Goal: Task Accomplishment & Management: Complete application form

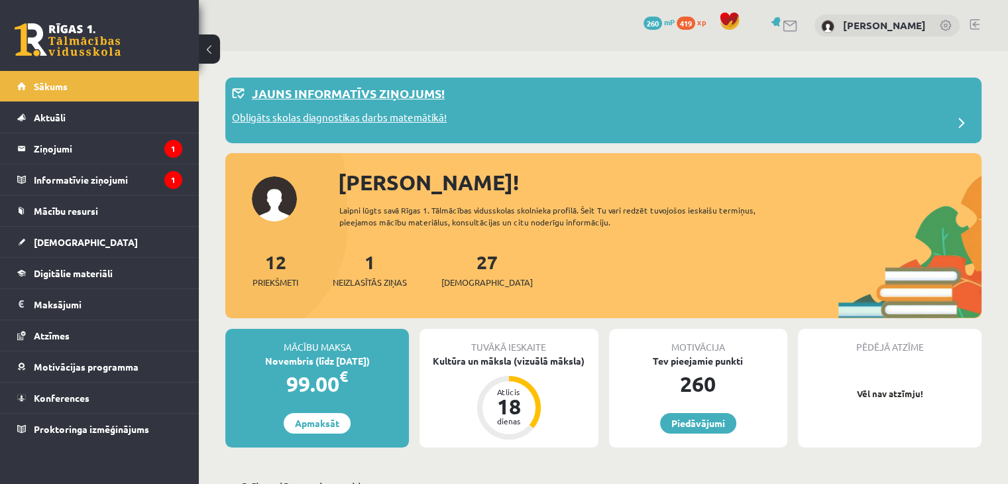
click at [321, 88] on p "Jauns informatīvs ziņojums!" at bounding box center [348, 93] width 193 height 18
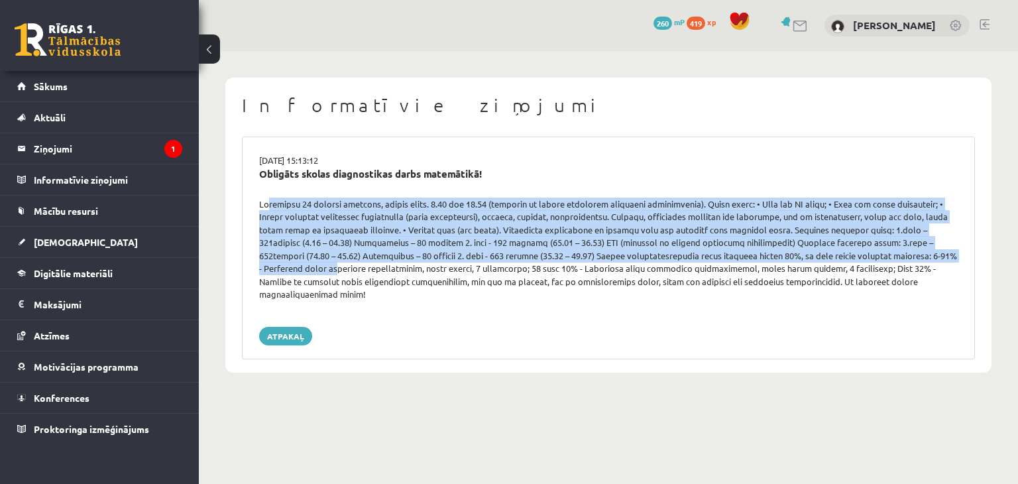
drag, startPoint x: 262, startPoint y: 205, endPoint x: 914, endPoint y: 258, distance: 654.2
click at [914, 258] on div at bounding box center [608, 248] width 718 height 103
click at [297, 327] on link "Atpakaļ" at bounding box center [285, 336] width 53 height 19
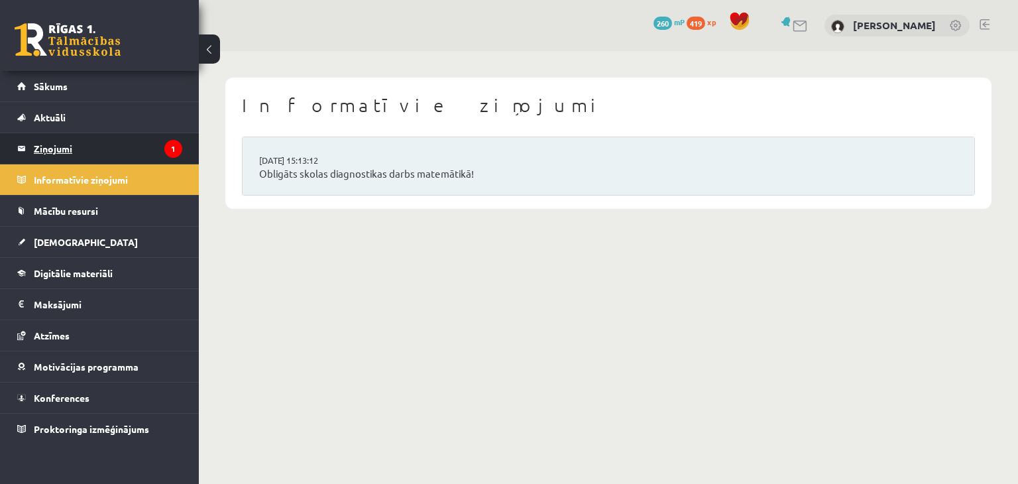
click at [63, 143] on legend "Ziņojumi 1" at bounding box center [108, 148] width 148 height 30
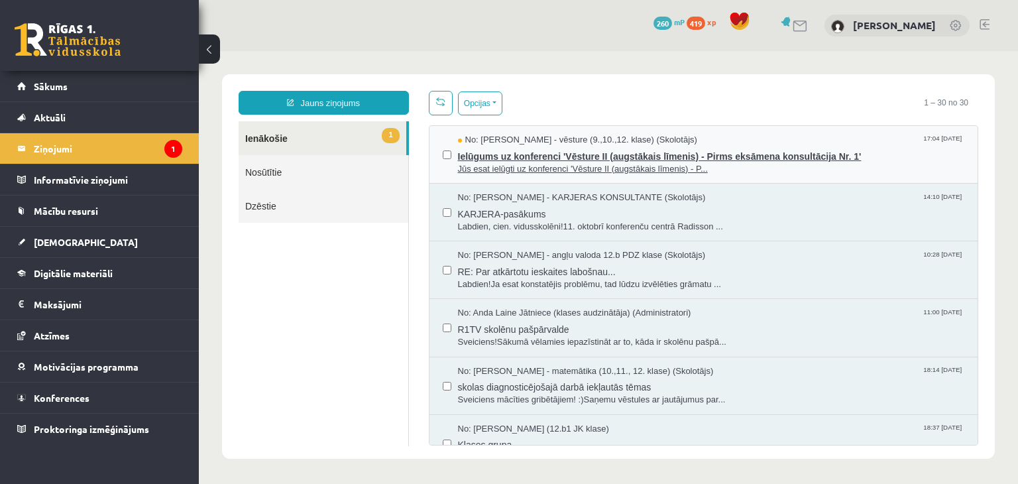
click at [474, 159] on span "Ielūgums uz konferenci 'Vēsture II (augstākais līmenis) - Pirms eksāmena konsul…" at bounding box center [711, 154] width 507 height 17
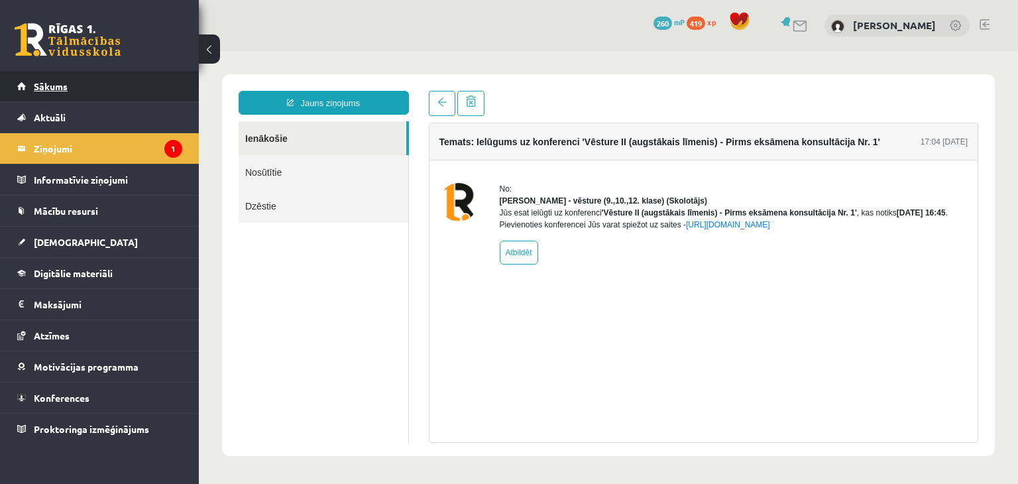
click at [36, 76] on link "Sākums" at bounding box center [99, 86] width 165 height 30
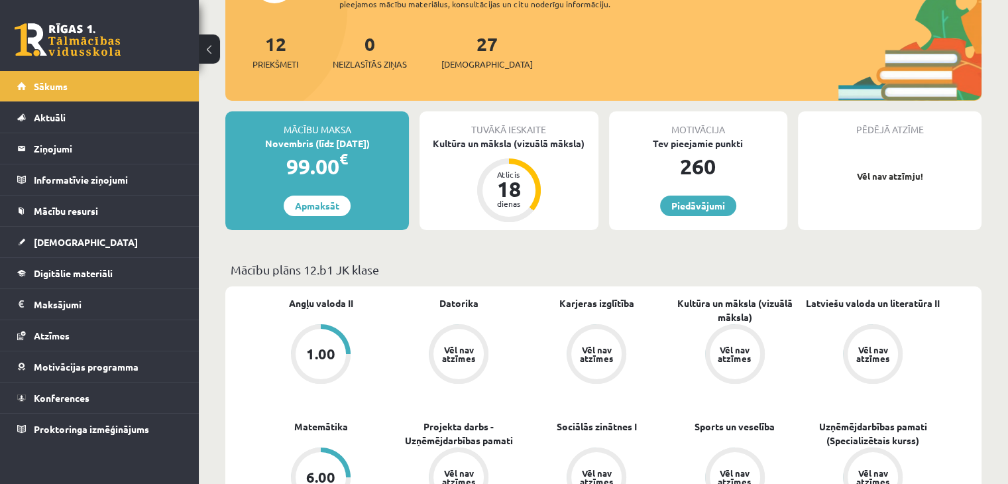
scroll to position [133, 0]
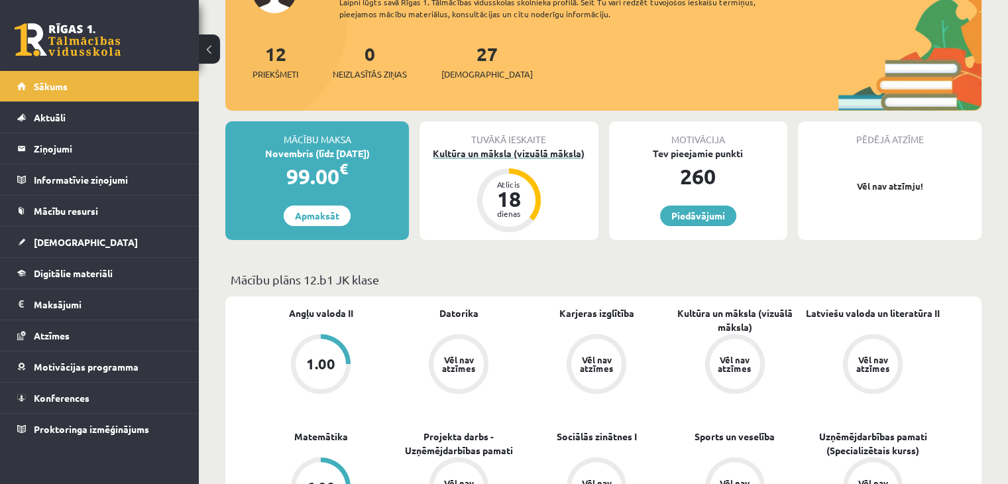
click at [544, 156] on div "Kultūra un māksla (vizuālā māksla)" at bounding box center [508, 153] width 178 height 14
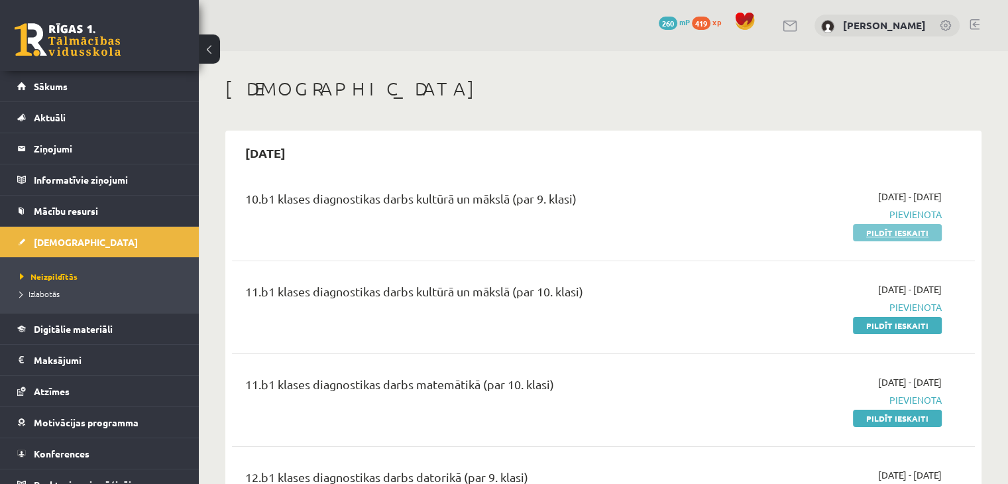
click at [915, 237] on link "Pildīt ieskaiti" at bounding box center [897, 232] width 89 height 17
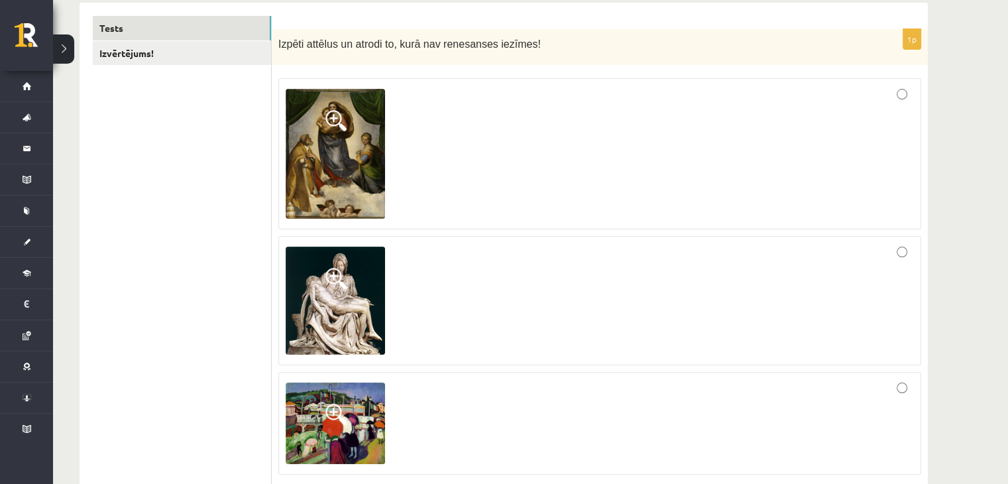
scroll to position [199, 0]
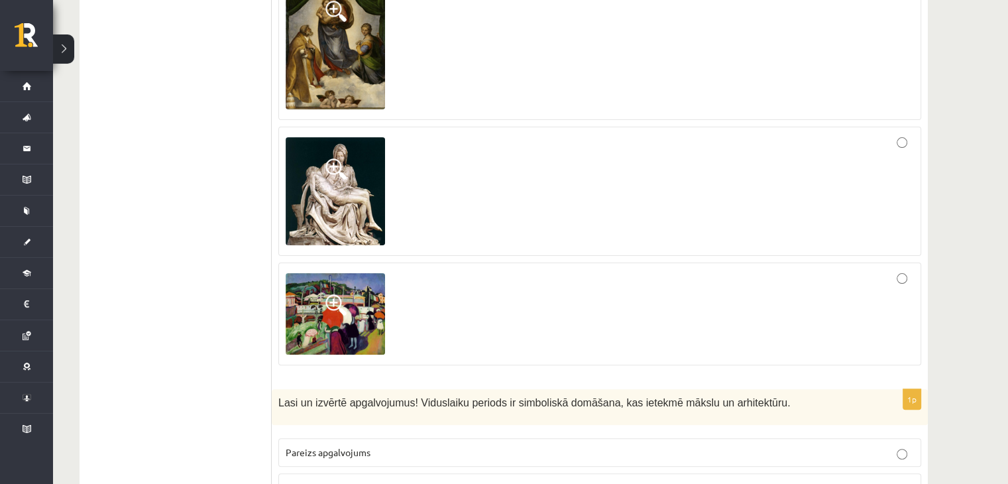
click at [714, 319] on div at bounding box center [600, 314] width 628 height 88
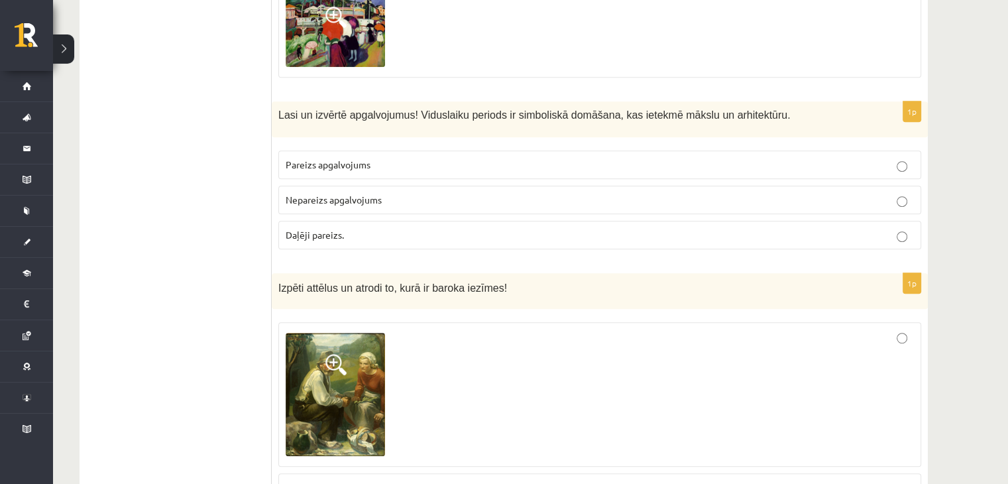
scroll to position [596, 0]
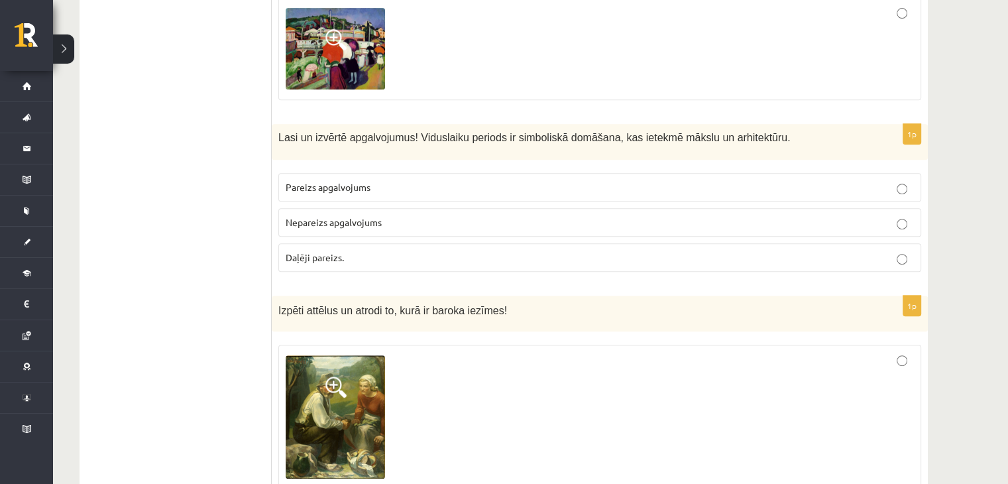
click at [362, 186] on span "Pareizs apgalvojums" at bounding box center [328, 187] width 85 height 12
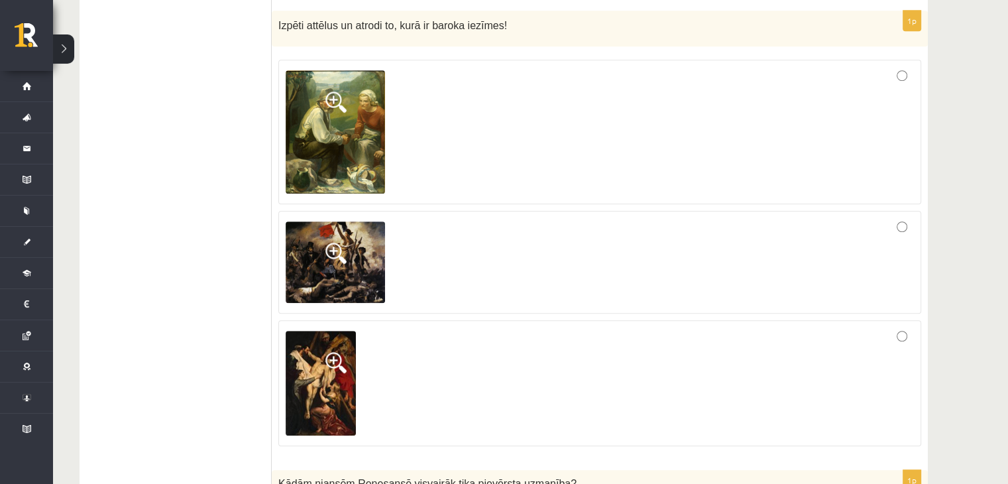
scroll to position [861, 0]
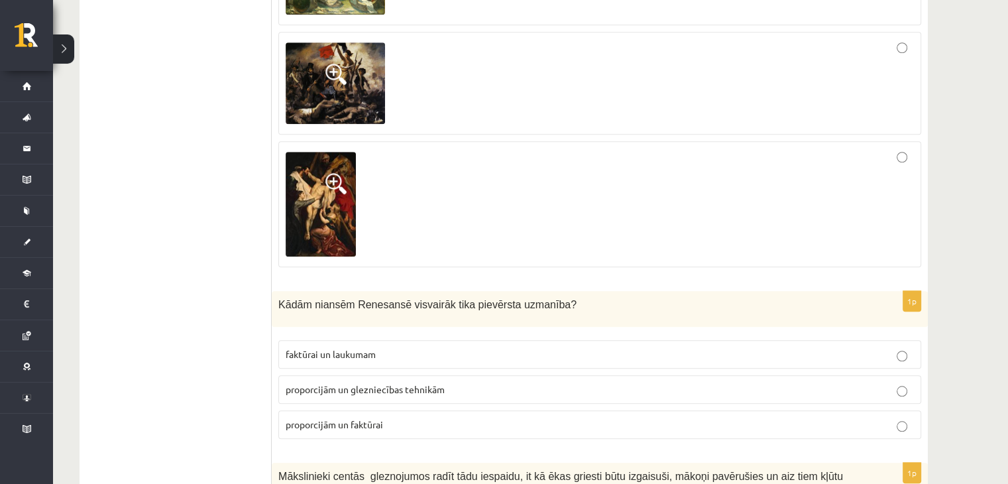
click at [504, 225] on div at bounding box center [600, 203] width 628 height 111
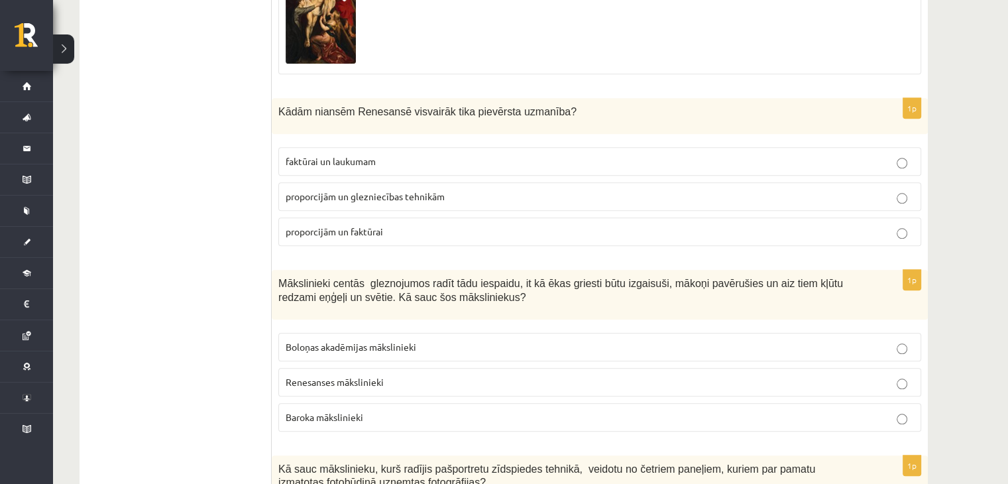
scroll to position [1259, 0]
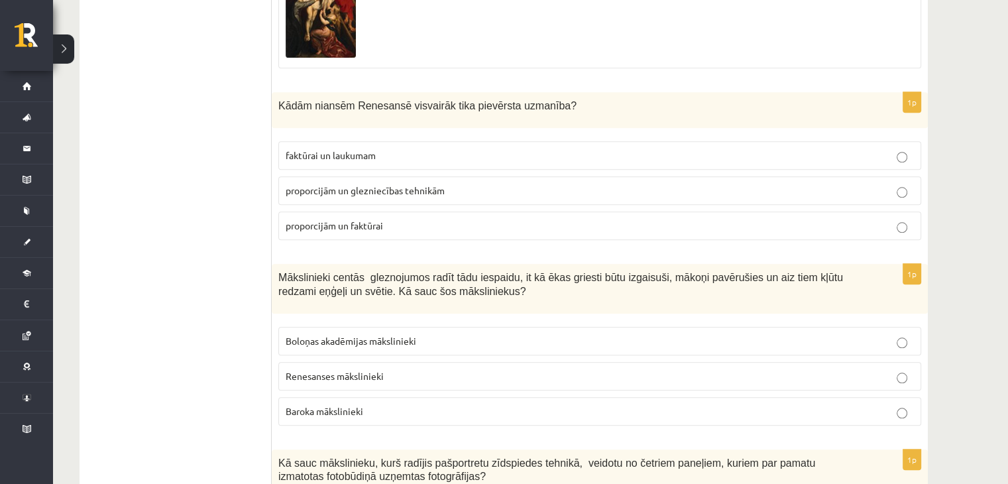
click at [384, 191] on span "proporcijām un glezniecības tehnikām" at bounding box center [365, 190] width 159 height 12
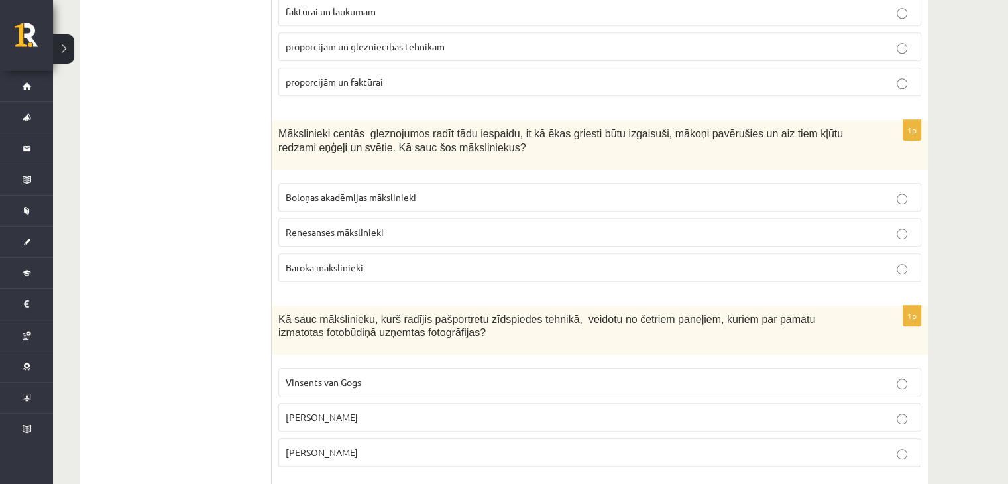
scroll to position [1458, 0]
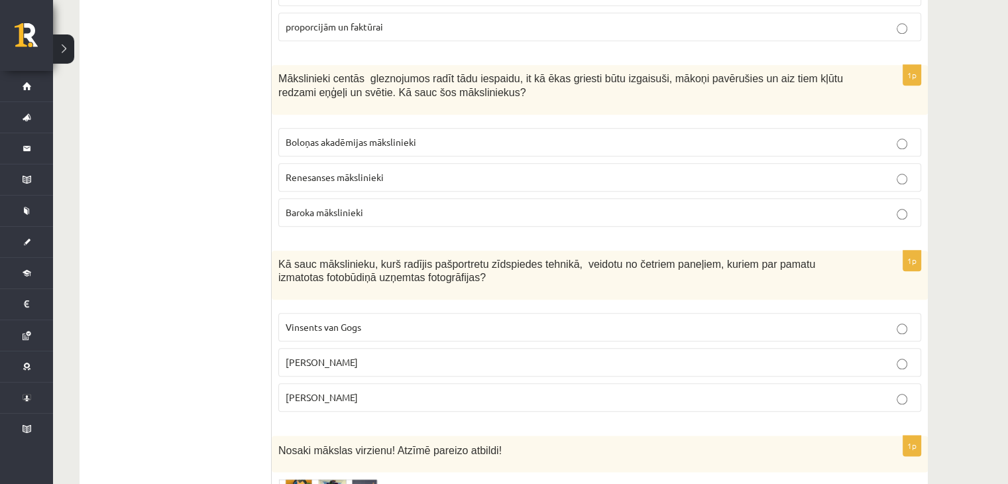
click at [350, 206] on span "Baroka mākslinieki" at bounding box center [325, 212] width 78 height 12
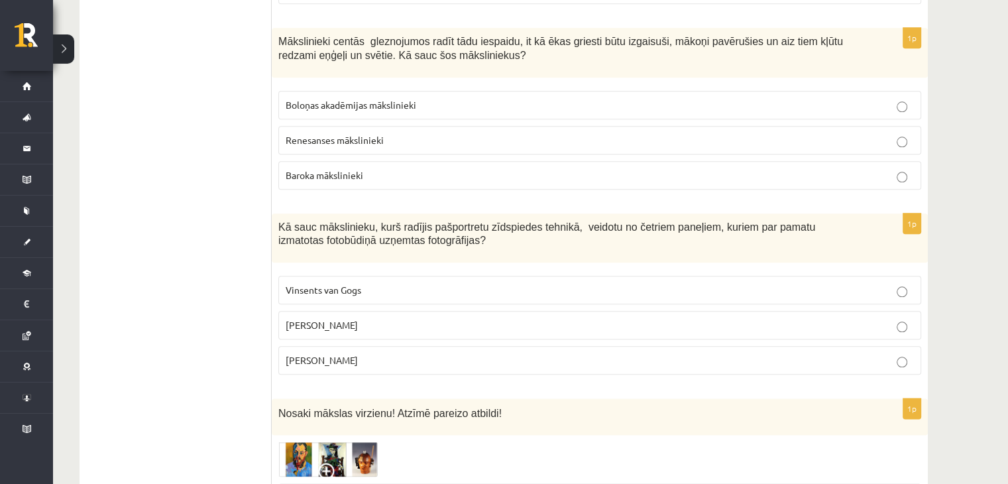
scroll to position [1524, 0]
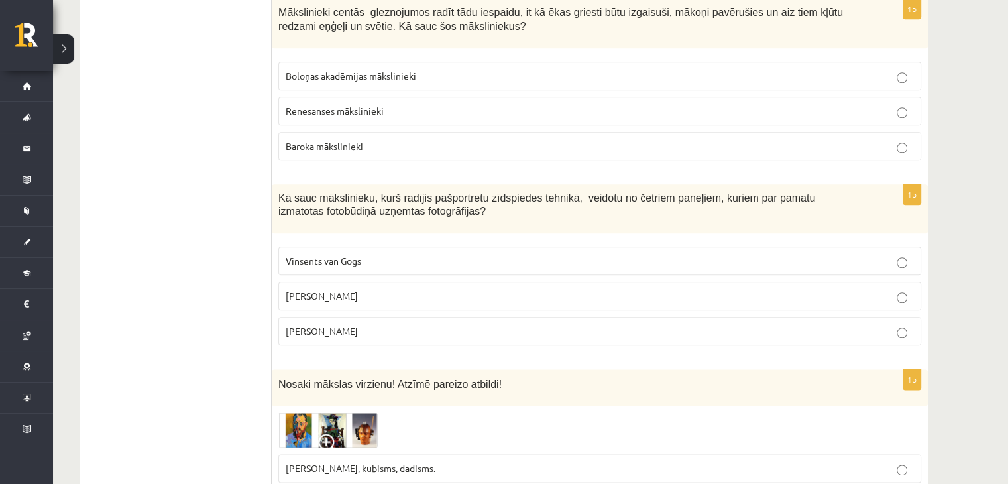
click at [351, 294] on p "Endijs Vorhols" at bounding box center [600, 296] width 628 height 14
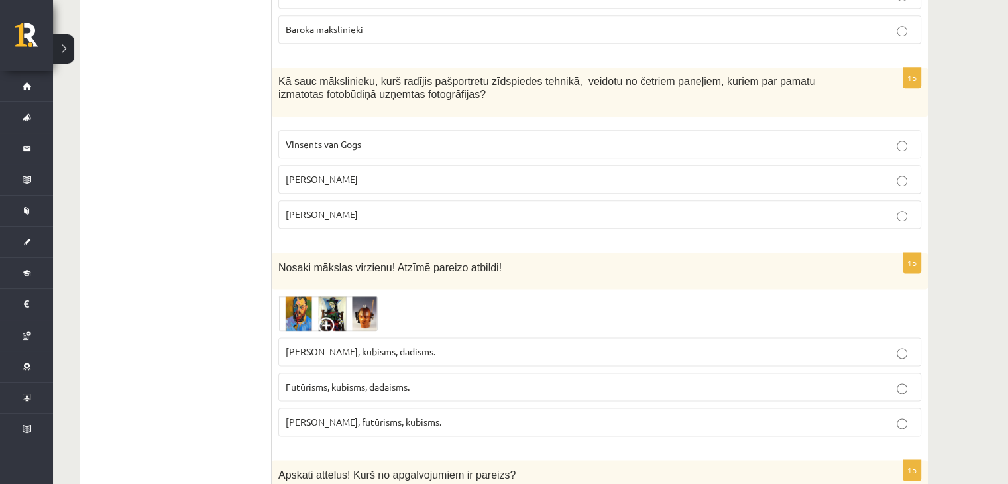
scroll to position [1723, 0]
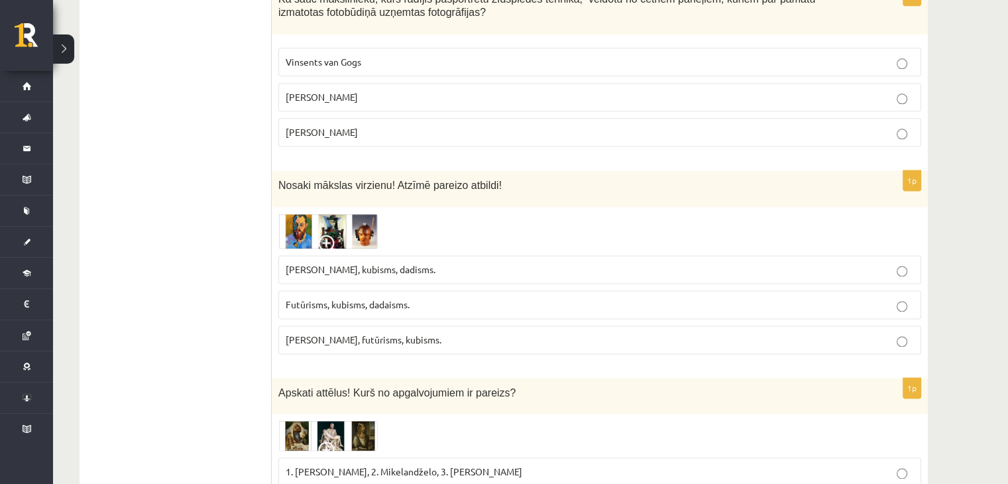
click at [373, 343] on label "Fovisms, futūrisms, kubisms." at bounding box center [599, 339] width 643 height 28
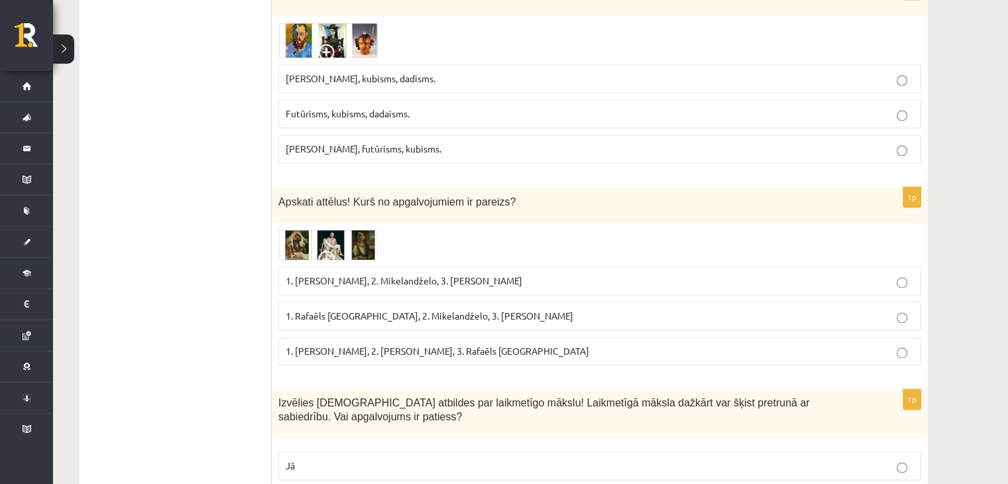
scroll to position [1922, 0]
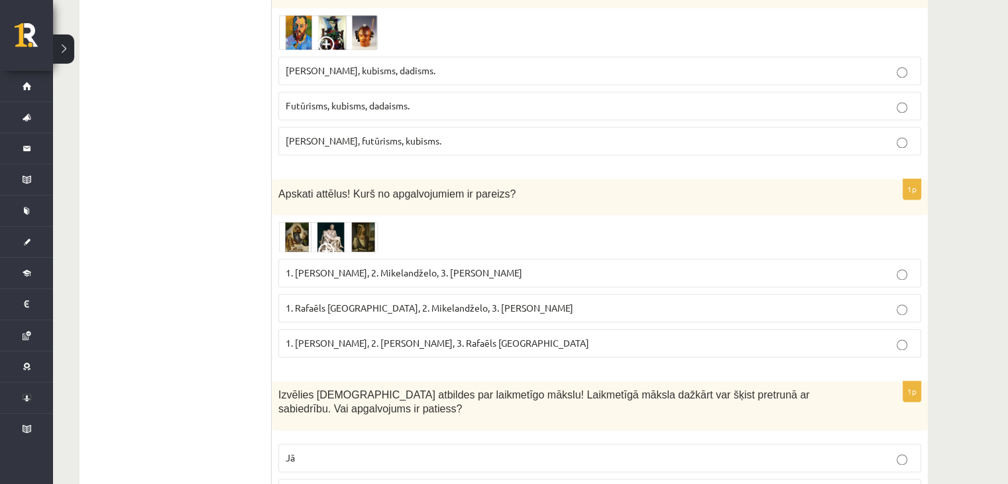
click at [371, 272] on p "1. Leonardo da Vinči, 2. Mikelandželo, 3. Albrehts Dīrers" at bounding box center [600, 273] width 628 height 14
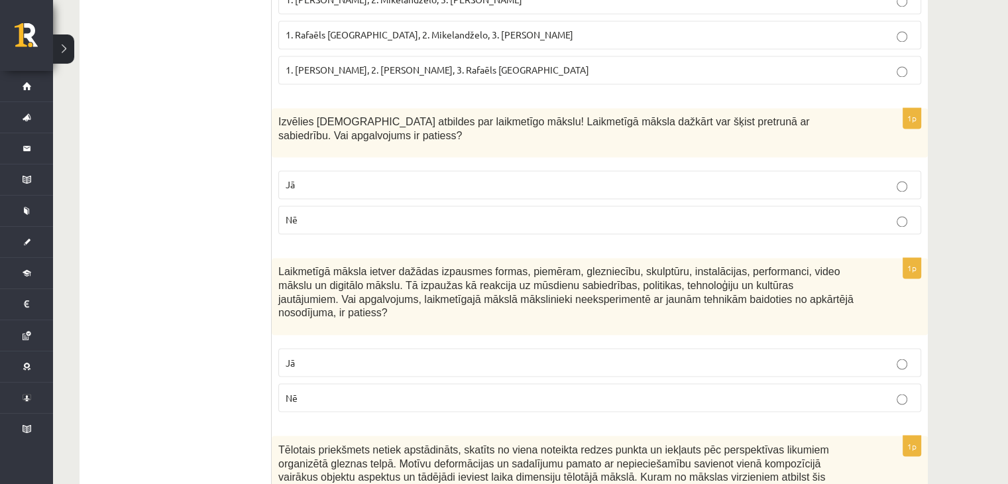
scroll to position [2120, 0]
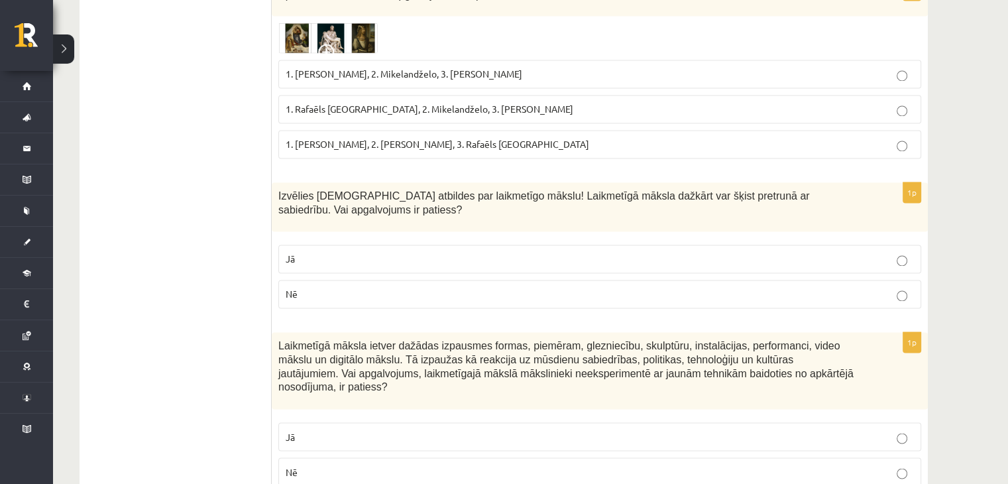
click at [379, 256] on p "Jā" at bounding box center [600, 259] width 628 height 14
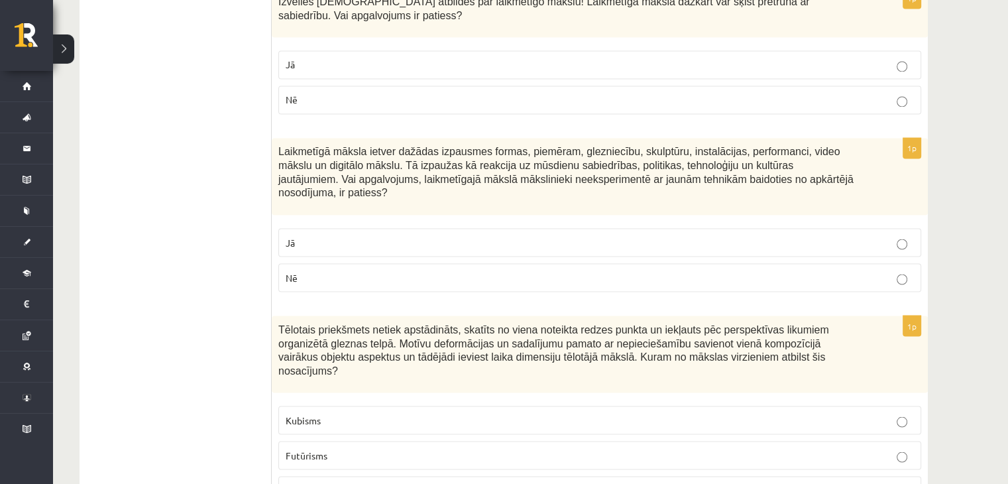
scroll to position [2319, 0]
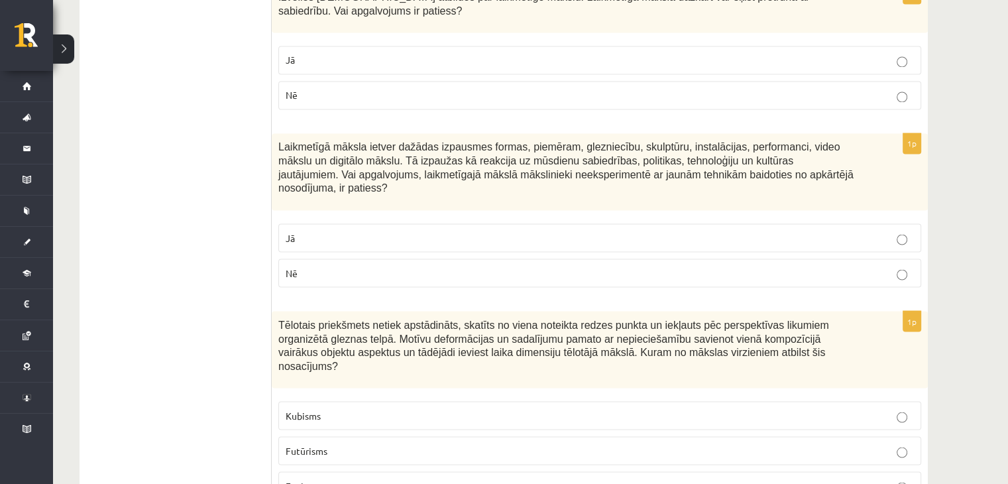
click at [348, 266] on p "Nē" at bounding box center [600, 273] width 628 height 14
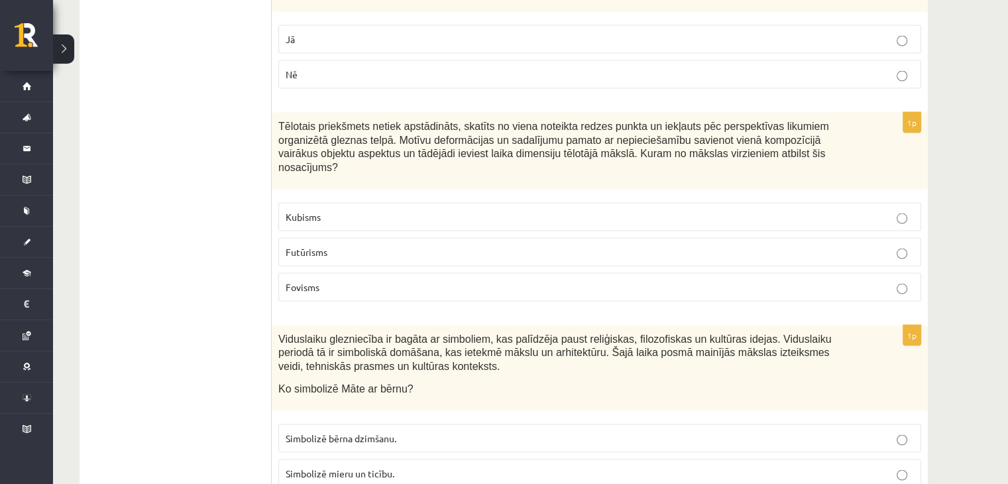
scroll to position [2452, 0]
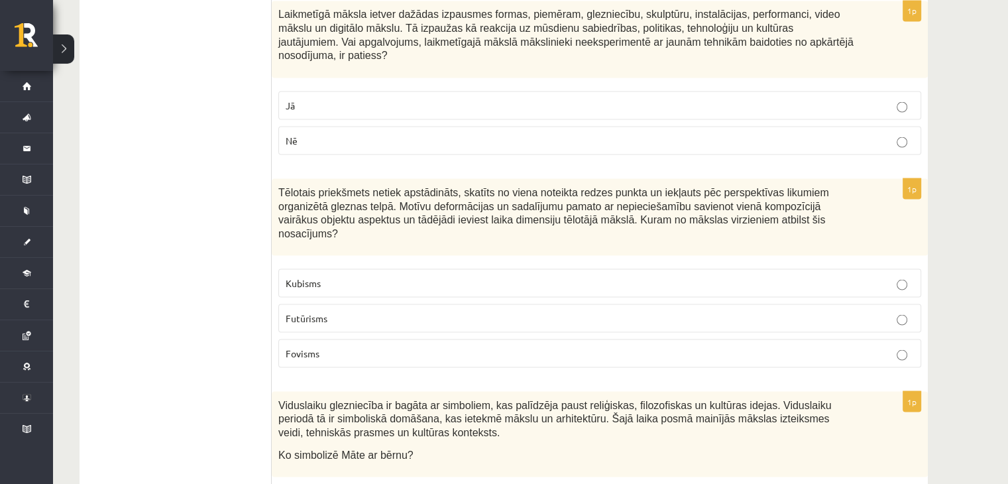
click at [319, 276] on span "Kubisms" at bounding box center [303, 282] width 35 height 12
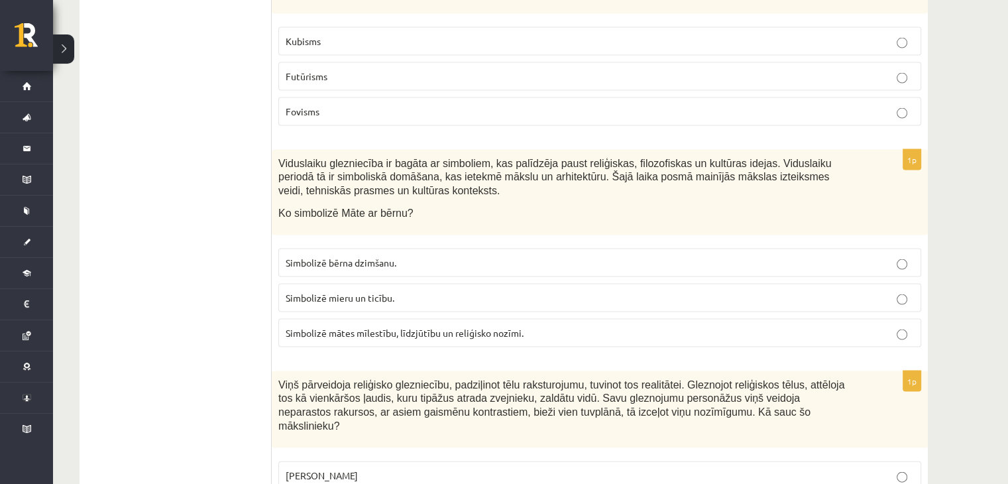
scroll to position [2717, 0]
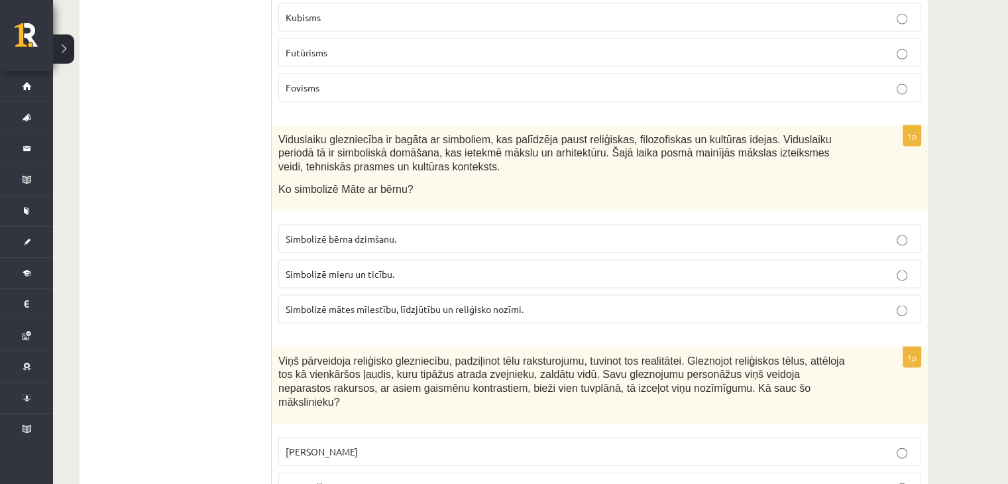
click at [307, 295] on label "Simbolizē mātes mīlestību, līdzjūtību un reliģisko nozīmi." at bounding box center [599, 309] width 643 height 28
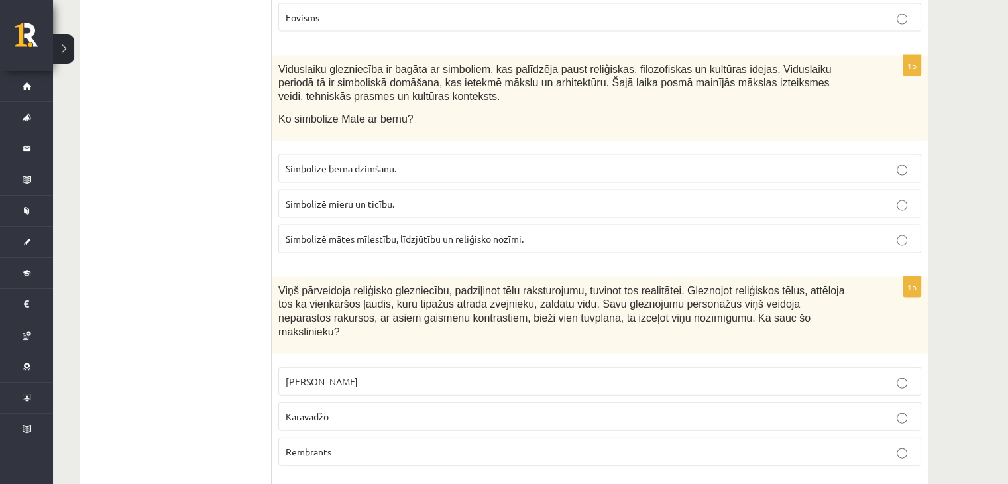
scroll to position [2853, 0]
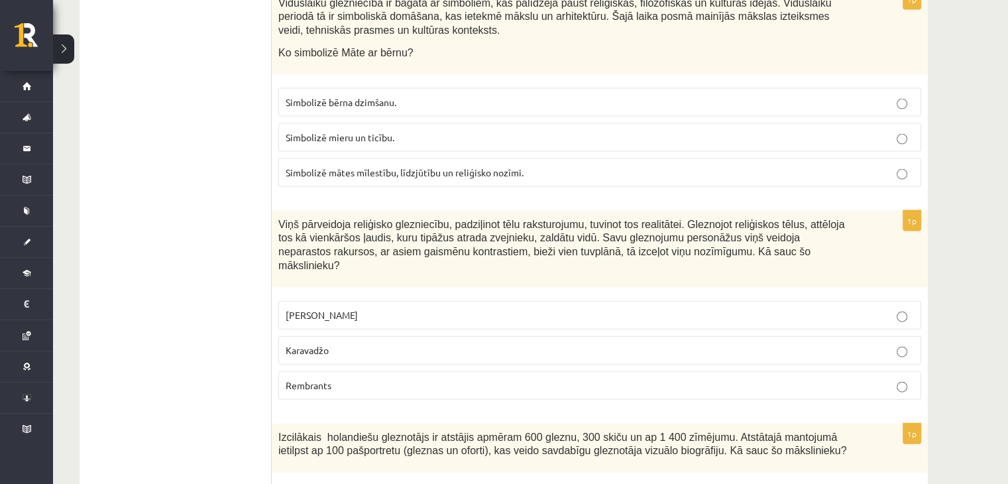
click at [398, 336] on label "Karavadžo" at bounding box center [599, 350] width 643 height 28
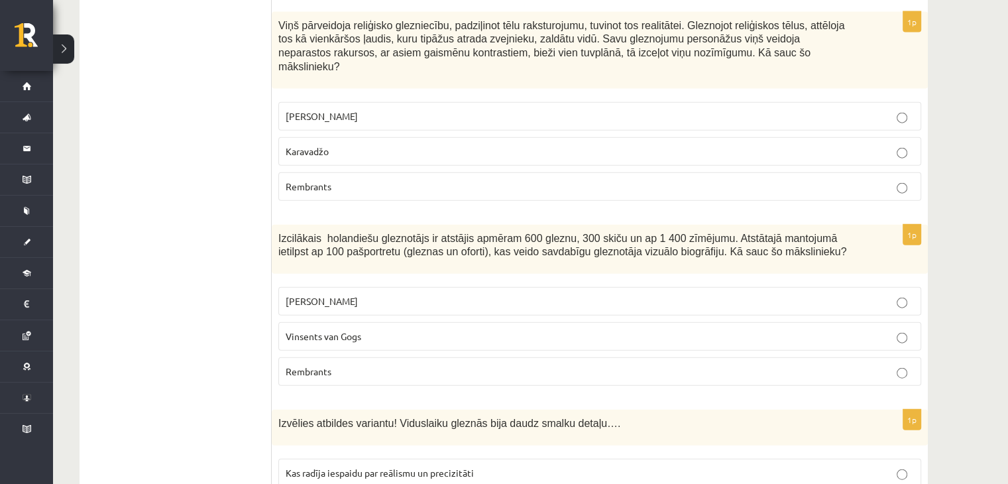
scroll to position [3118, 0]
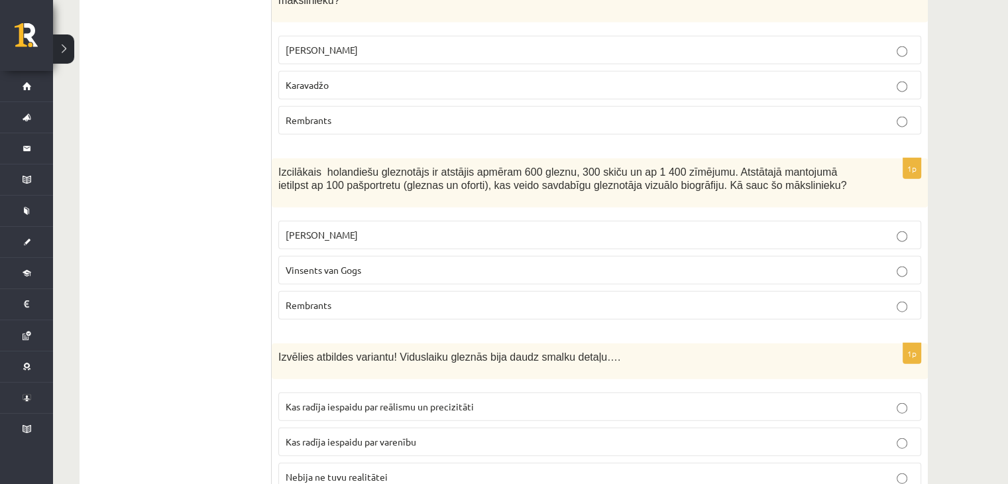
click at [306, 298] on p "Rembrants" at bounding box center [600, 305] width 628 height 14
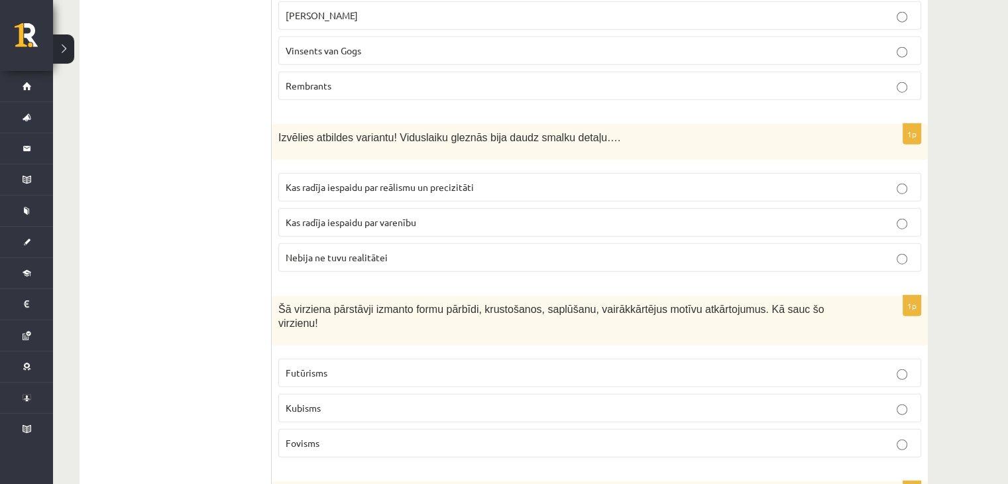
scroll to position [3317, 0]
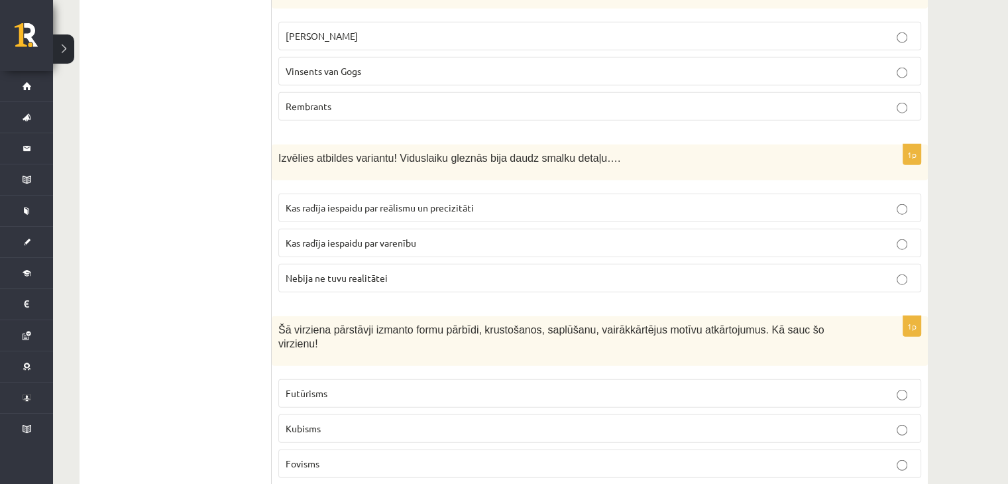
click at [343, 271] on p "Nebija ne tuvu realitātei" at bounding box center [600, 278] width 628 height 14
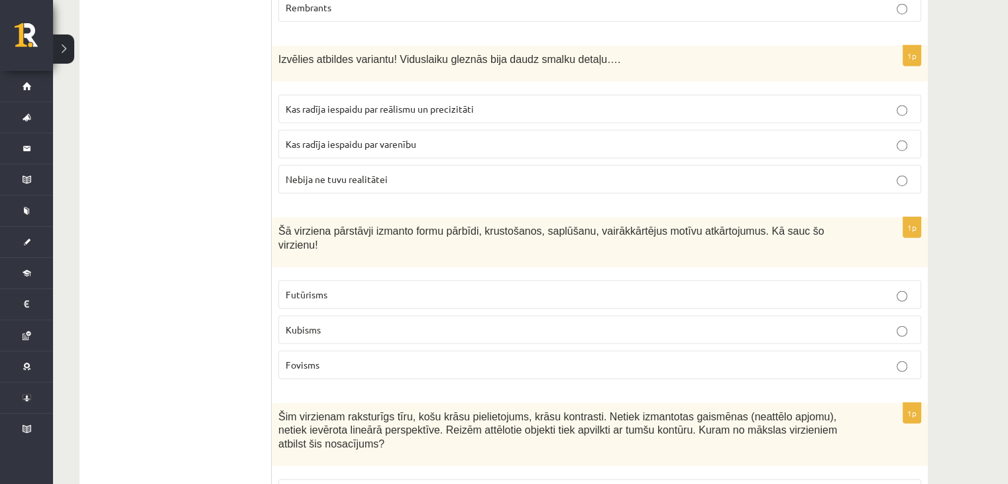
scroll to position [3450, 0]
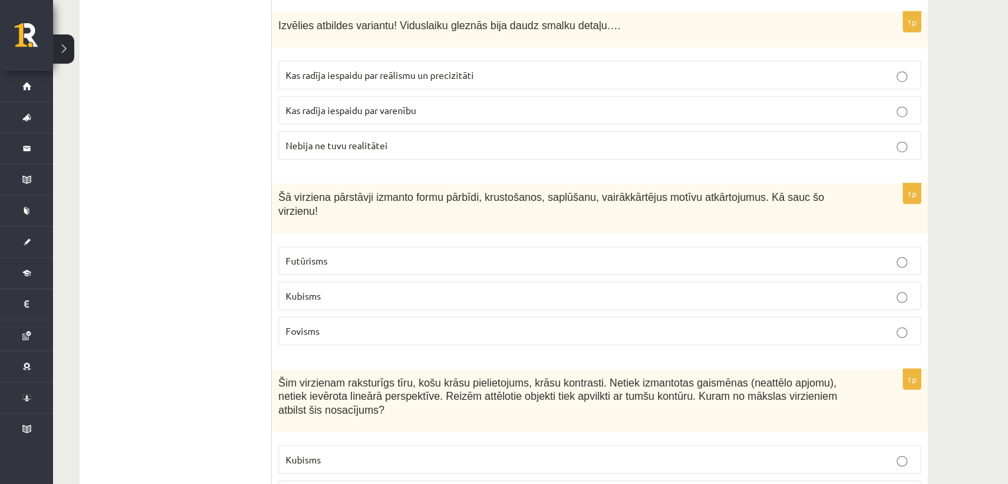
click at [315, 254] on span "Futūrisms" at bounding box center [307, 260] width 42 height 12
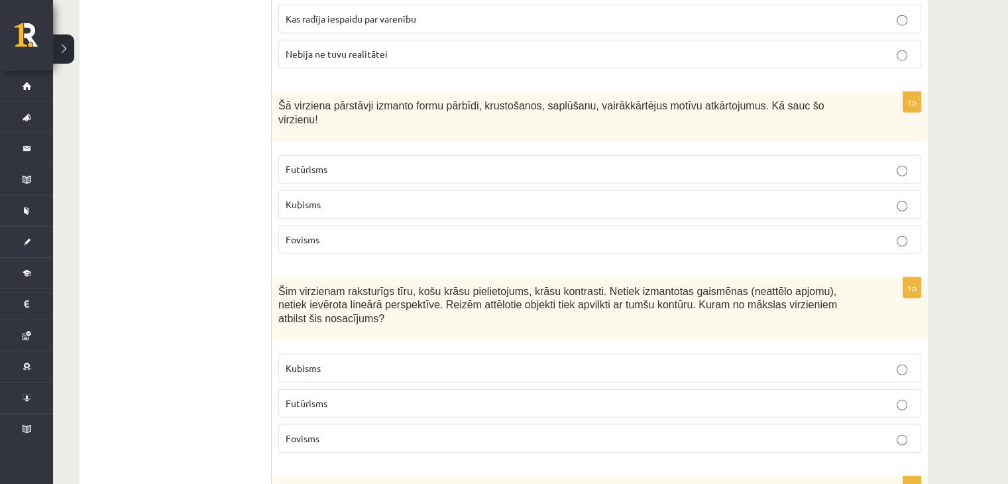
scroll to position [3582, 0]
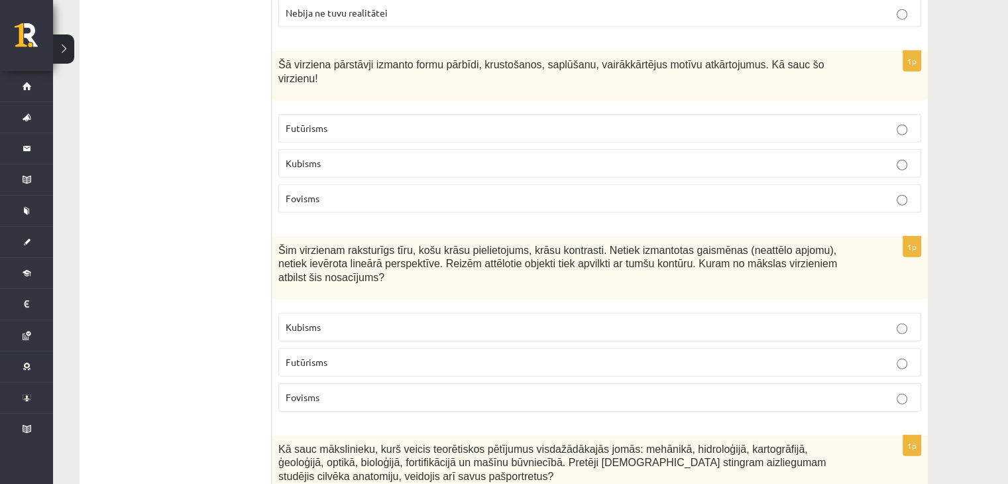
click at [400, 390] on p "Fovisms" at bounding box center [600, 397] width 628 height 14
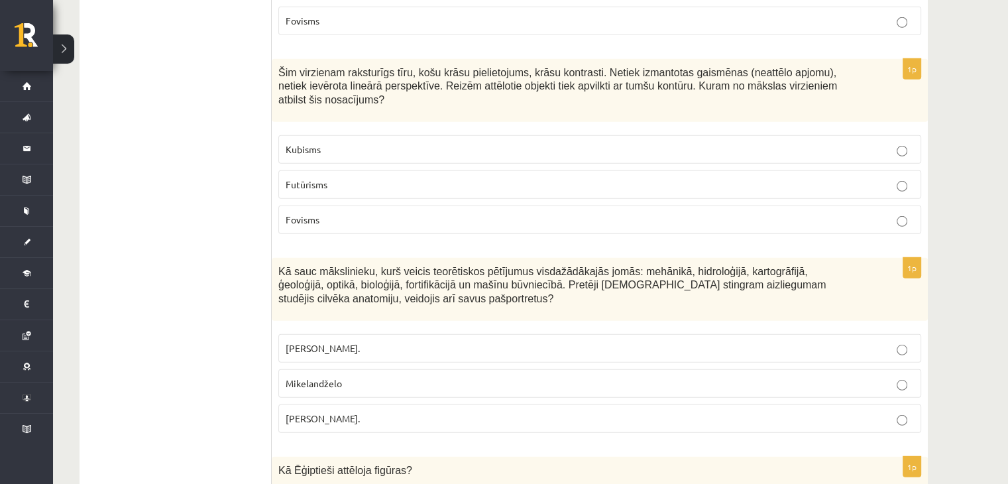
scroll to position [3781, 0]
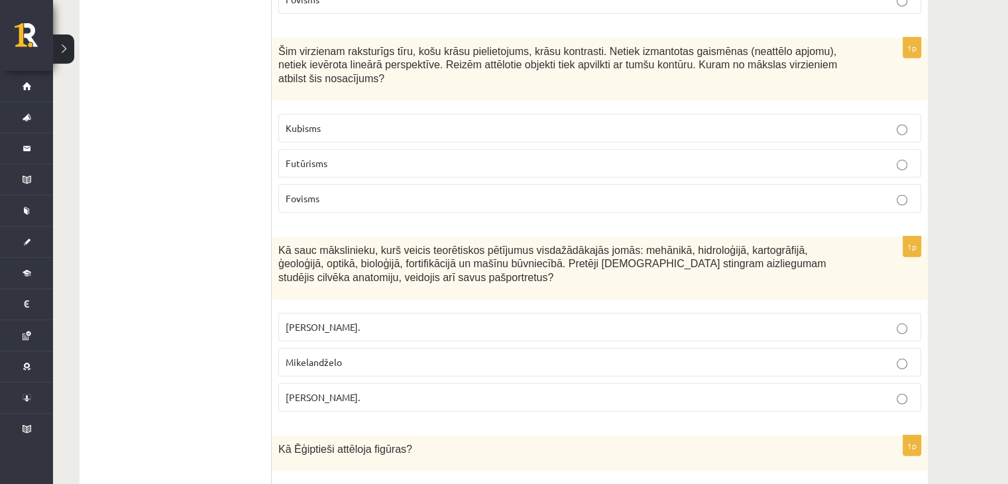
click at [300, 383] on label "Leonardo da Vinči." at bounding box center [599, 397] width 643 height 28
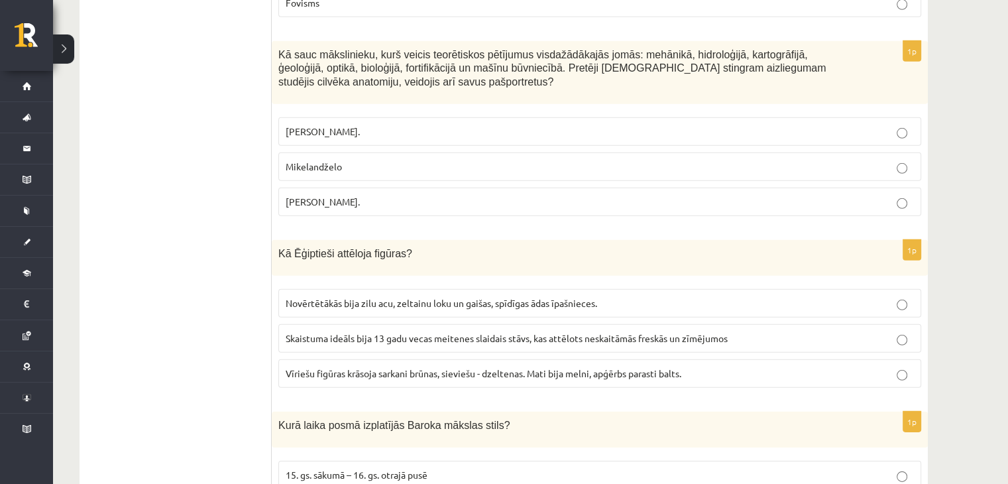
scroll to position [3980, 0]
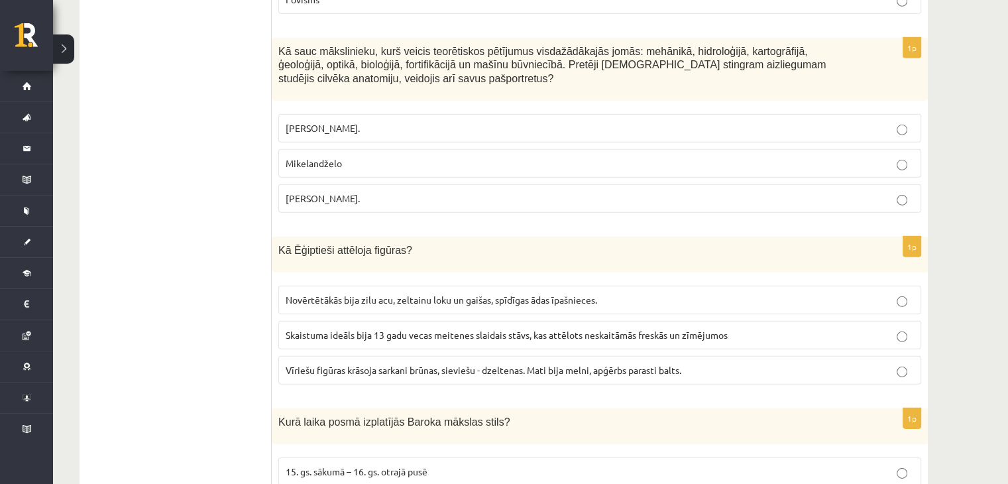
click at [337, 364] on span "Vīriešu figūras krāsoja sarkani brūnas, sieviešu - dzeltenas. Mati bija melni, …" at bounding box center [484, 370] width 396 height 12
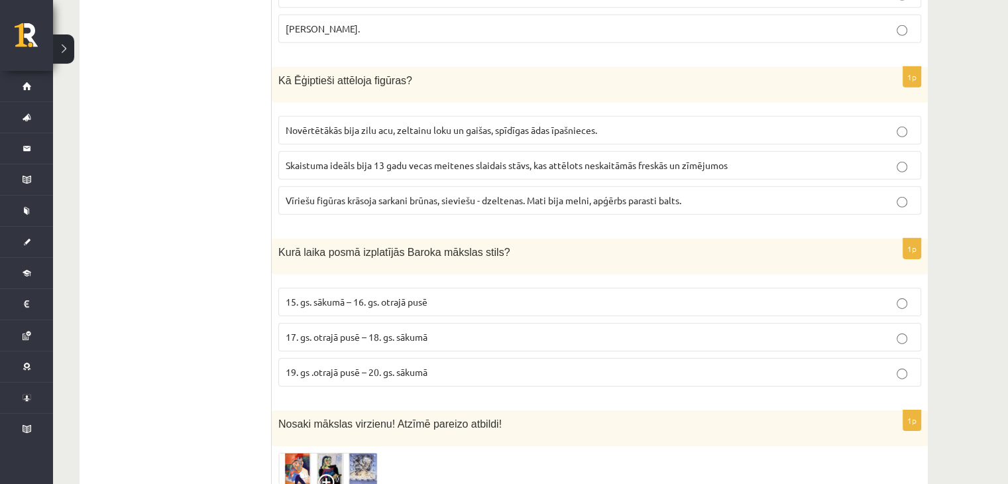
scroll to position [4179, 0]
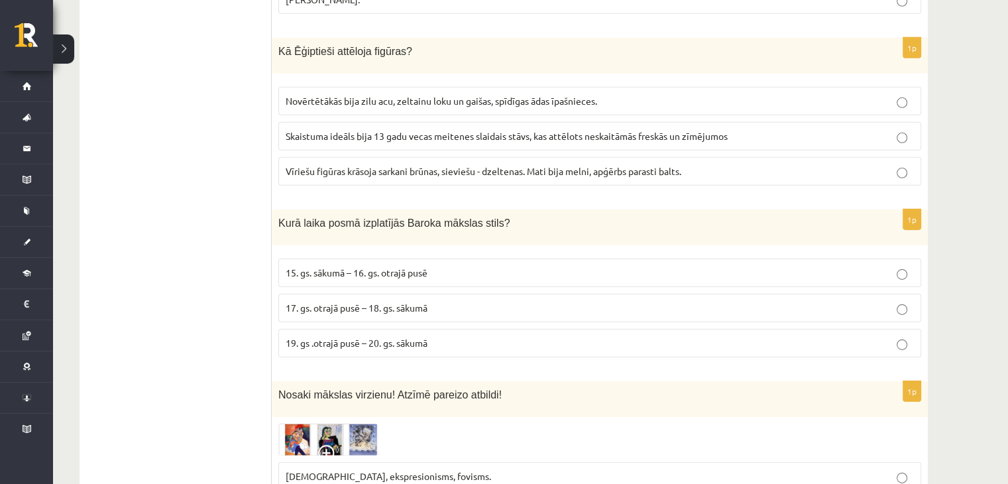
click at [379, 294] on label "17. gs. otrajā pusē – 18. gs. sākumā" at bounding box center [599, 308] width 643 height 28
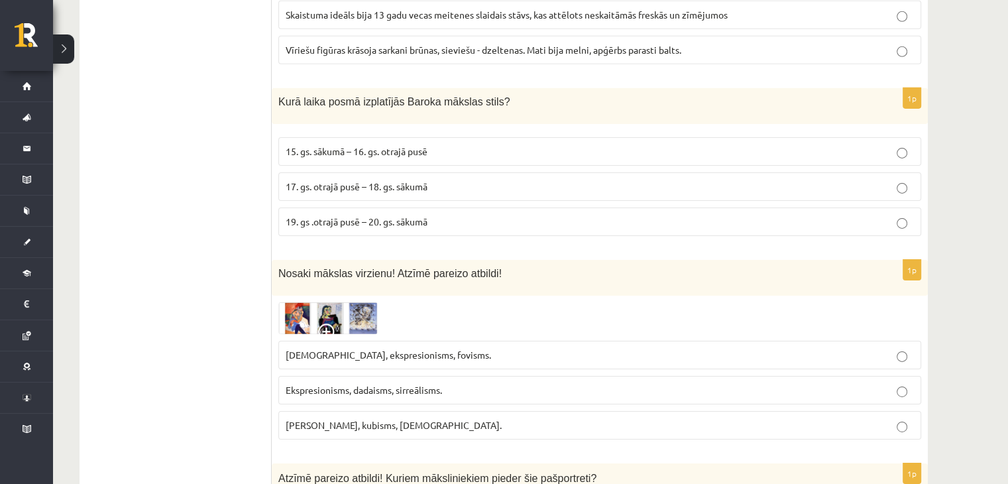
scroll to position [4311, 0]
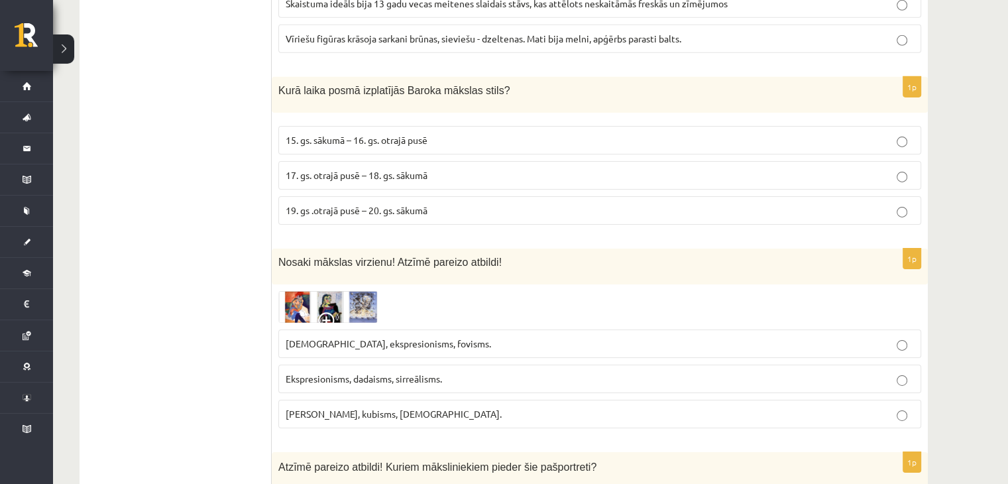
click at [412, 407] on p "Fovisms, kubisms, sirreālisms." at bounding box center [600, 414] width 628 height 14
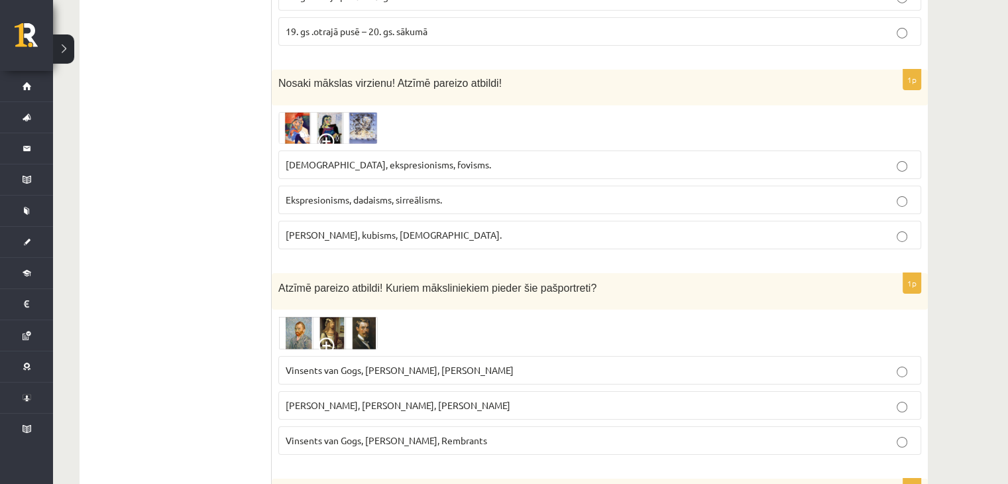
scroll to position [4510, 0]
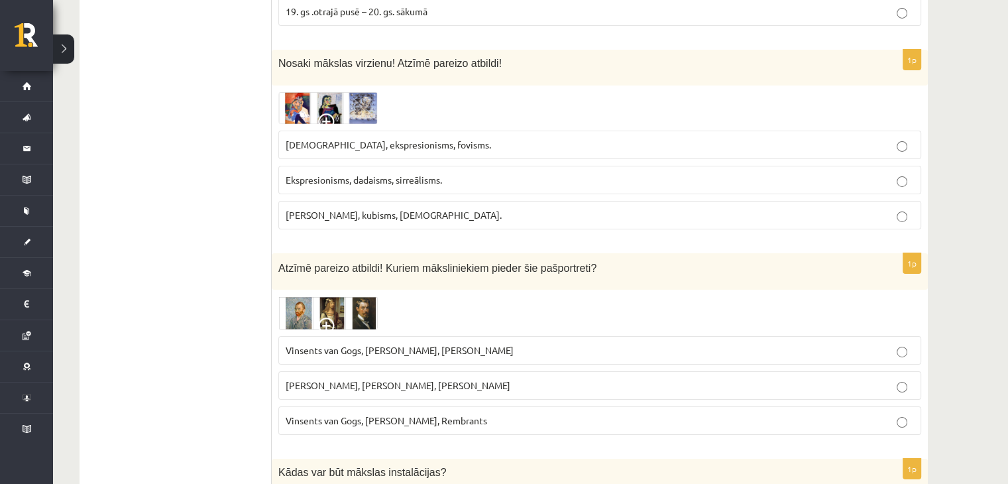
click at [295, 414] on span "Vinsents van Gogs, Kārlis Padegs, Rembrants" at bounding box center [386, 420] width 201 height 12
click at [427, 344] on span "Vinsents van Gogs, Albrehts Dīrers, Janis Rozentāls" at bounding box center [400, 350] width 228 height 12
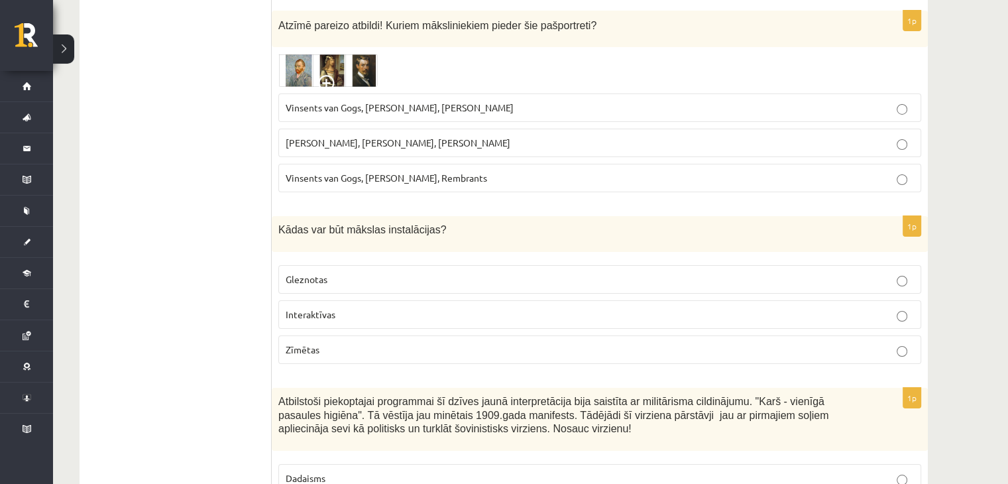
scroll to position [4775, 0]
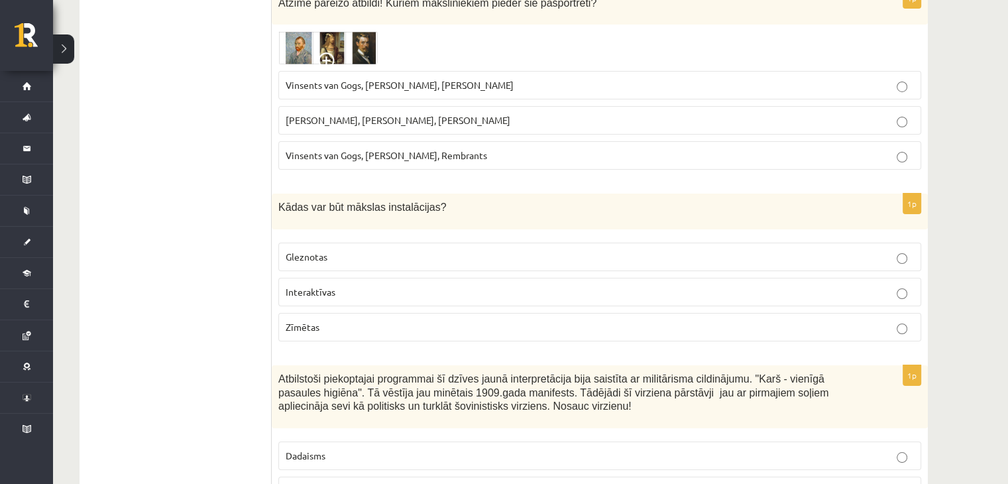
click at [305, 285] on p "Interaktīvas" at bounding box center [600, 292] width 628 height 14
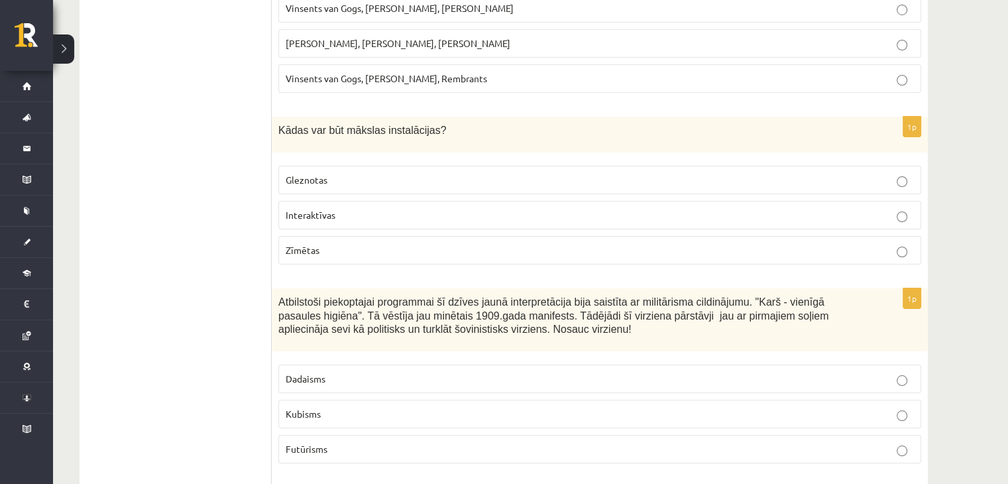
scroll to position [4907, 0]
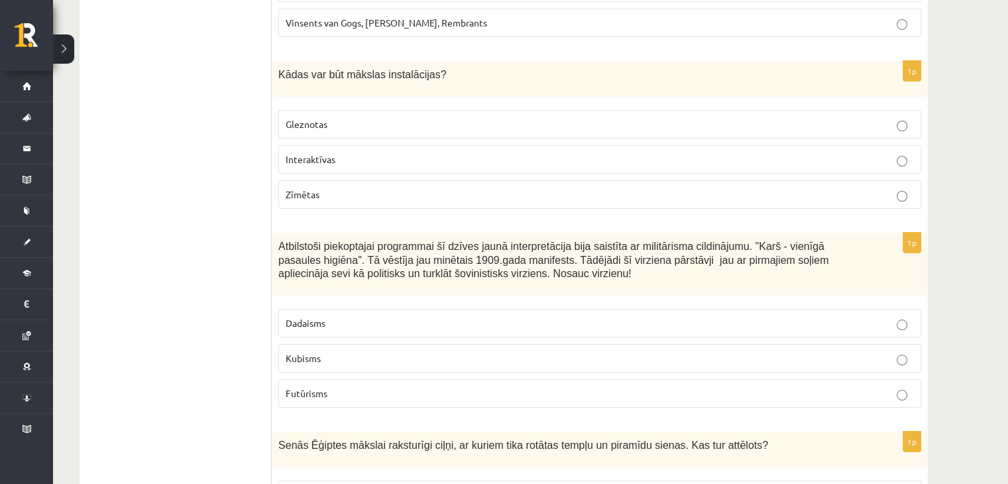
click at [324, 379] on label "Futūrisms" at bounding box center [599, 393] width 643 height 28
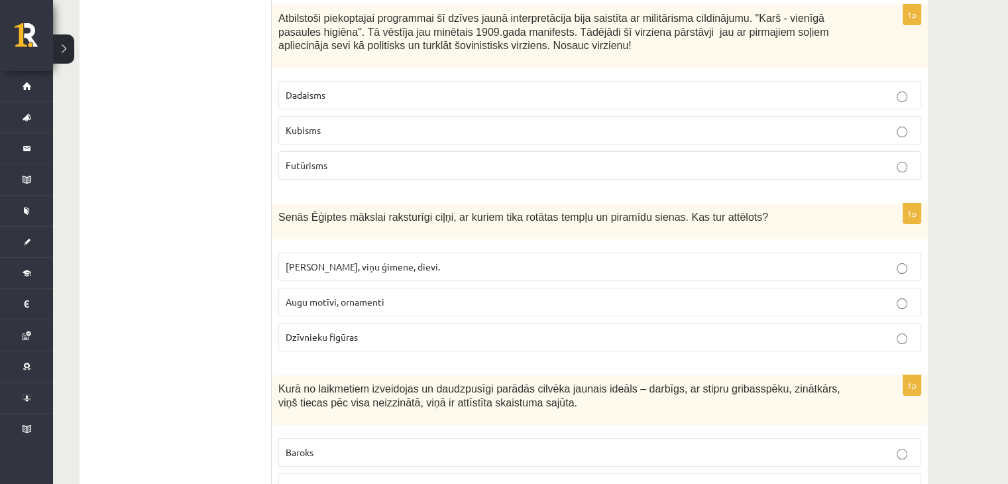
scroll to position [5172, 0]
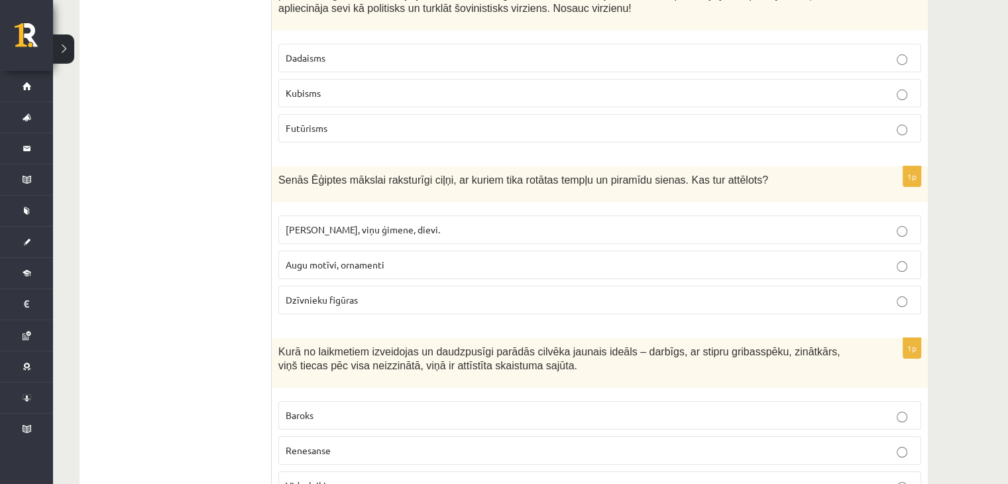
click at [323, 223] on span "Faraoni, viņu ģimene, dievi." at bounding box center [363, 229] width 154 height 12
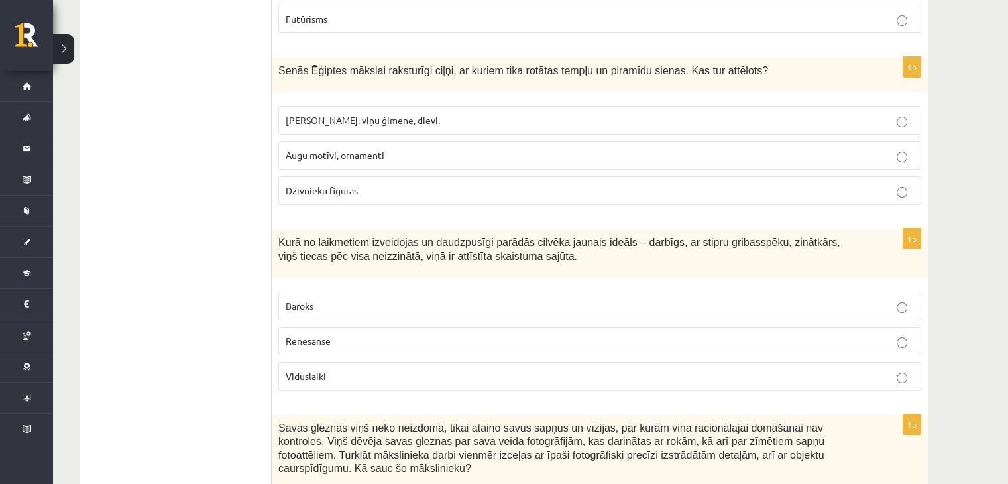
scroll to position [5305, 0]
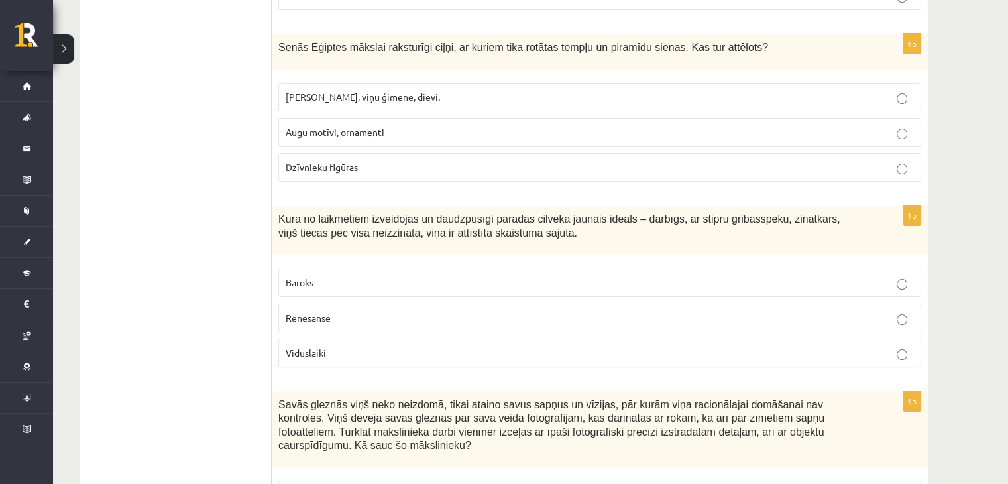
click at [329, 303] on label "Renesanse" at bounding box center [599, 317] width 643 height 28
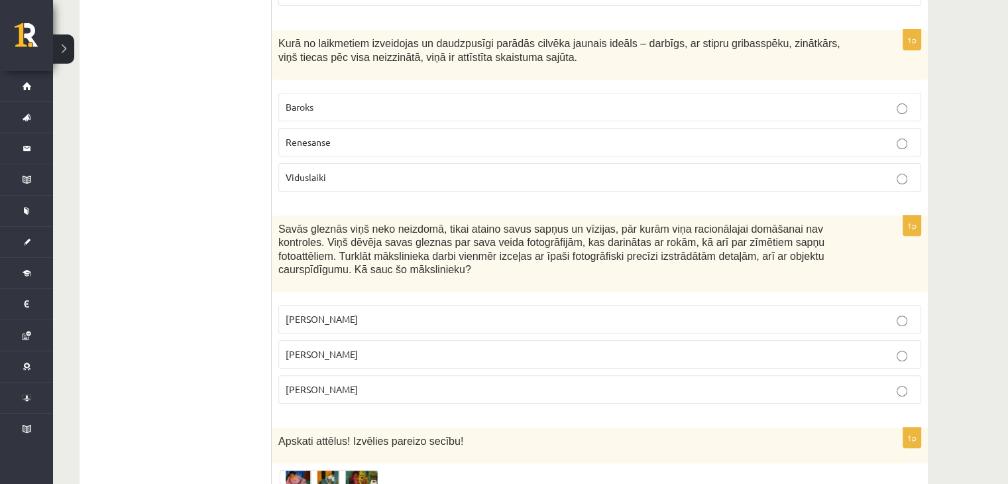
scroll to position [5504, 0]
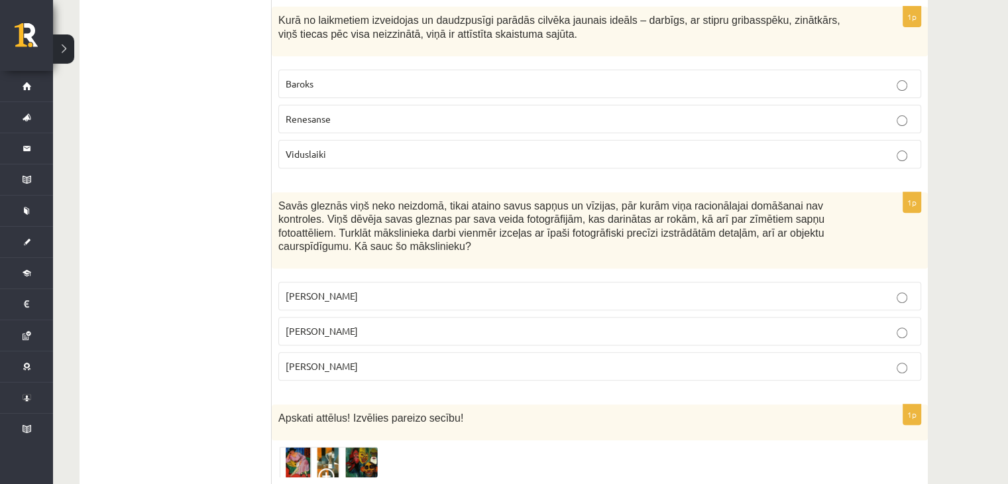
click at [370, 324] on p "Salvadors Dalī" at bounding box center [600, 331] width 628 height 14
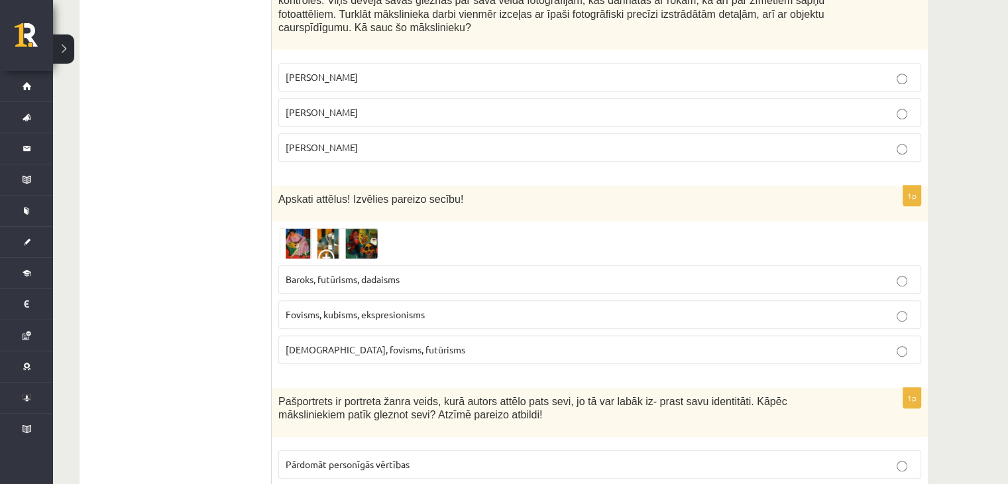
scroll to position [5703, 0]
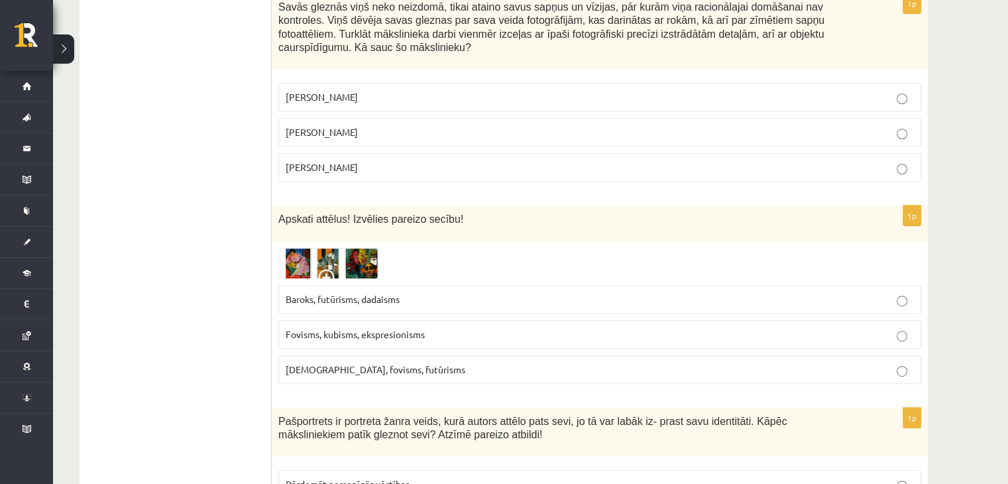
click at [353, 328] on span "Fovisms, kubisms, ekspresionisms" at bounding box center [355, 334] width 139 height 12
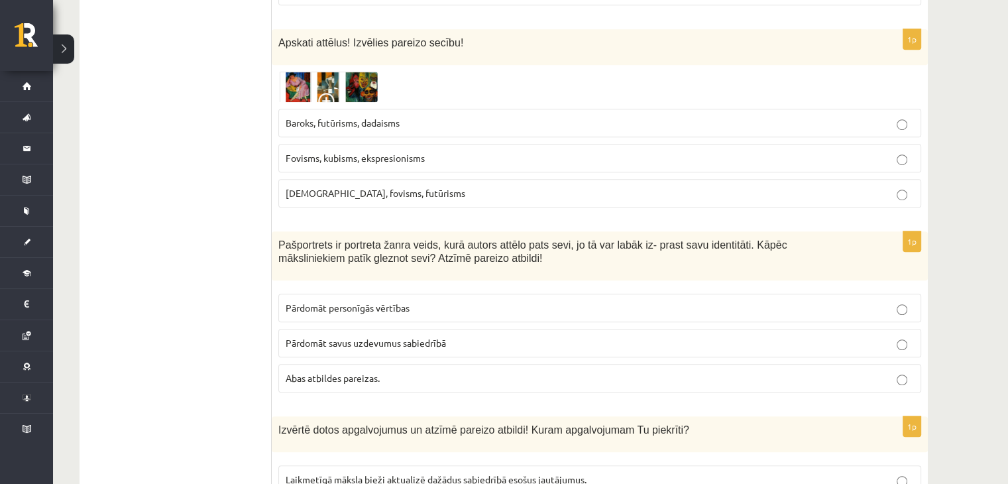
scroll to position [5901, 0]
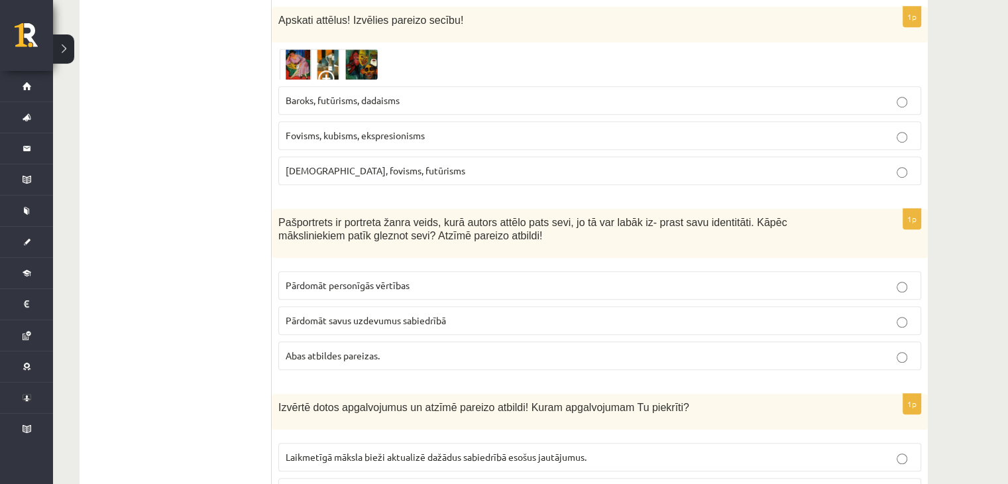
click at [384, 349] on p "Abas atbildes pareizas." at bounding box center [600, 356] width 628 height 14
click at [394, 451] on span "Laikmetīgā māksla bieži aktualizē dažādus sabiedrībā esošus jautājumus." at bounding box center [436, 457] width 301 height 12
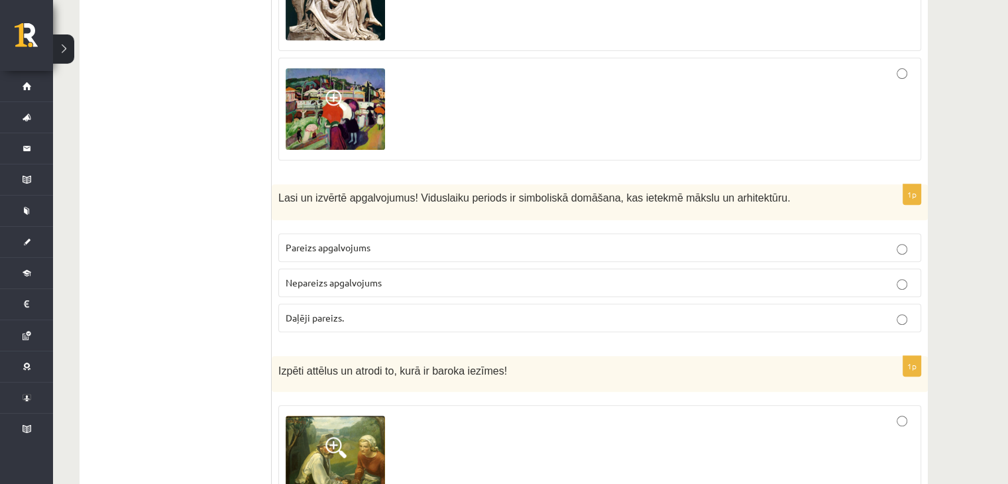
scroll to position [0, 0]
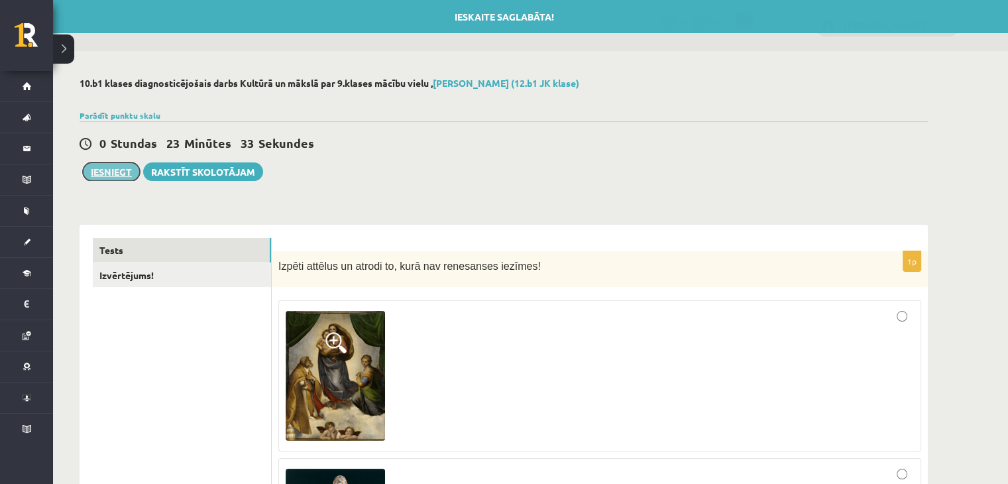
click at [103, 169] on button "Iesniegt" at bounding box center [111, 171] width 57 height 19
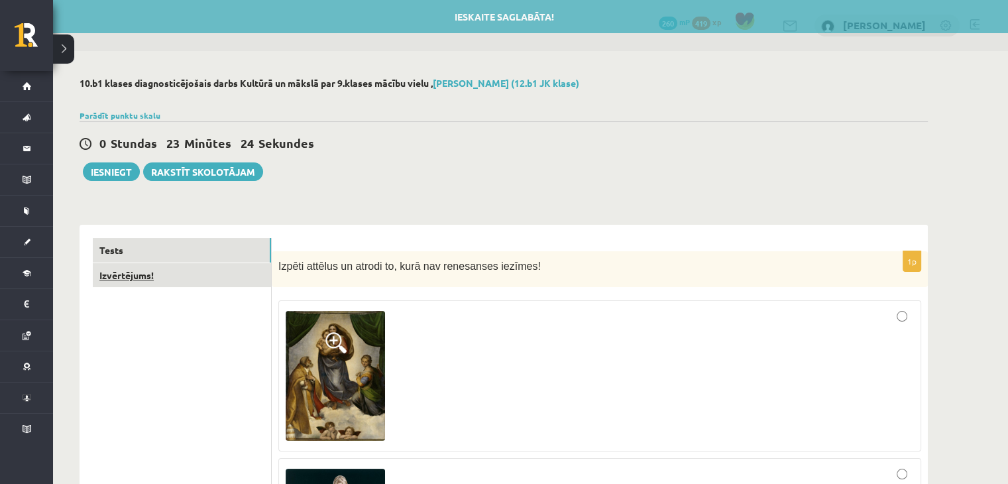
click at [232, 279] on link "Izvērtējums!" at bounding box center [182, 275] width 178 height 25
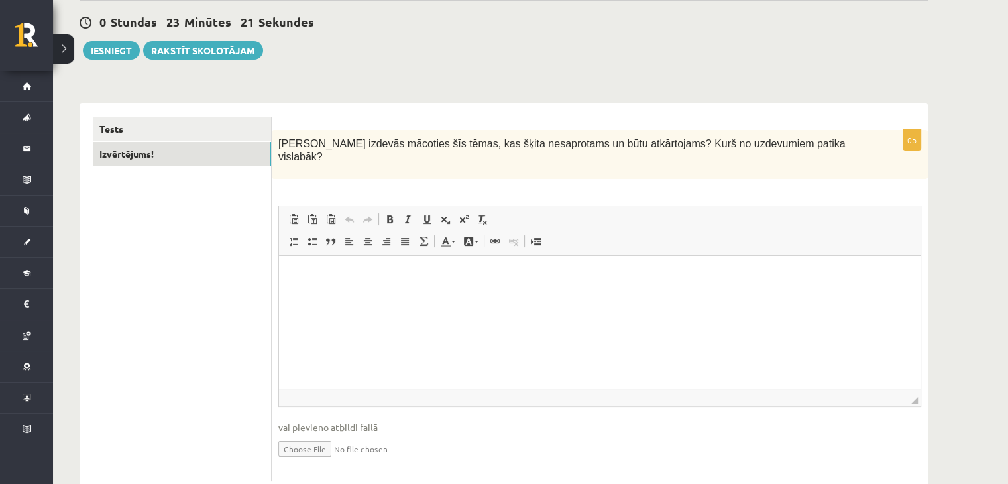
scroll to position [144, 0]
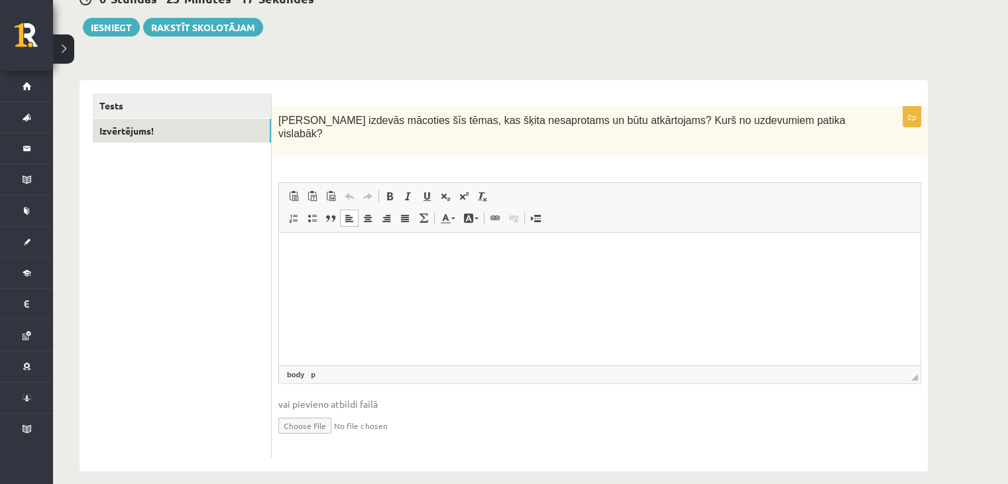
click at [447, 273] on html at bounding box center [599, 253] width 641 height 40
click at [123, 33] on button "Iesniegt" at bounding box center [111, 27] width 57 height 19
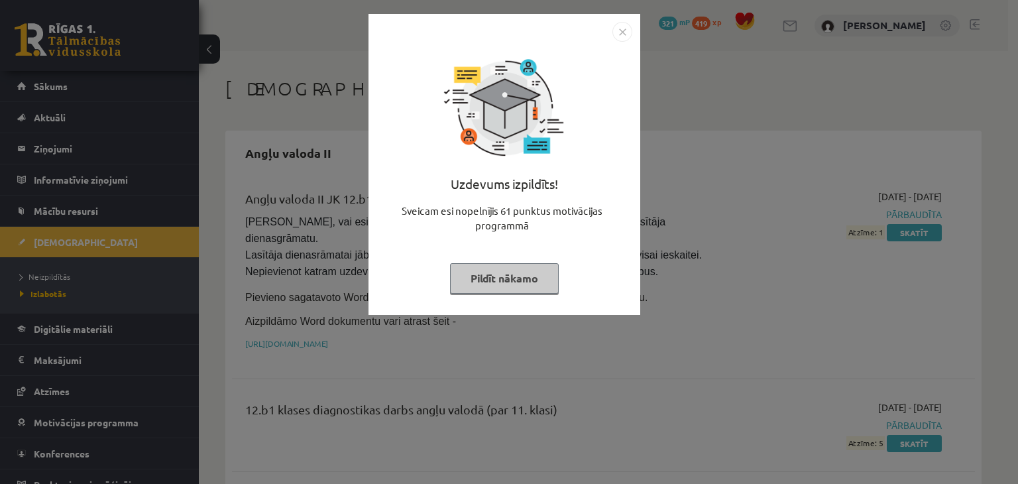
click at [518, 282] on button "Pildīt nākamo" at bounding box center [504, 278] width 109 height 30
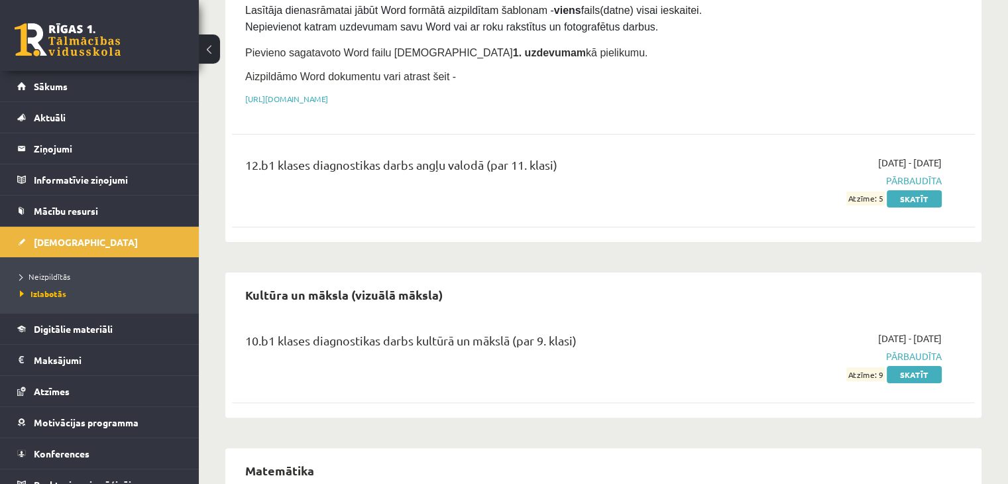
scroll to position [265, 0]
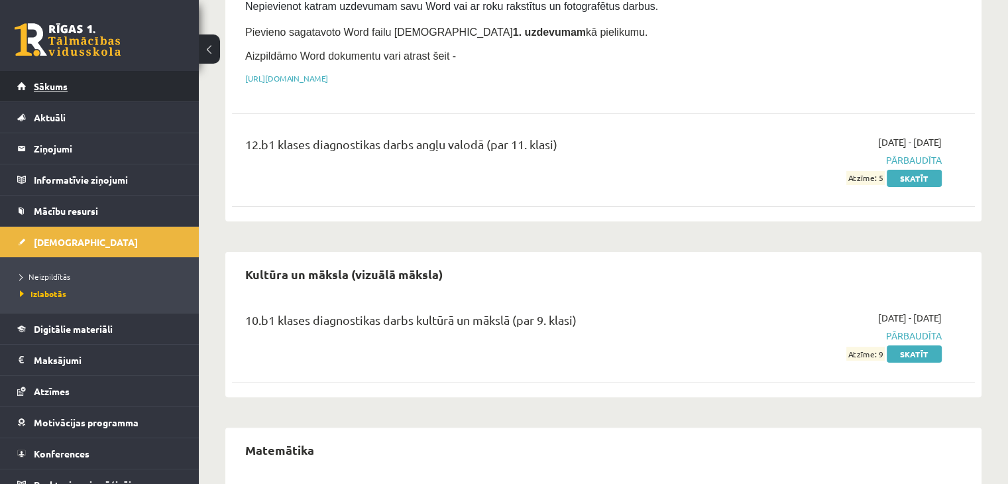
click at [100, 97] on link "Sākums" at bounding box center [99, 86] width 165 height 30
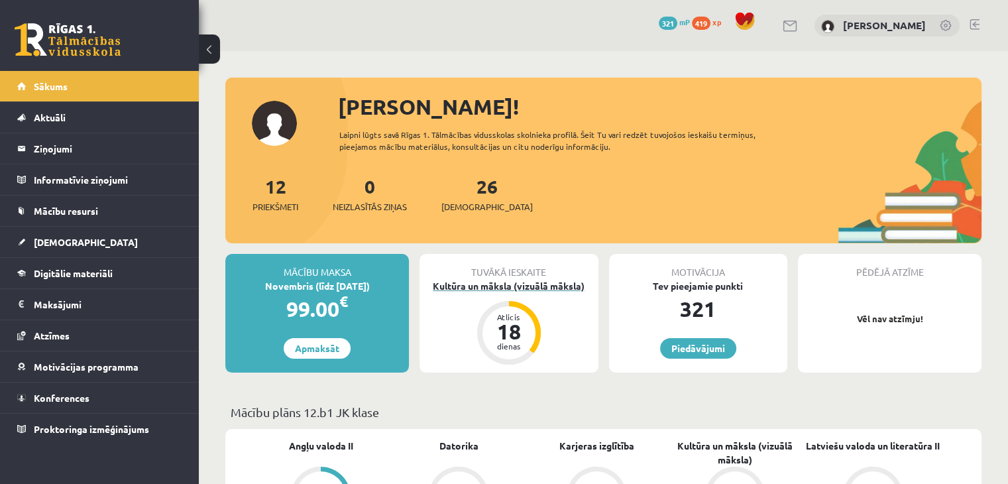
click at [530, 286] on div "Kultūra un māksla (vizuālā māksla)" at bounding box center [508, 286] width 178 height 14
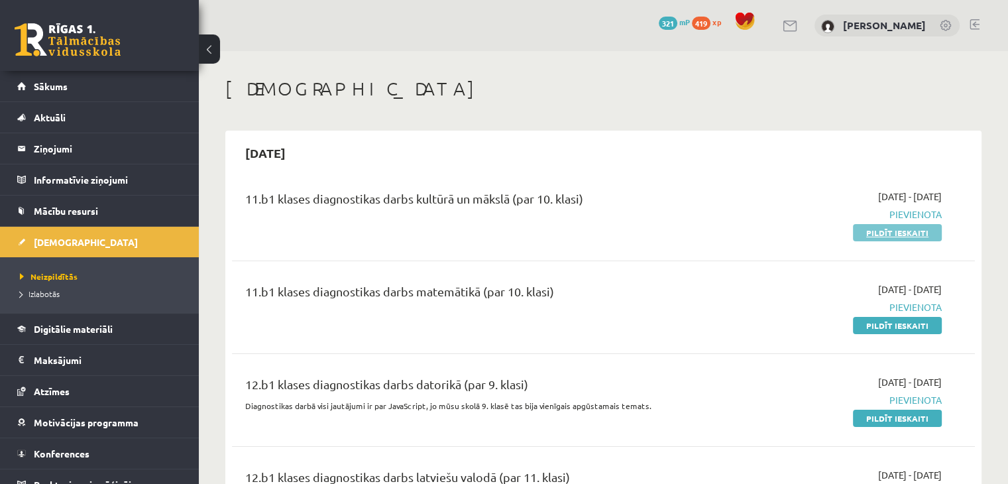
click at [910, 236] on link "Pildīt ieskaiti" at bounding box center [897, 232] width 89 height 17
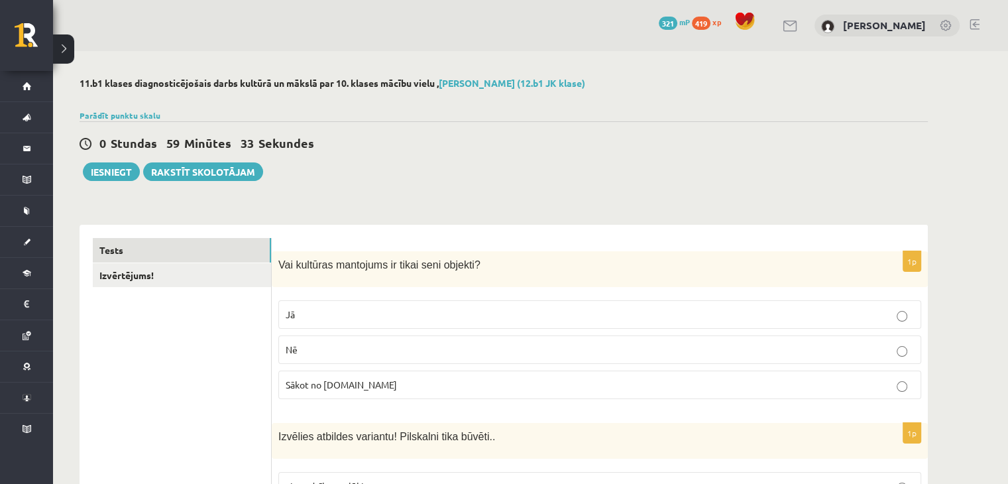
scroll to position [66, 0]
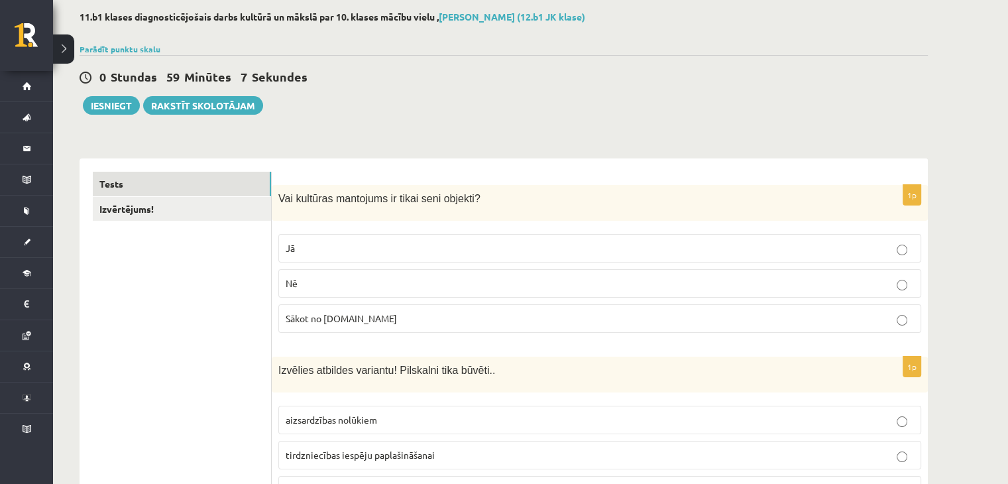
click at [295, 280] on span "Nē" at bounding box center [292, 283] width 12 height 12
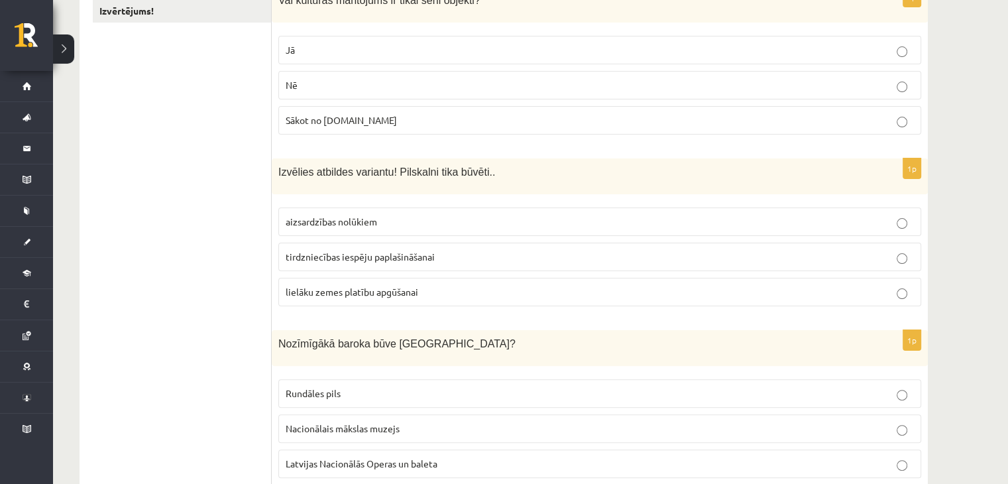
scroll to position [265, 0]
click at [358, 226] on p "aizsardzības nolūkiem" at bounding box center [600, 221] width 628 height 14
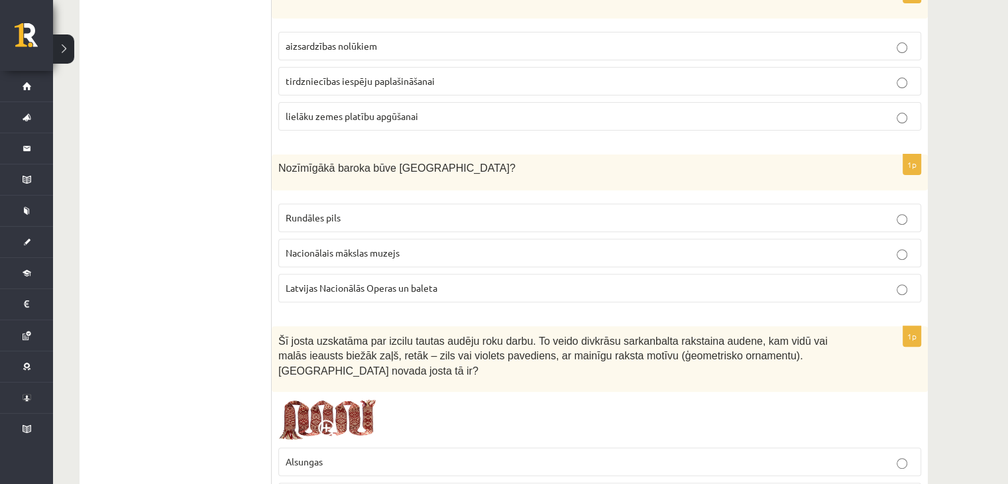
scroll to position [464, 0]
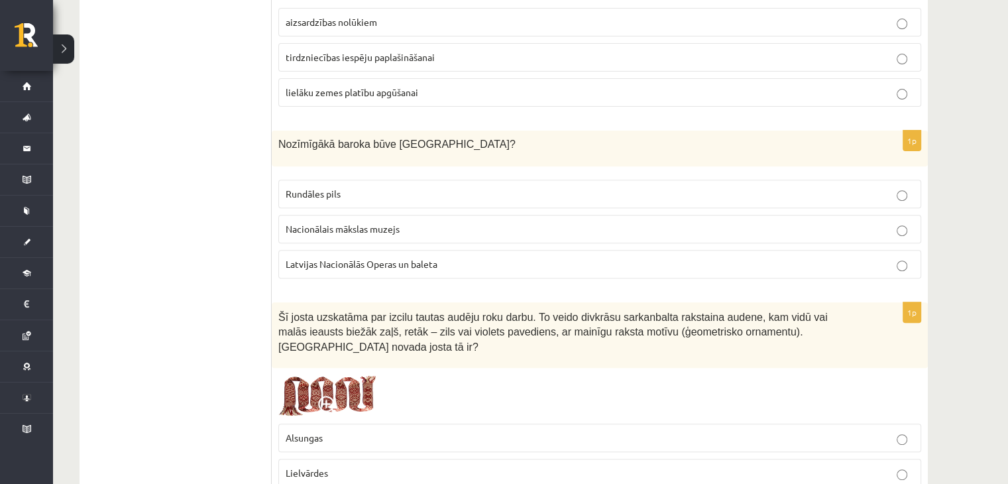
click at [351, 190] on p "Rundāles pils" at bounding box center [600, 194] width 628 height 14
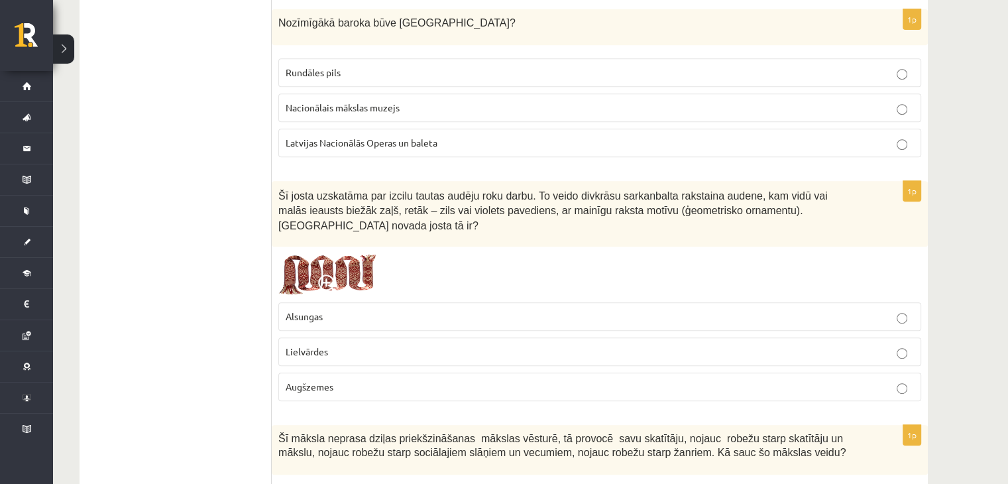
scroll to position [663, 0]
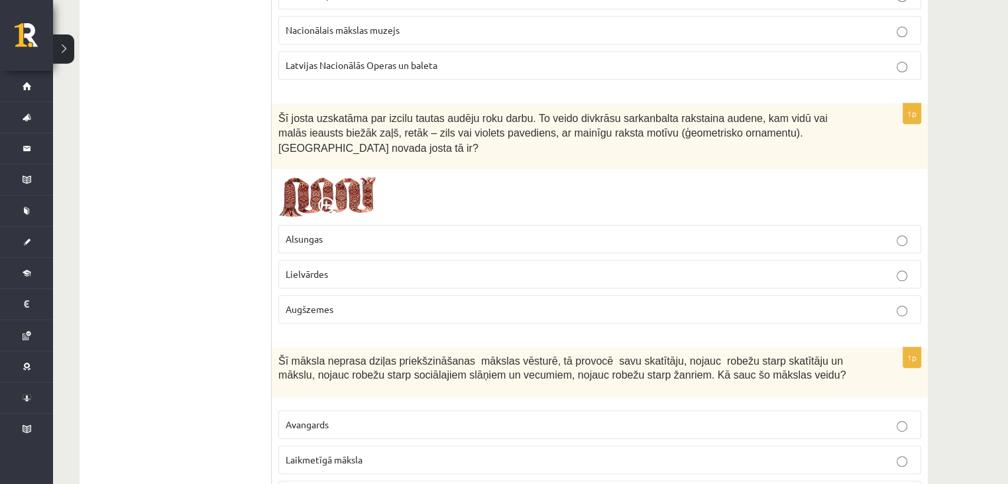
click at [326, 266] on label "Lielvārdes" at bounding box center [599, 274] width 643 height 28
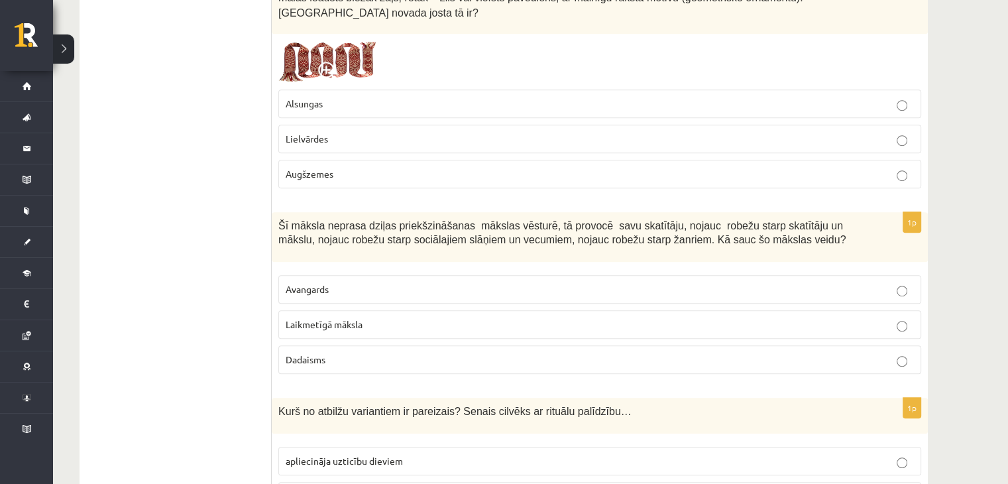
scroll to position [861, 0]
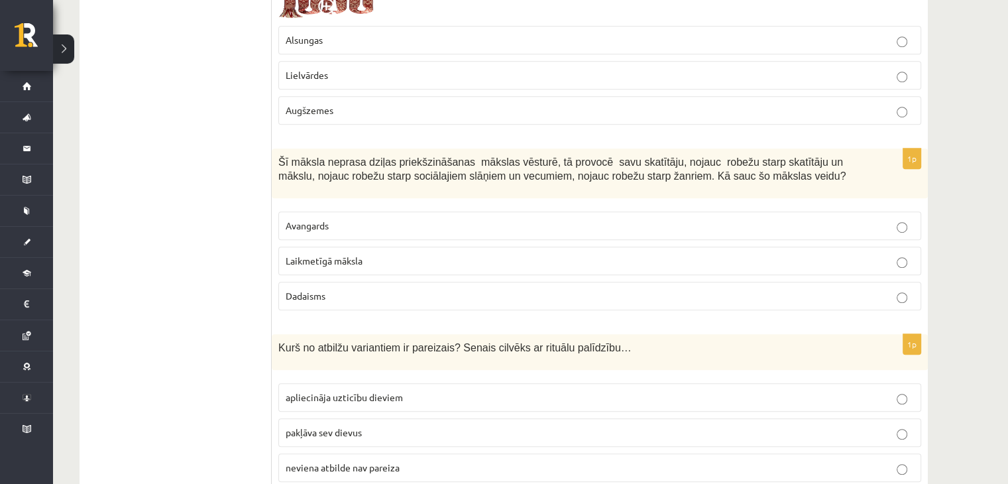
click at [317, 250] on label "Laikmetīgā māksla" at bounding box center [599, 260] width 643 height 28
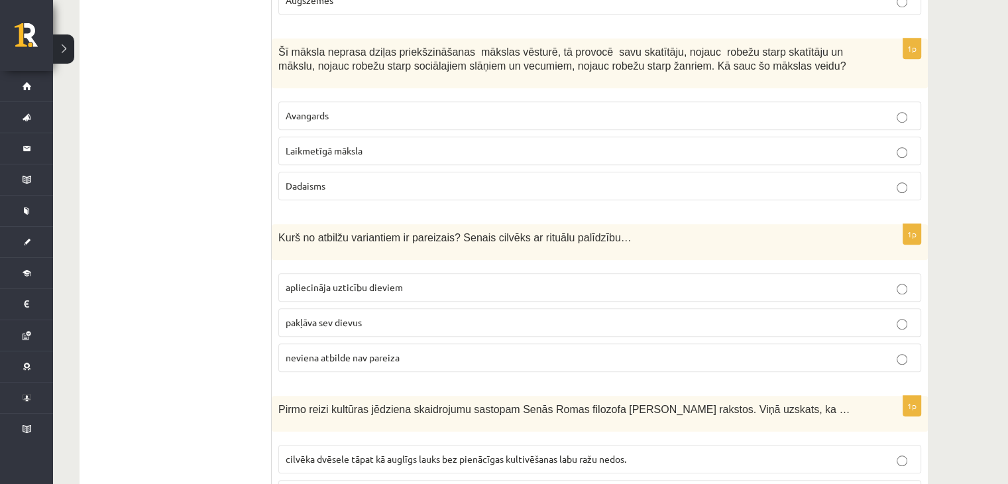
scroll to position [994, 0]
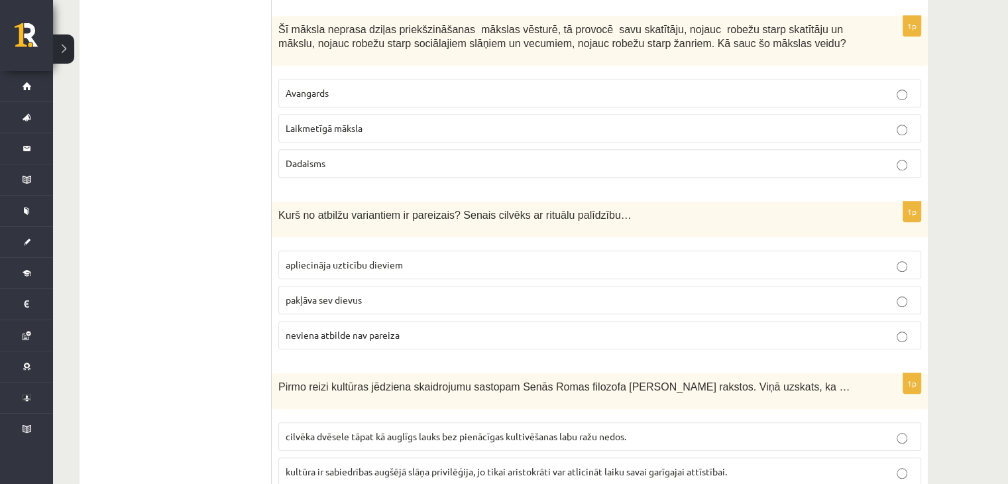
click at [331, 258] on span "apliecināja uzticību dieviem" at bounding box center [344, 264] width 117 height 12
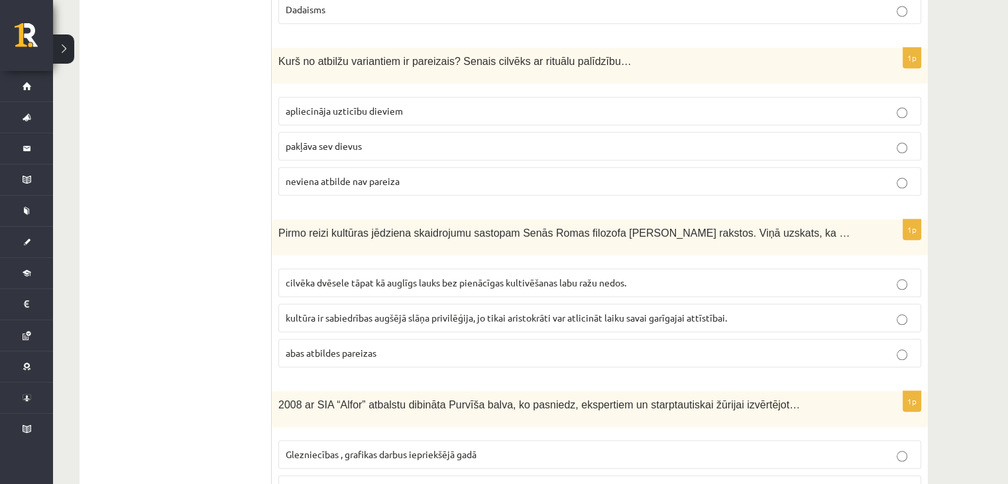
scroll to position [1193, 0]
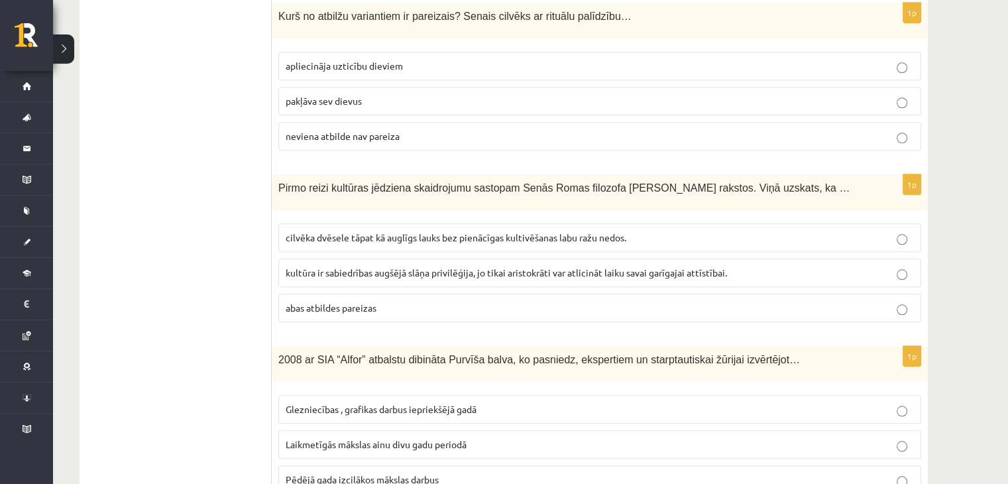
click at [403, 231] on span "cilvēka dvēsele tāpat kā auglīgs lauks bez pienācīgas kultivēšanas labu ražu ne…" at bounding box center [456, 237] width 341 height 12
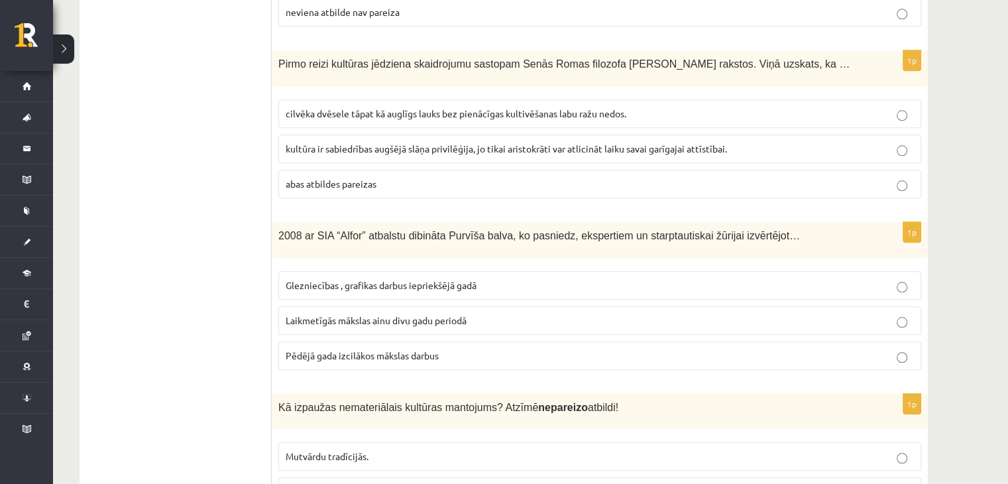
scroll to position [1325, 0]
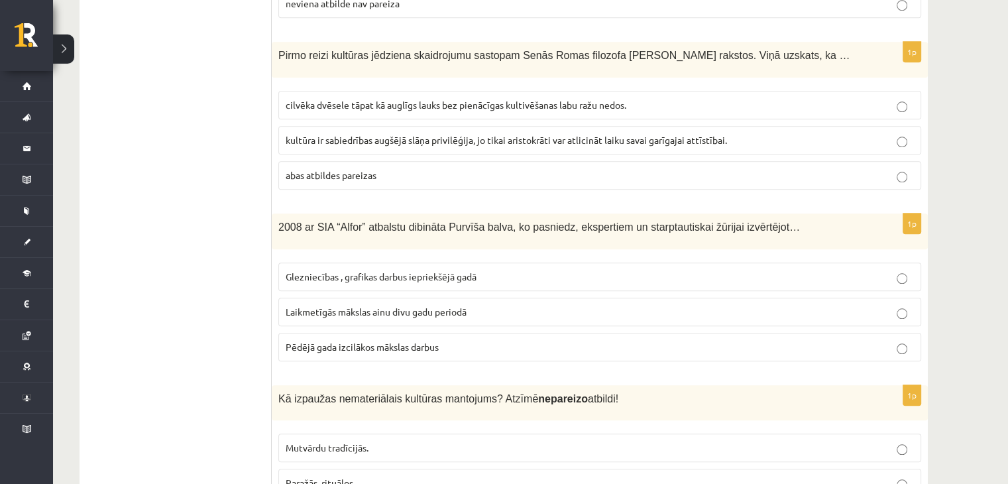
click at [418, 305] on span "Laikmetīgās mākslas ainu divu gadu periodā" at bounding box center [376, 311] width 181 height 12
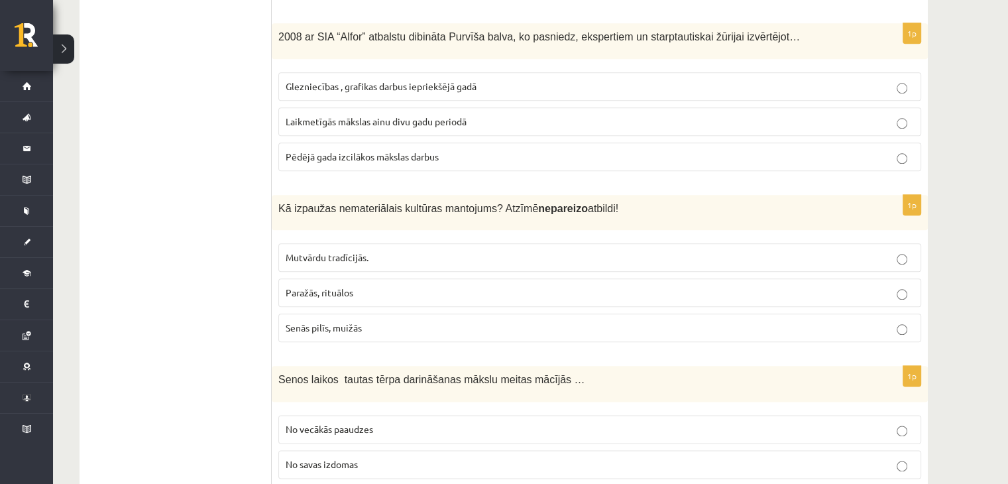
scroll to position [1524, 0]
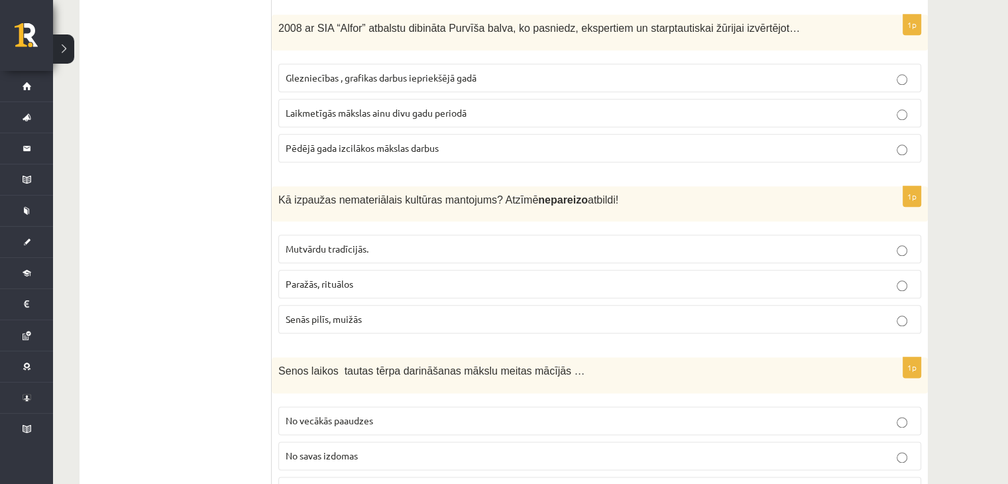
click at [343, 313] on span "Senās pilīs, muižās" at bounding box center [324, 319] width 76 height 12
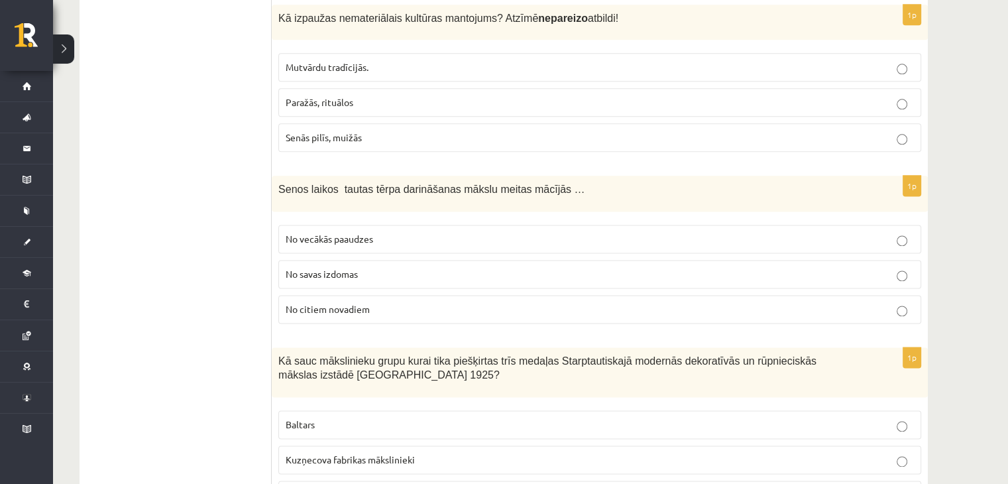
scroll to position [1723, 0]
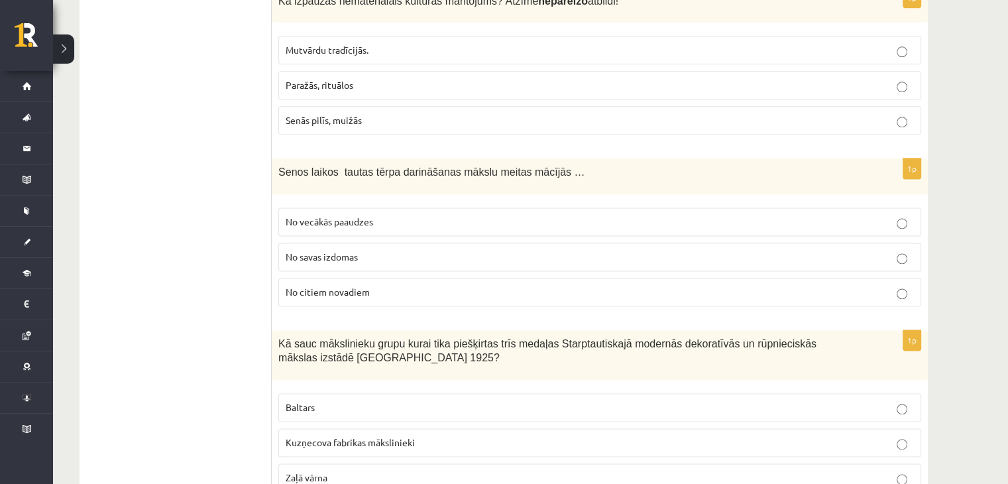
click at [325, 215] on span "No vecākās paaudzes" at bounding box center [329, 221] width 87 height 12
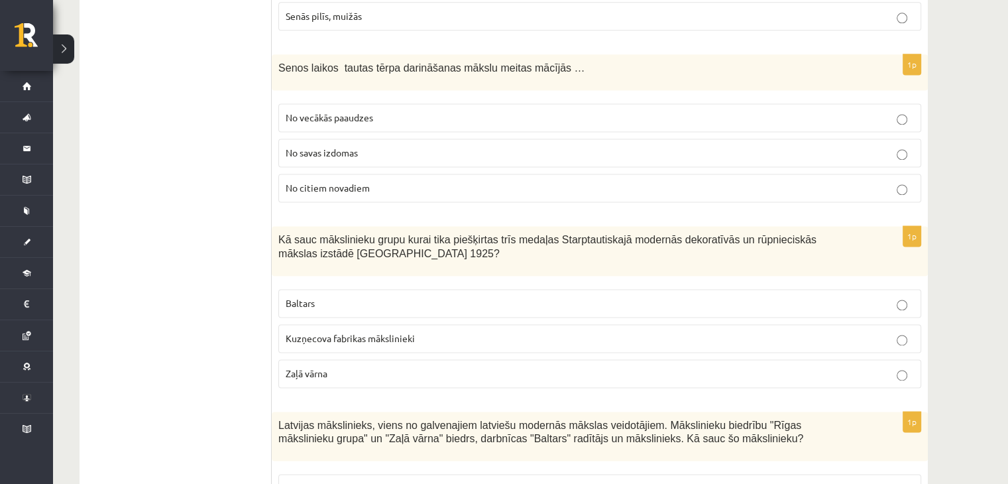
scroll to position [1855, 0]
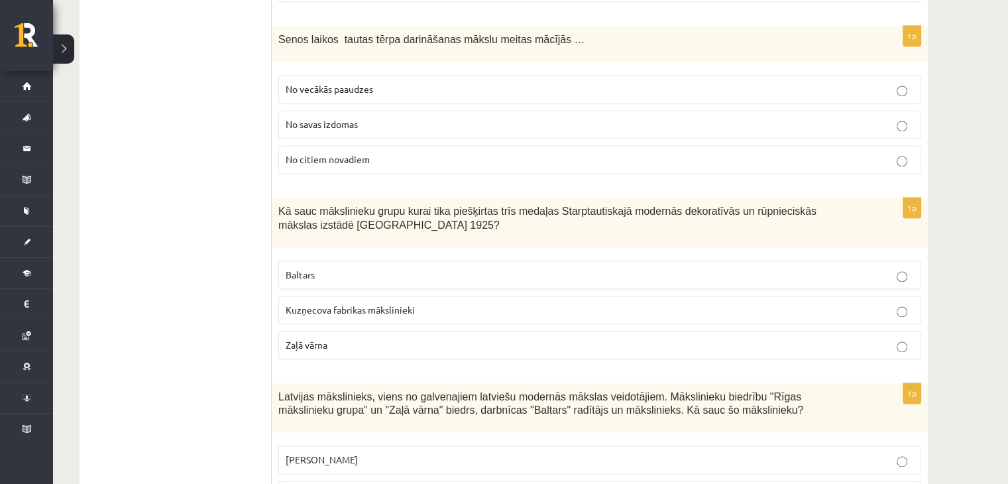
click at [315, 268] on p "Baltars" at bounding box center [600, 275] width 628 height 14
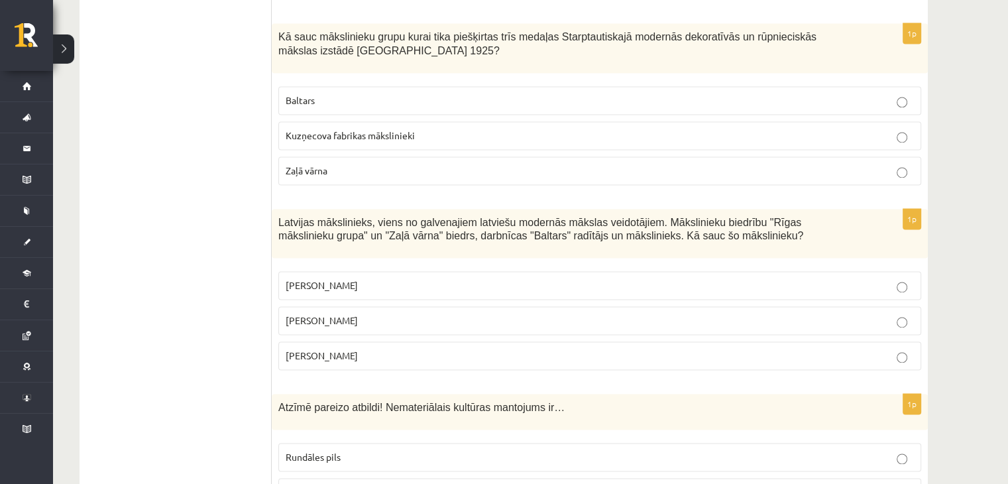
scroll to position [2054, 0]
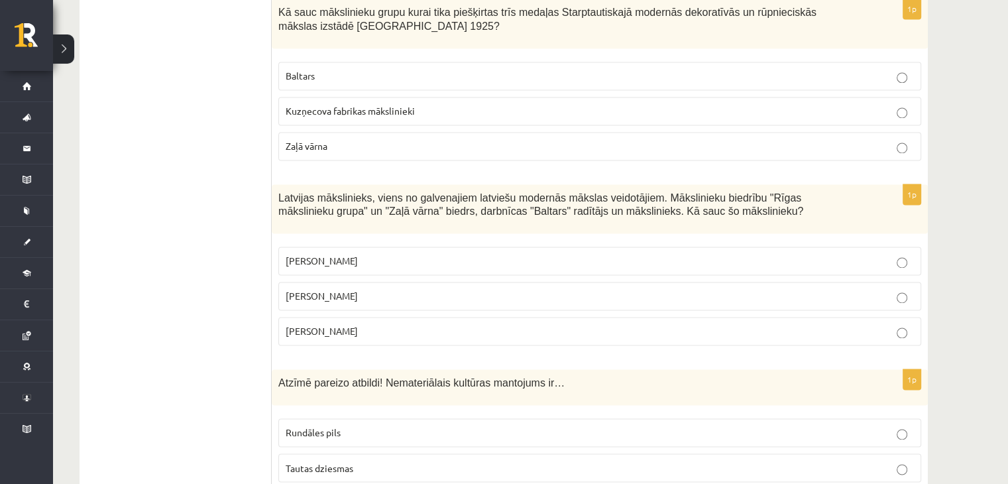
click at [343, 289] on p "Romāns Suta" at bounding box center [600, 296] width 628 height 14
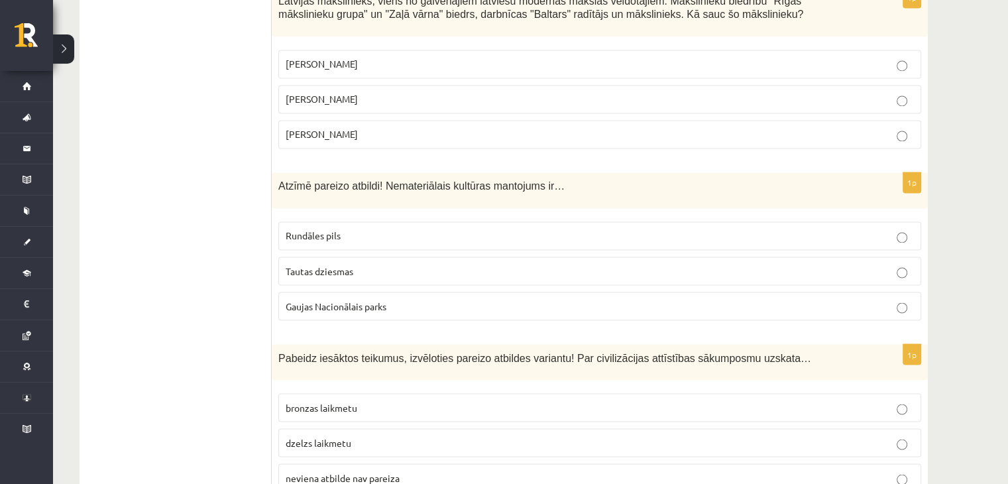
scroll to position [2253, 0]
click at [323, 262] on span "Tautas dziesmas" at bounding box center [320, 268] width 68 height 12
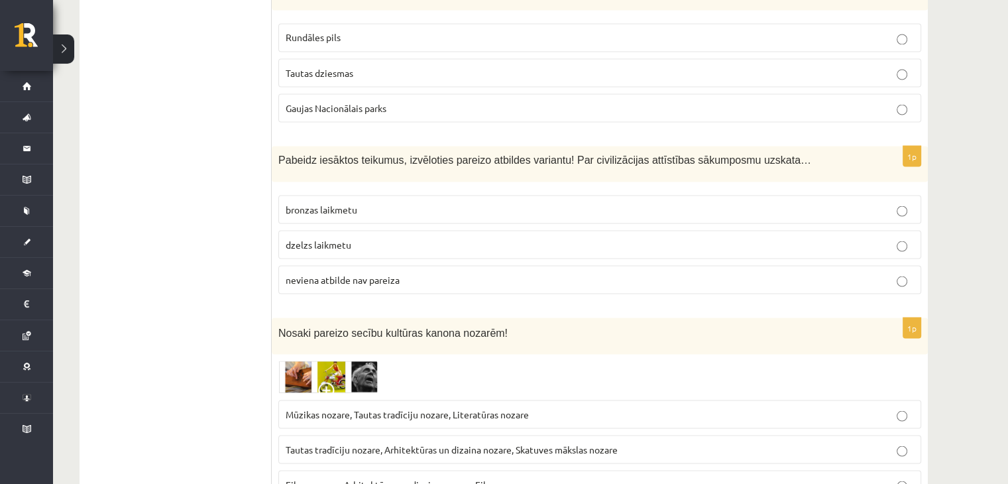
scroll to position [2452, 0]
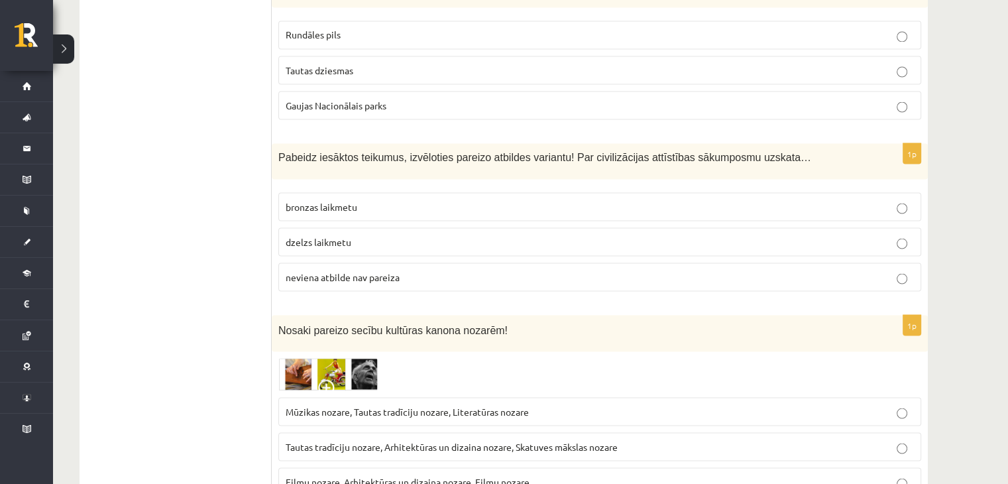
click at [315, 200] on span "bronzas laikmetu" at bounding box center [322, 206] width 72 height 12
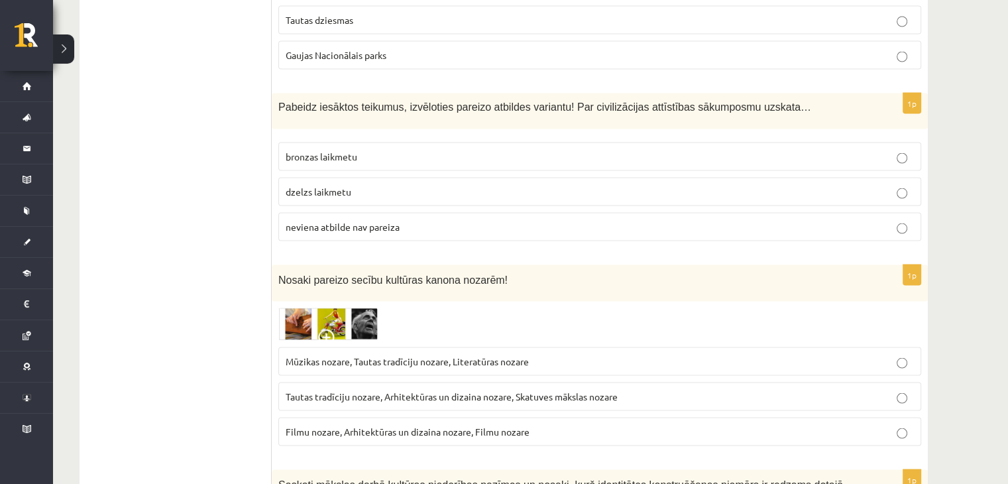
scroll to position [2584, 0]
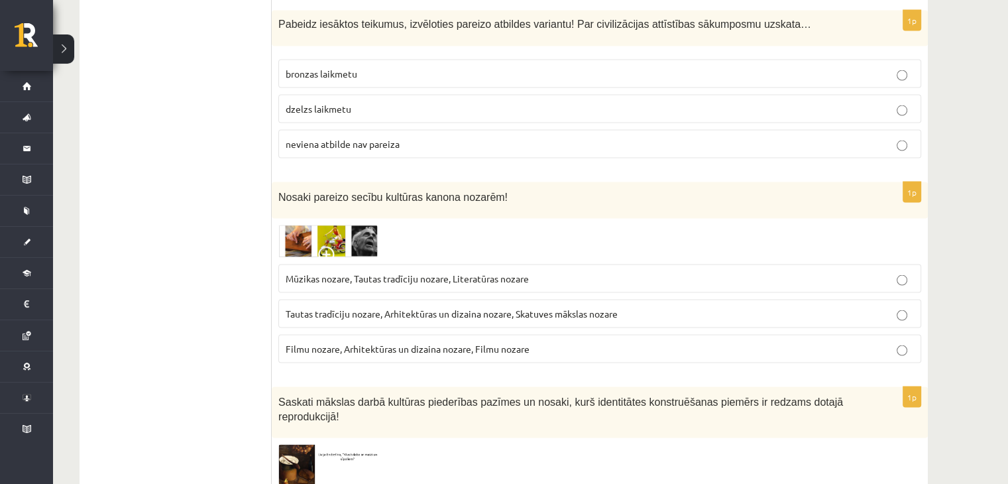
click at [353, 307] on span "Tautas tradīciju nozare, Arhitektūras un dizaina nozare, Skatuves mākslas nozare" at bounding box center [452, 313] width 332 height 12
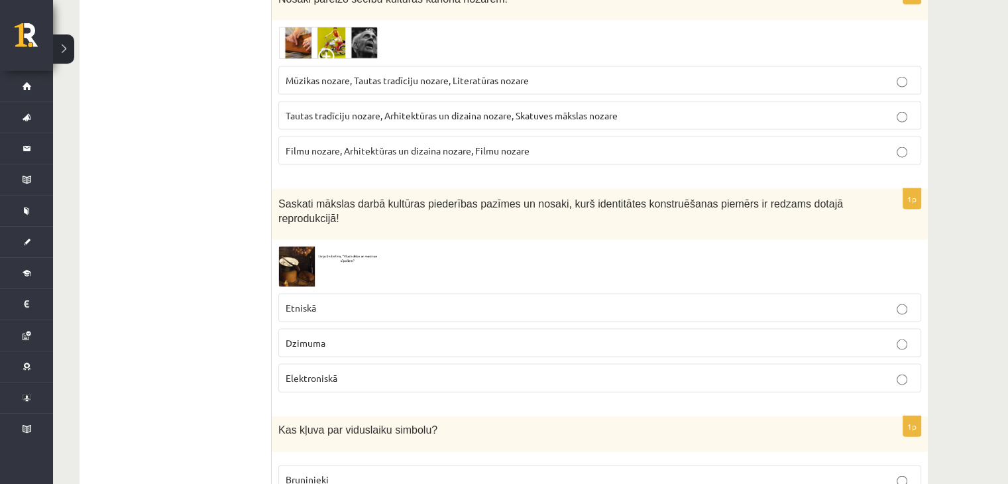
scroll to position [2783, 0]
click at [307, 301] on span "Etniskā" at bounding box center [301, 307] width 30 height 12
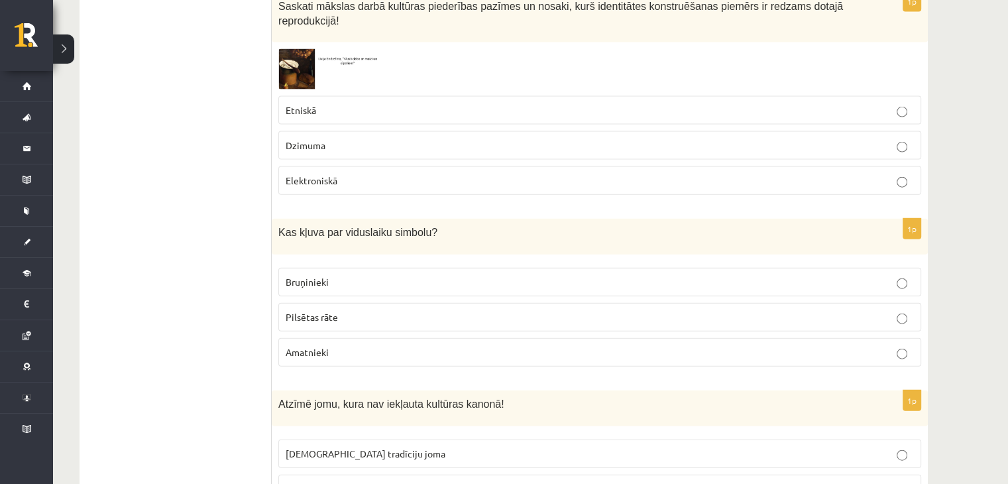
scroll to position [2982, 0]
click at [290, 274] on span "Bruņinieki" at bounding box center [307, 280] width 43 height 12
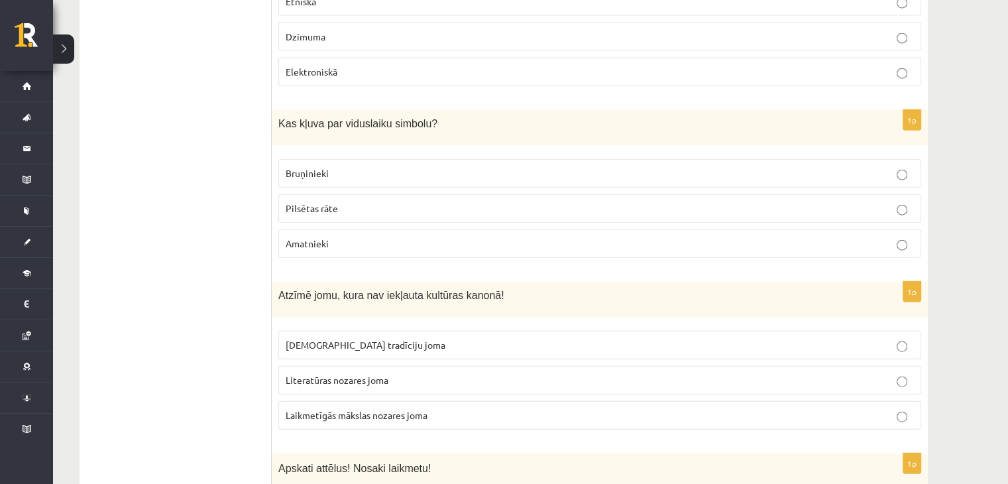
scroll to position [3181, 0]
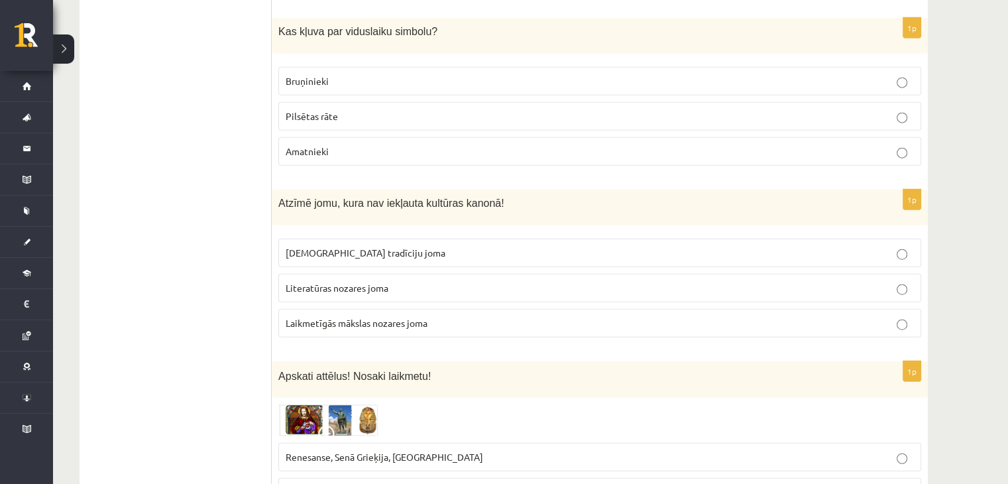
click at [307, 317] on span "Laikmetīgās mākslas nozares joma" at bounding box center [357, 323] width 142 height 12
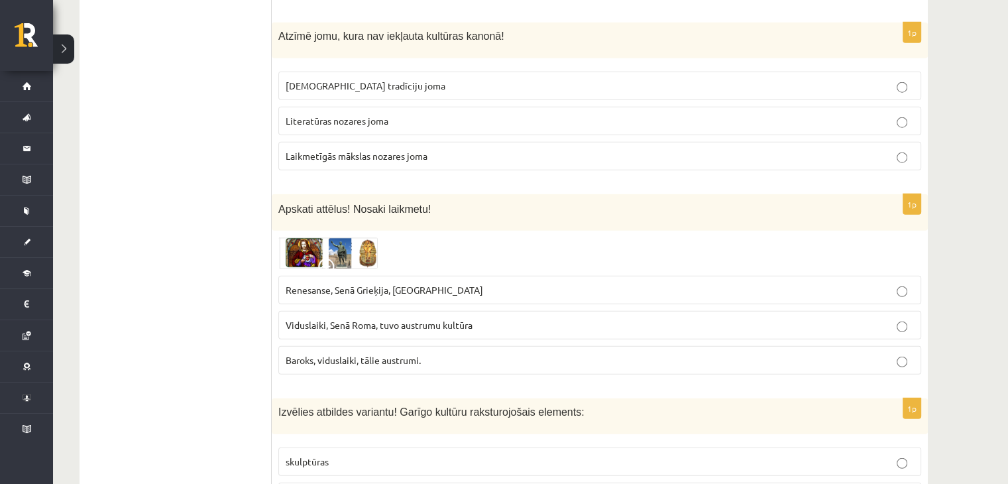
scroll to position [3379, 0]
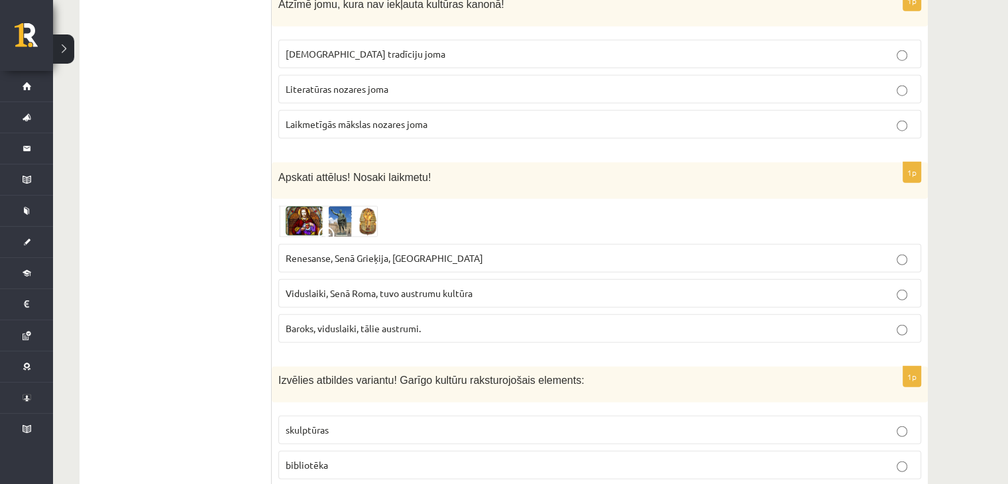
click at [421, 279] on label "Viduslaiki, Senā Roma, tuvo austrumu kultūra" at bounding box center [599, 293] width 643 height 28
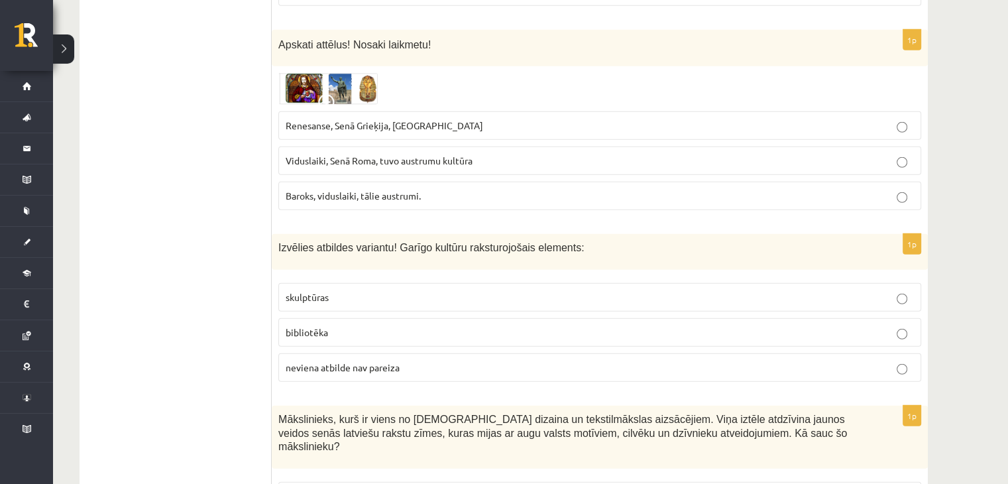
click at [284, 318] on label "bibliotēka" at bounding box center [599, 332] width 643 height 28
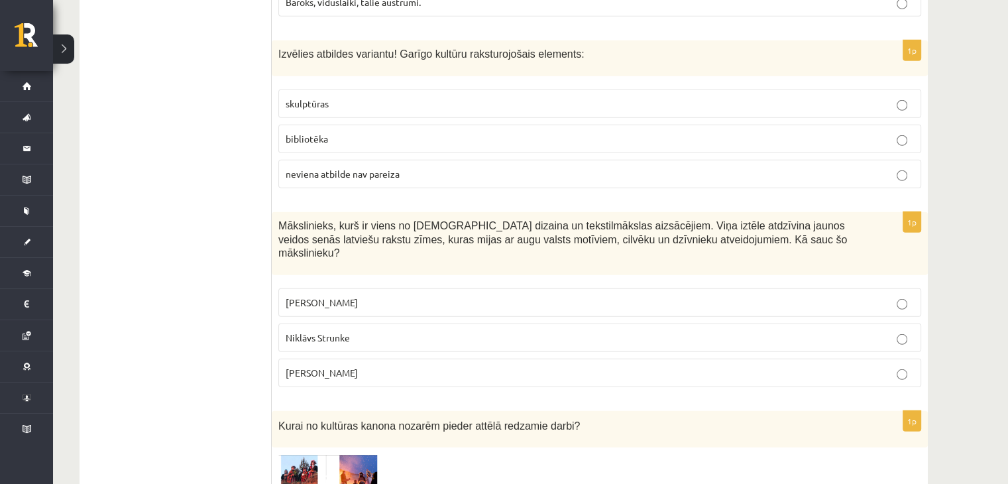
scroll to position [3711, 0]
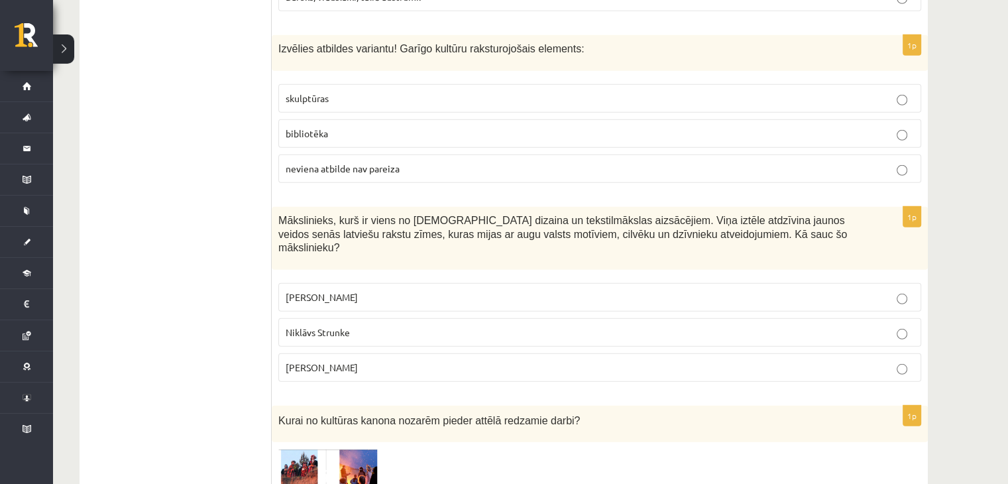
click at [318, 283] on label "Ansis Cīrulis" at bounding box center [599, 297] width 643 height 28
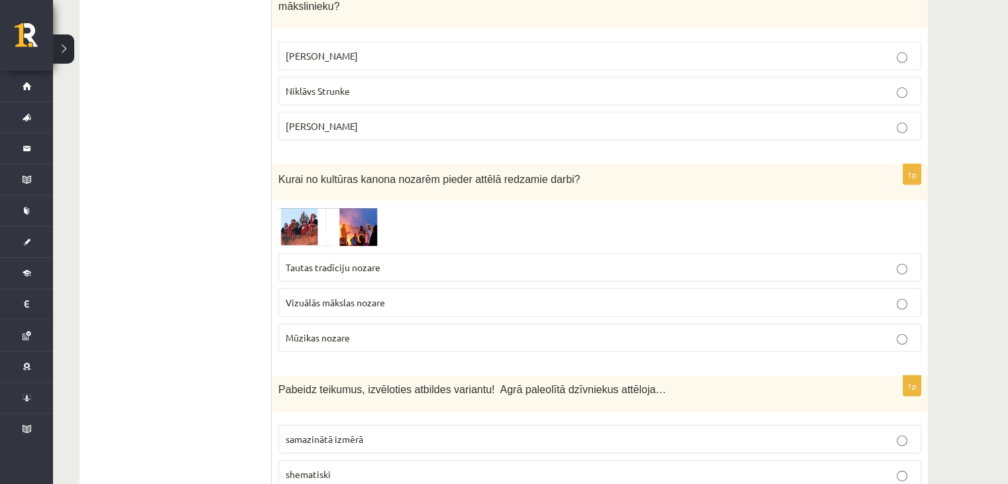
scroll to position [3976, 0]
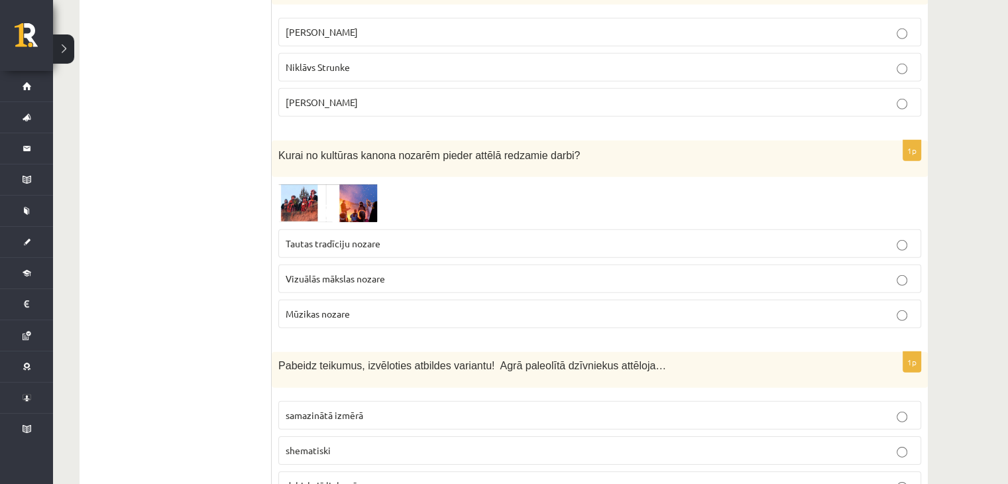
click at [343, 237] on span "Tautas tradīciju nozare" at bounding box center [333, 243] width 95 height 12
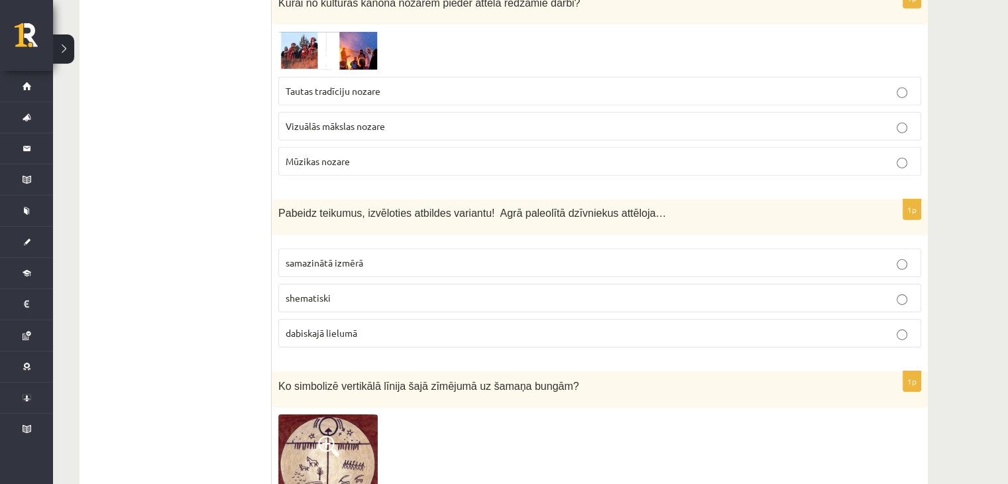
scroll to position [4108, 0]
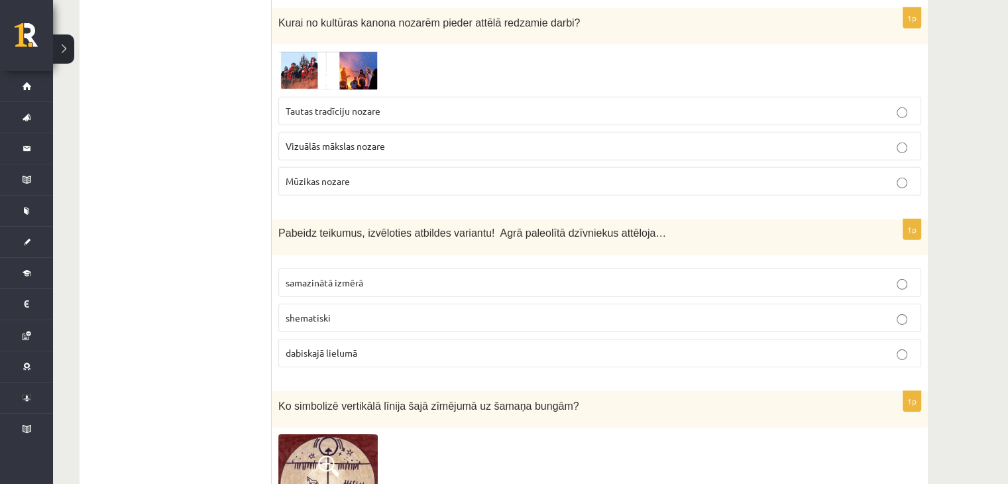
click at [305, 311] on p "shematiski" at bounding box center [600, 318] width 628 height 14
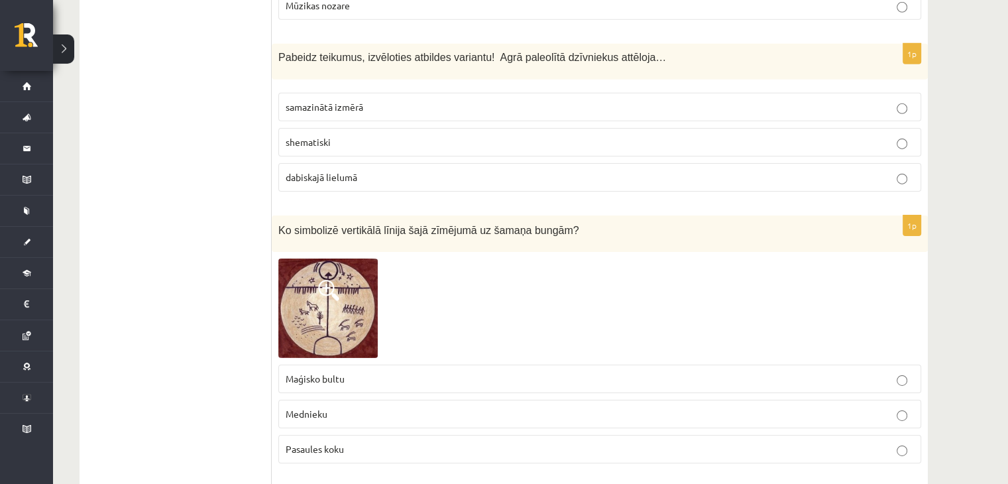
scroll to position [4307, 0]
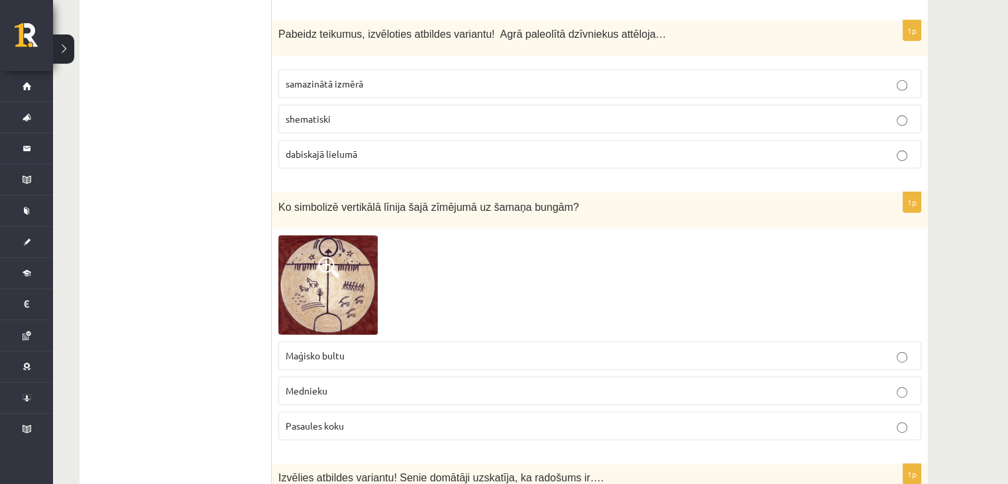
click at [327, 411] on label "Pasaules koku" at bounding box center [599, 425] width 643 height 28
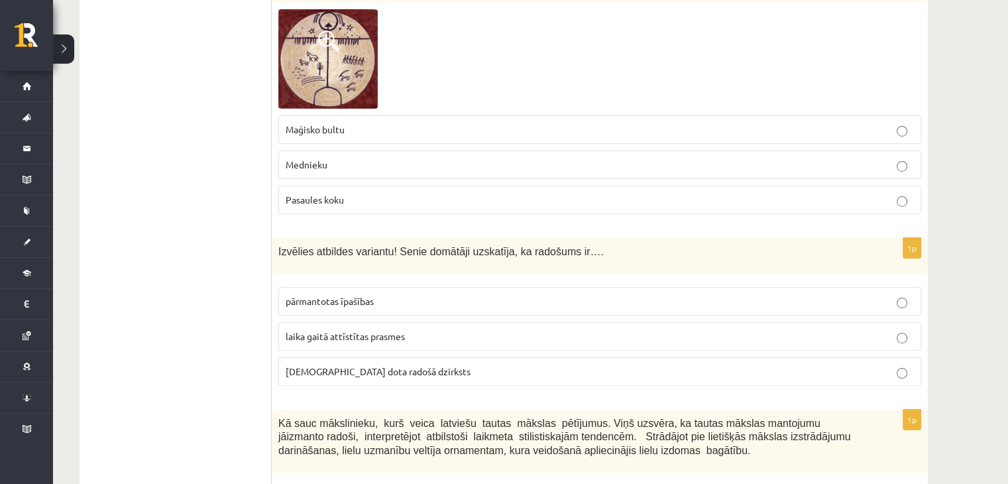
scroll to position [4572, 0]
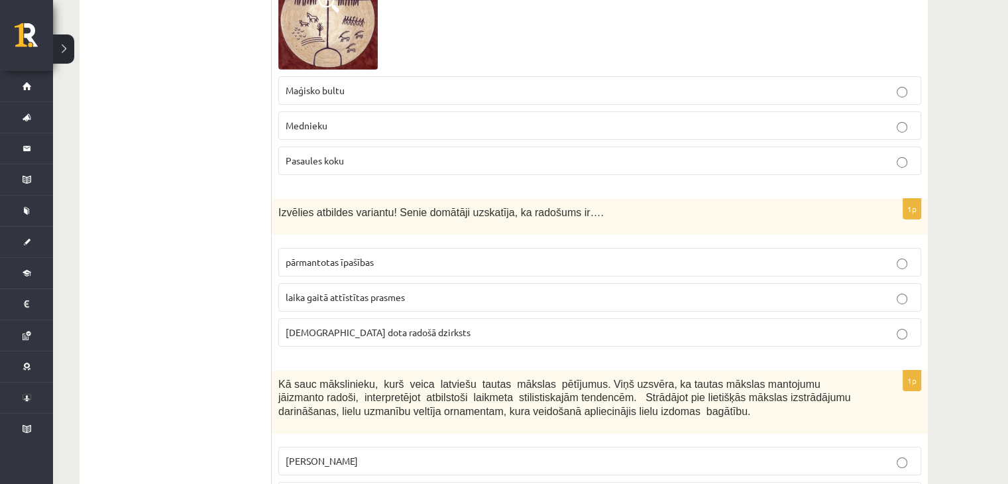
click at [355, 326] on span "dieva dota radošā dzirksts" at bounding box center [378, 332] width 185 height 12
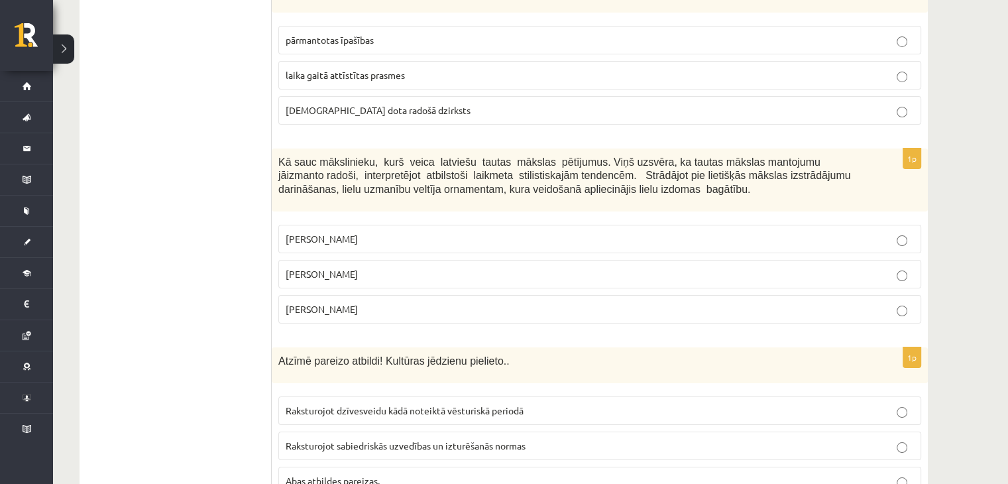
scroll to position [4771, 0]
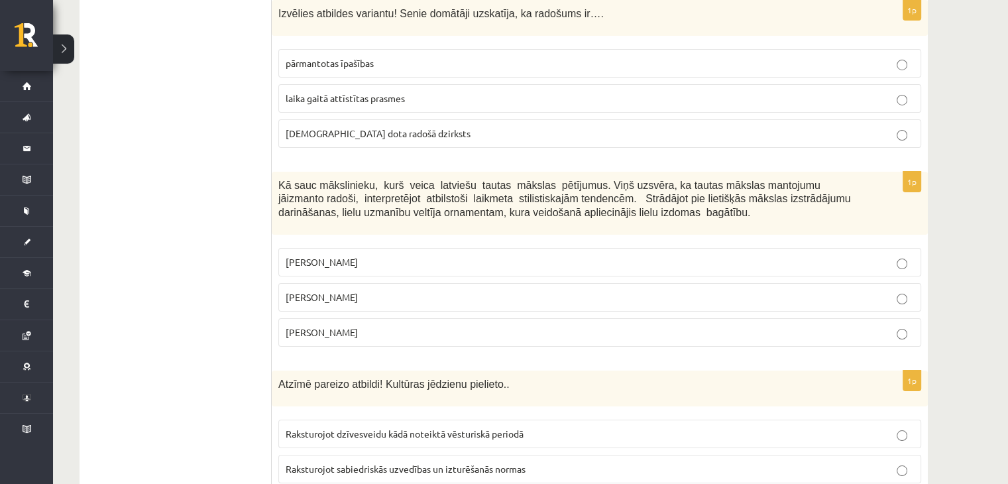
click at [323, 256] on span "Ansis Cīrulis" at bounding box center [322, 262] width 72 height 12
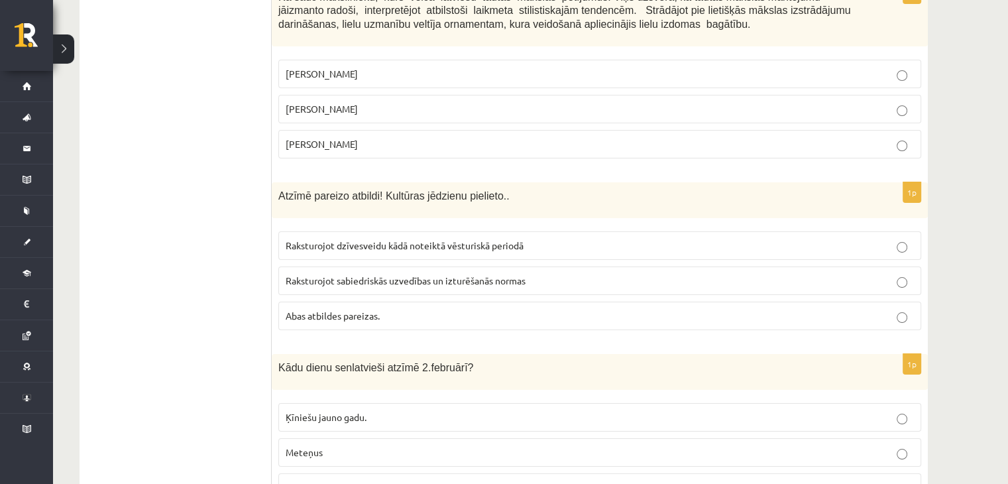
scroll to position [4903, 0]
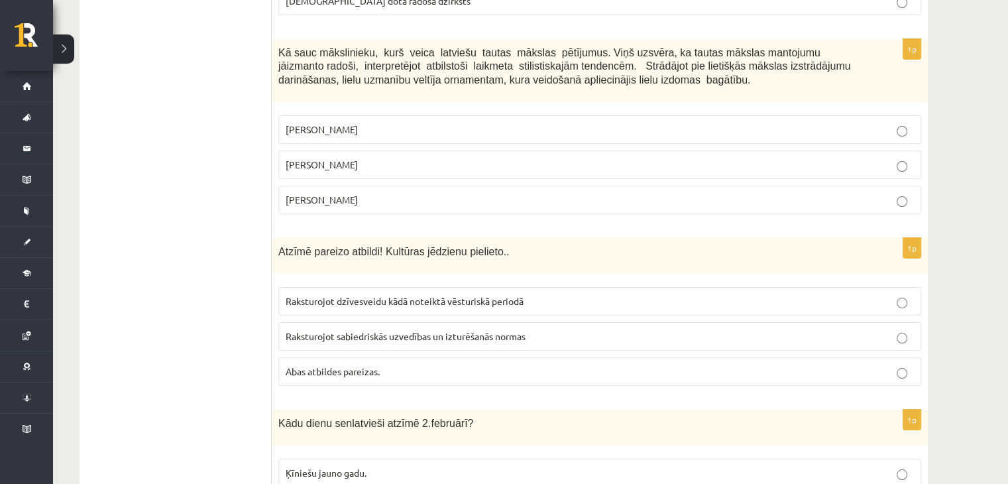
click at [350, 357] on label "Abas atbildes pareizas." at bounding box center [599, 371] width 643 height 28
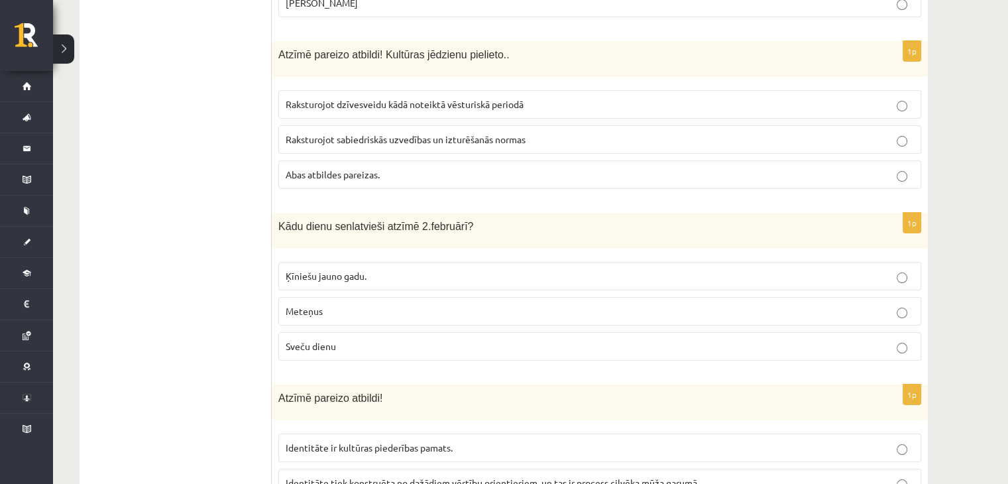
scroll to position [5102, 0]
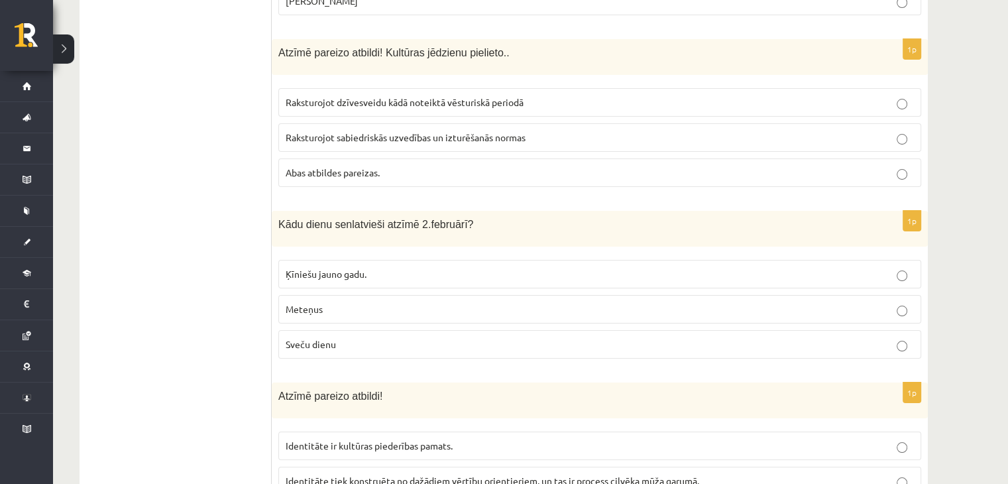
click at [293, 338] on span "Sveču dienu" at bounding box center [311, 344] width 50 height 12
click at [448, 293] on fieldset "Ķīniešu jauno gadu. Meteņus Sveču dienu" at bounding box center [599, 307] width 643 height 109
click at [443, 337] on p "Sveču dienu" at bounding box center [600, 344] width 628 height 14
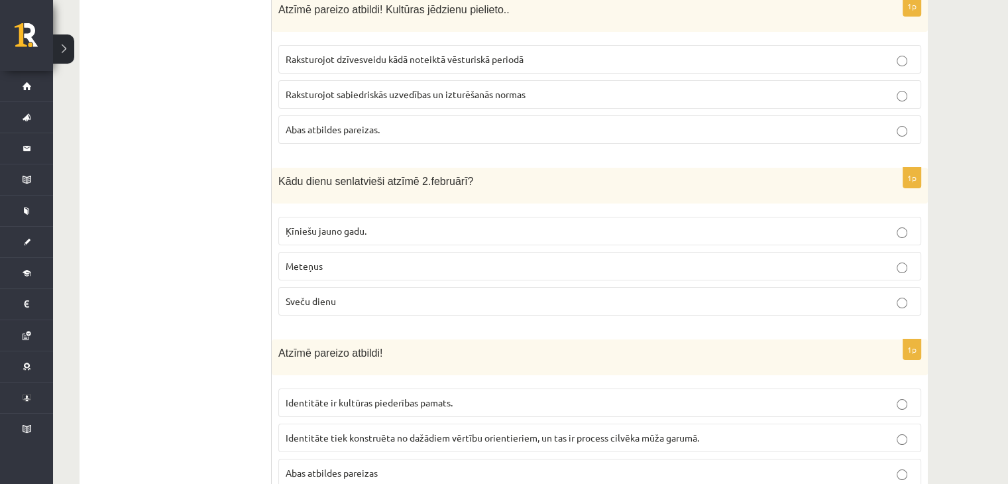
scroll to position [5235, 0]
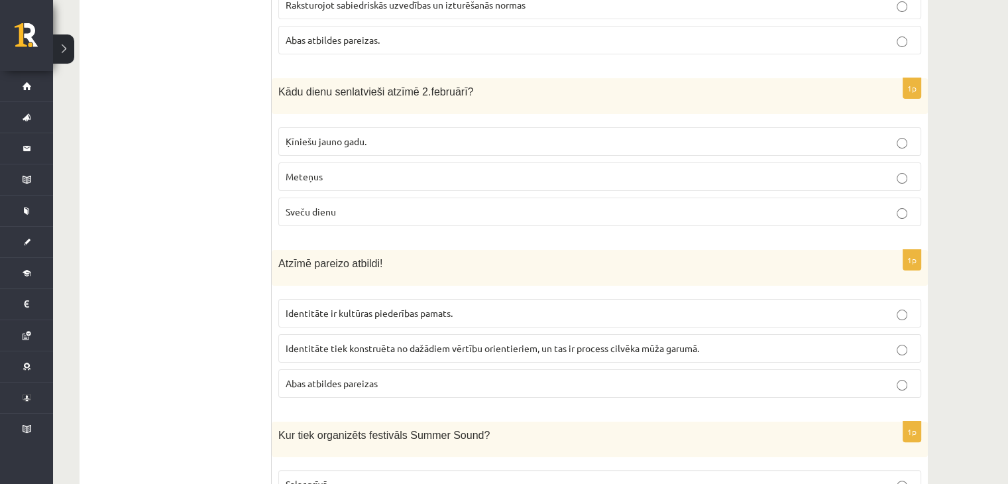
click at [366, 376] on p "Abas atbildes pareizas" at bounding box center [600, 383] width 628 height 14
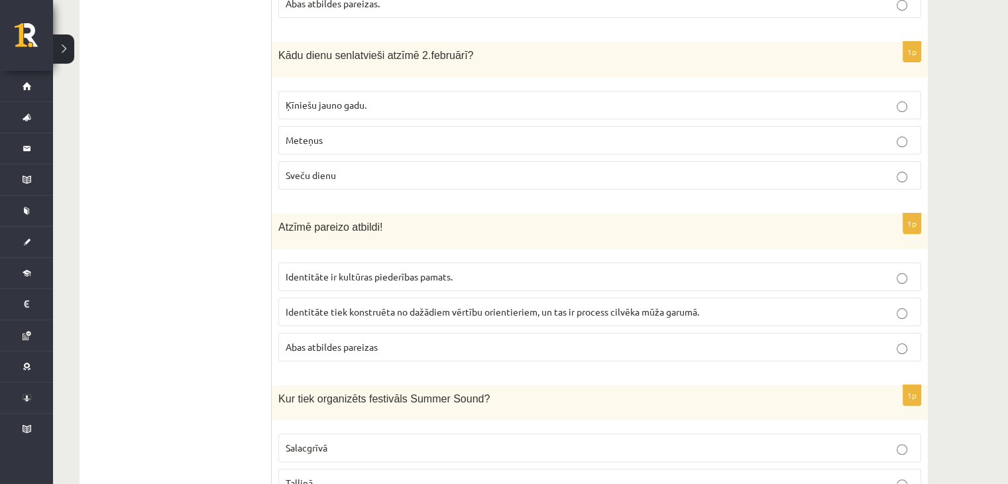
scroll to position [5301, 0]
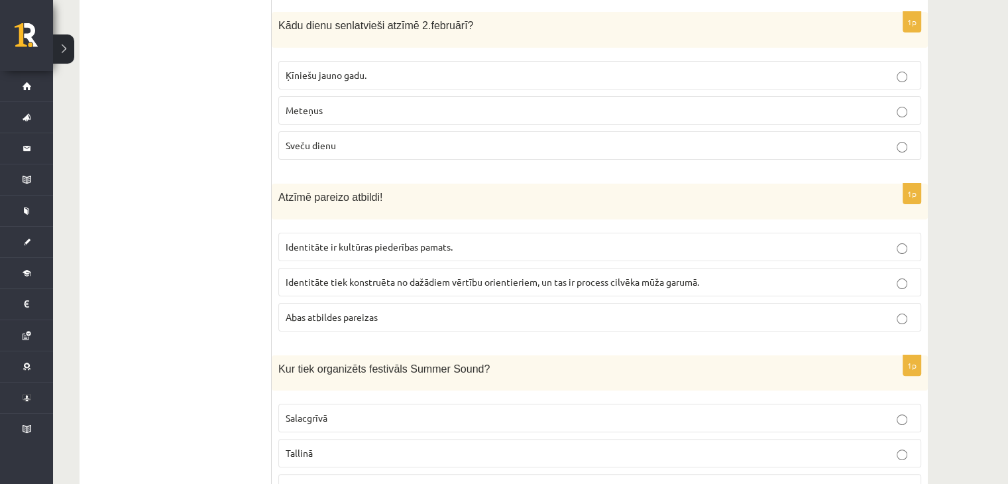
click at [321, 481] on p "Liepājā" at bounding box center [600, 488] width 628 height 14
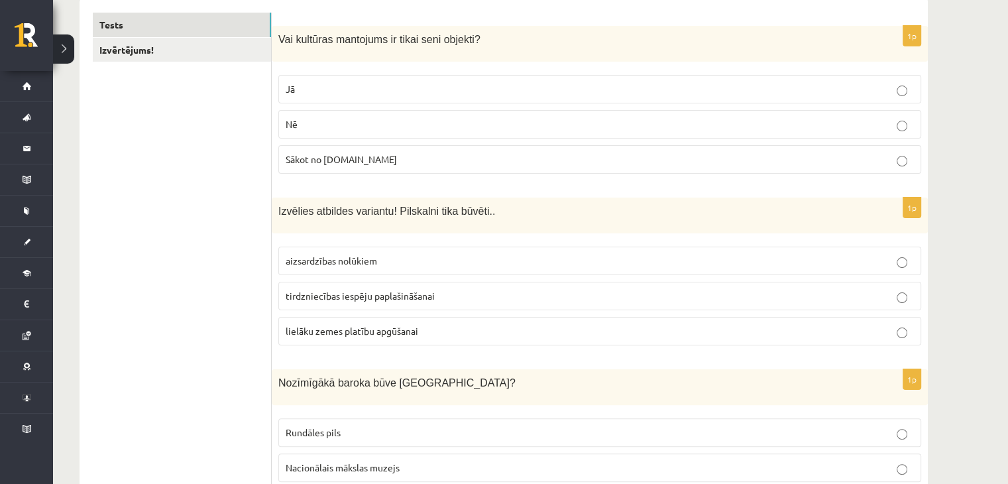
scroll to position [0, 0]
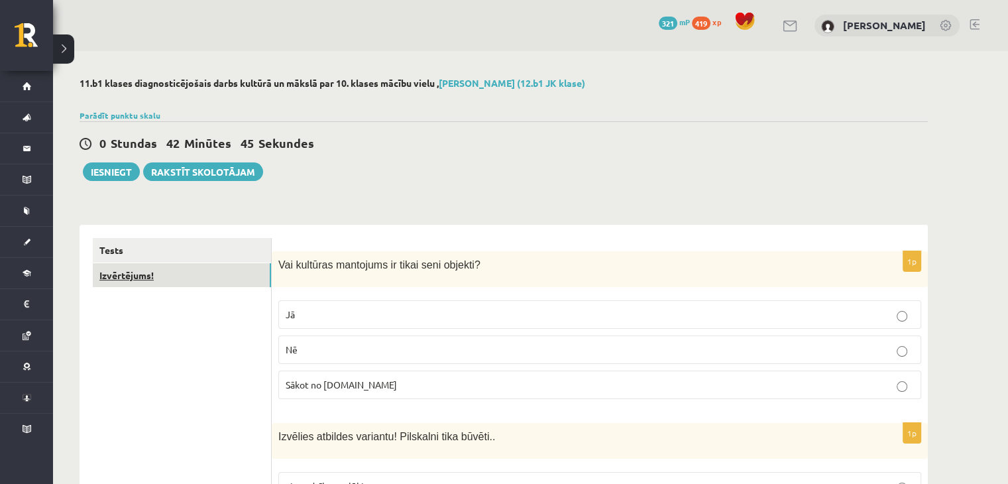
click at [207, 277] on link "Izvērtējums!" at bounding box center [182, 275] width 178 height 25
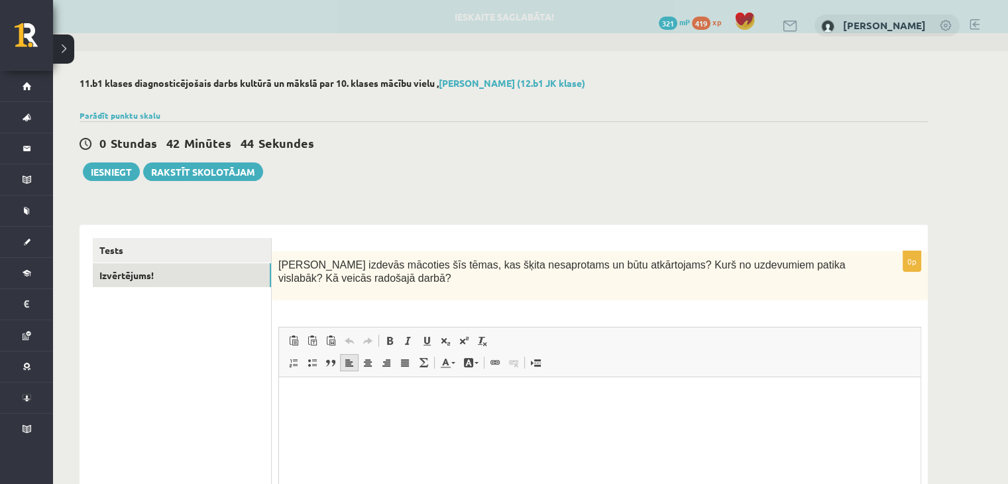
click at [349, 359] on span at bounding box center [349, 362] width 11 height 11
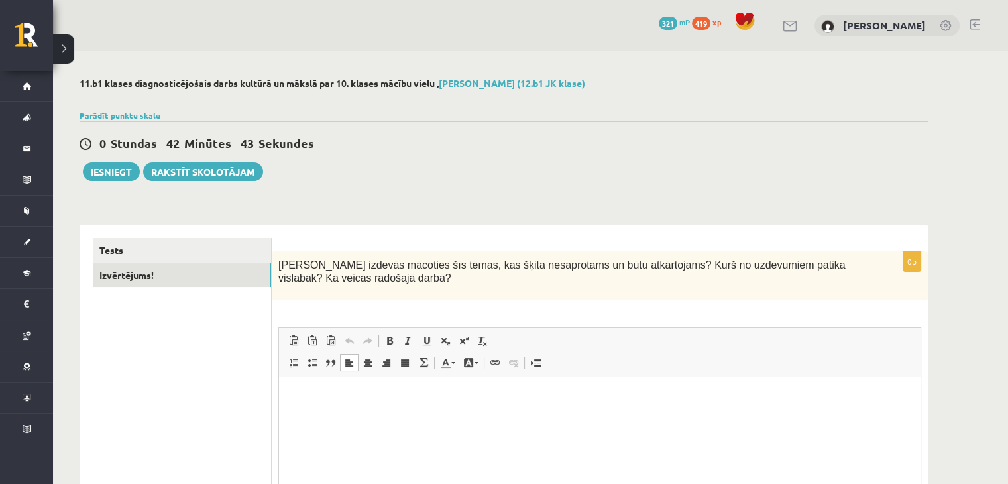
drag, startPoint x: 319, startPoint y: 390, endPoint x: 321, endPoint y: 380, distance: 10.1
click at [319, 388] on html at bounding box center [599, 397] width 641 height 40
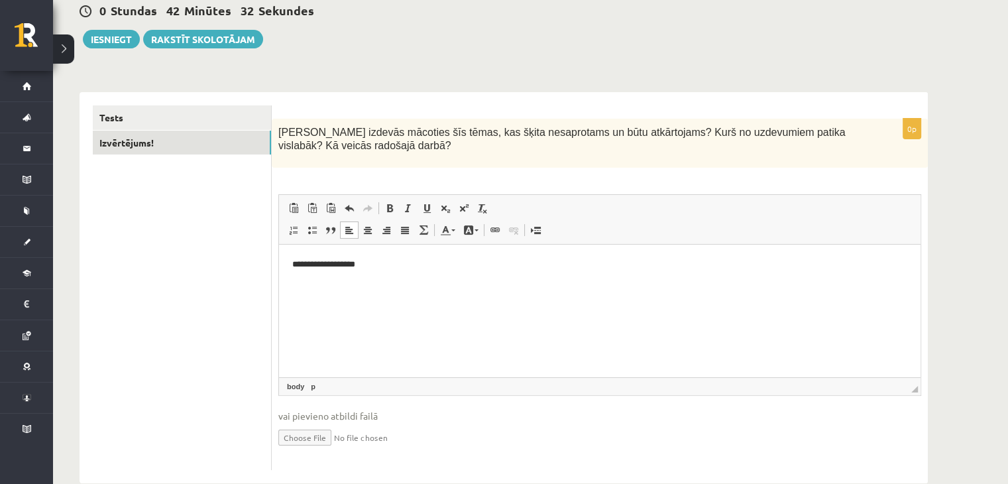
scroll to position [158, 0]
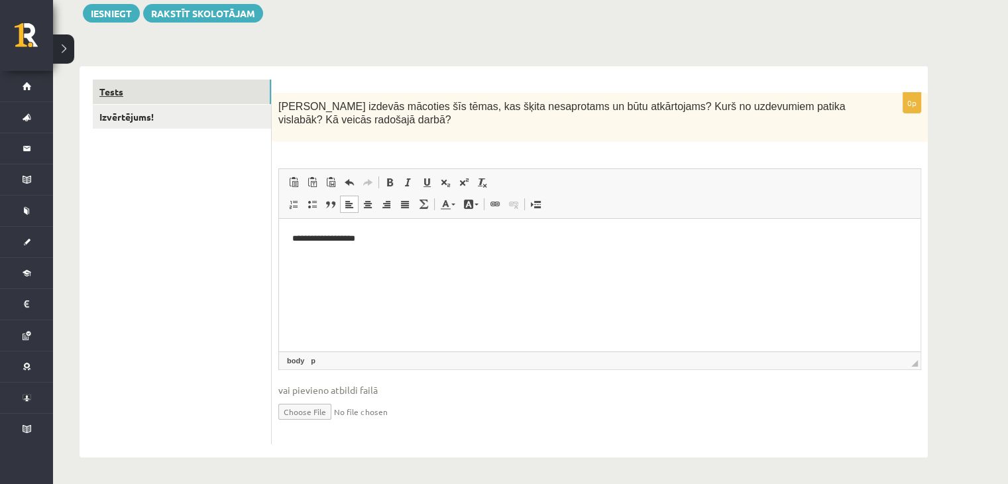
click at [145, 88] on link "Tests" at bounding box center [182, 92] width 178 height 25
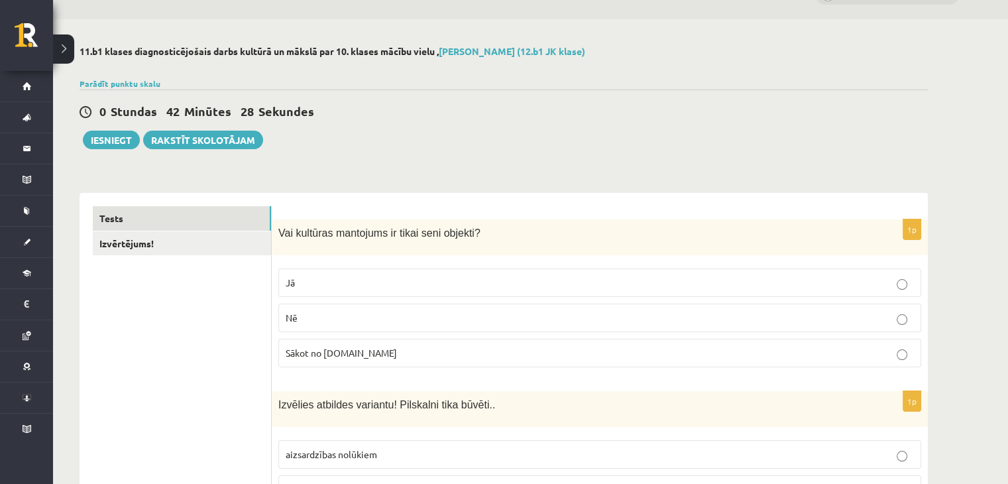
scroll to position [0, 0]
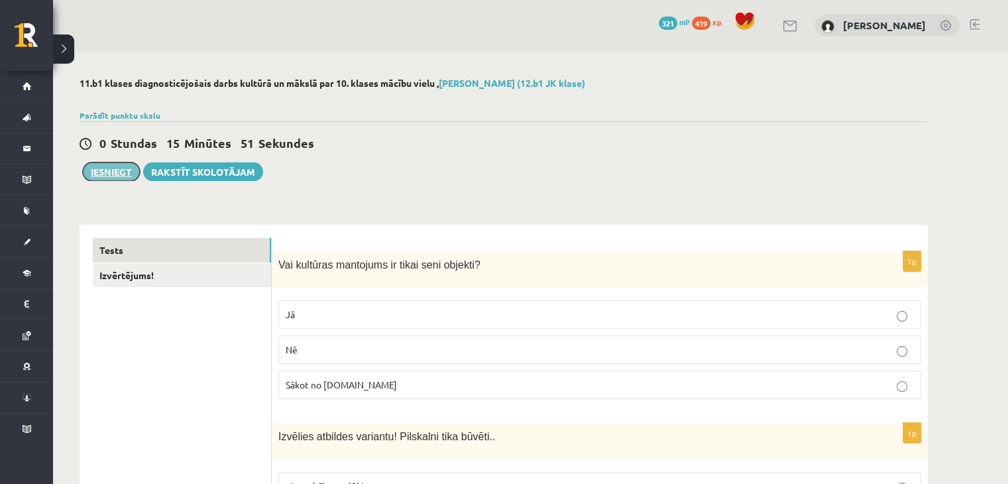
drag, startPoint x: 98, startPoint y: 174, endPoint x: 113, endPoint y: 174, distance: 14.6
click at [99, 174] on button "Iesniegt" at bounding box center [111, 171] width 57 height 19
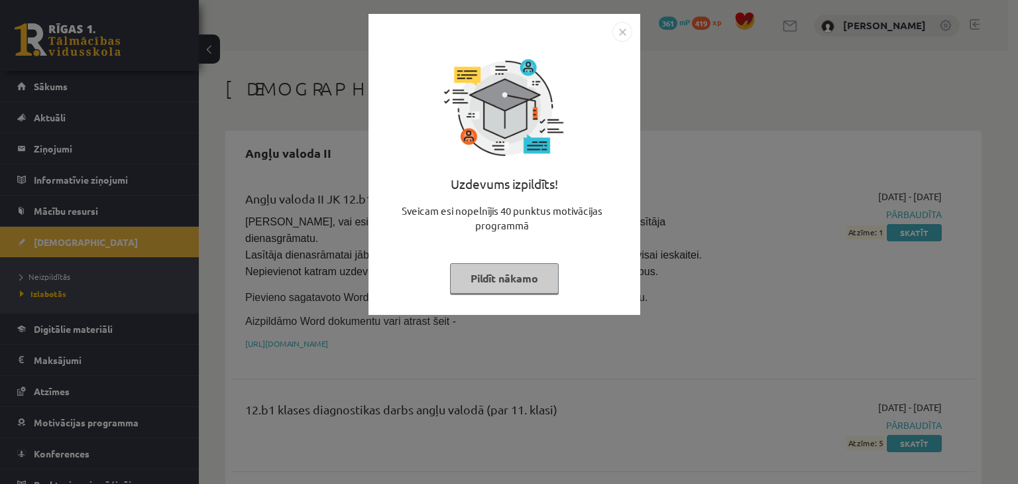
click at [488, 278] on button "Pildīt nākamo" at bounding box center [504, 278] width 109 height 30
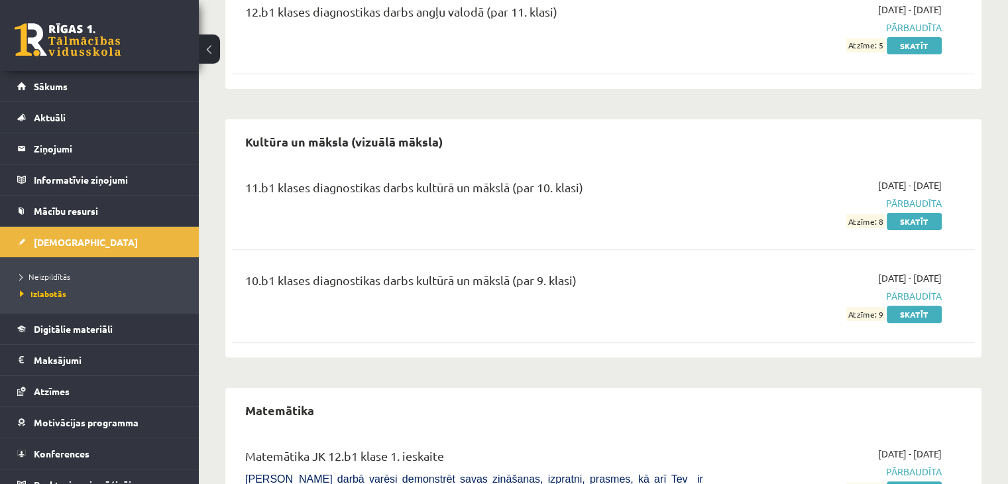
scroll to position [398, 0]
click at [80, 86] on link "Sākums" at bounding box center [99, 86] width 165 height 30
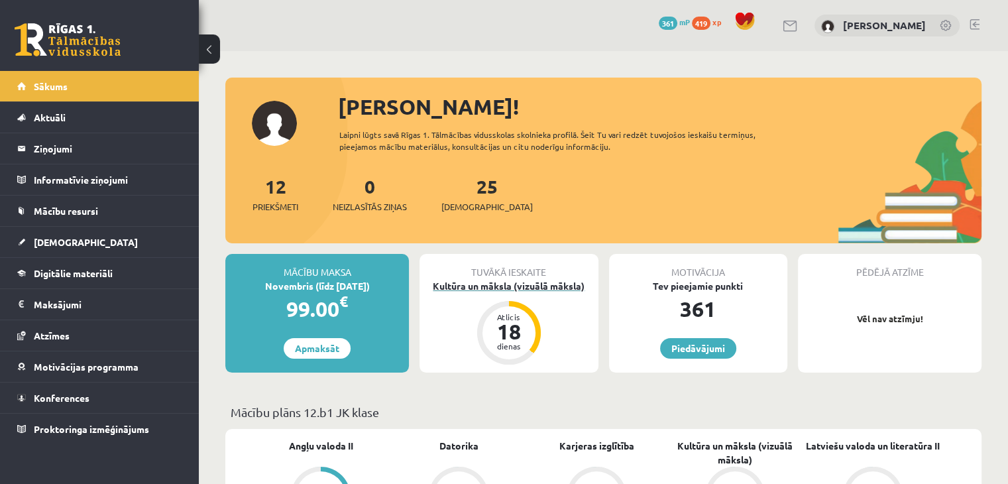
click at [525, 286] on div "Kultūra un māksla (vizuālā māksla)" at bounding box center [508, 286] width 178 height 14
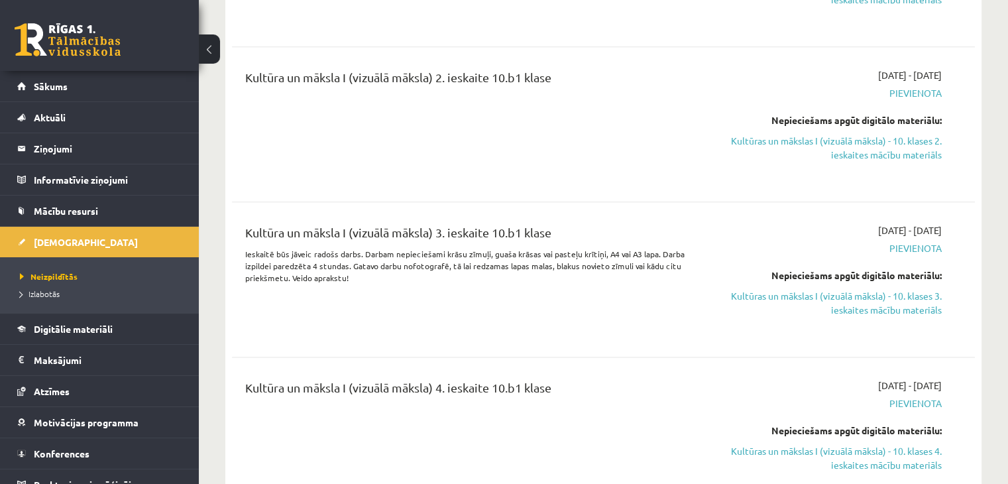
scroll to position [1657, 0]
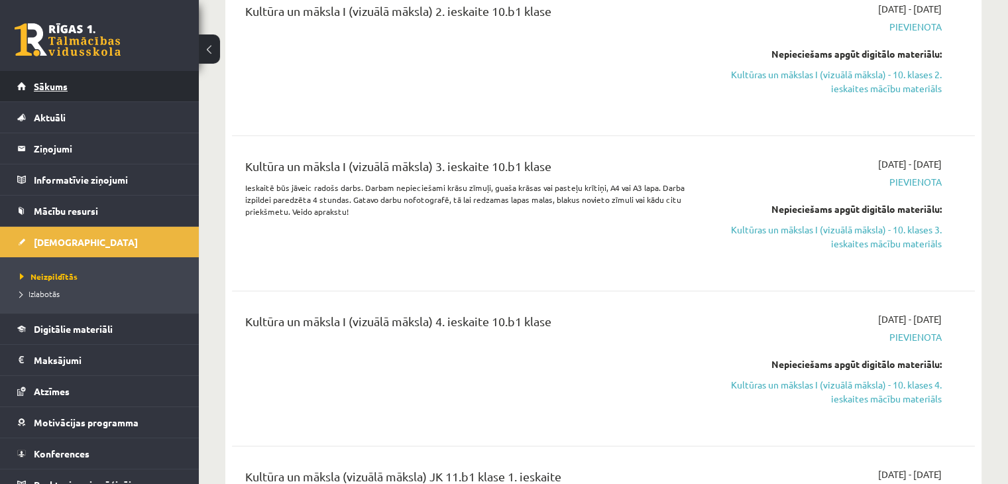
click at [51, 75] on link "Sākums" at bounding box center [99, 86] width 165 height 30
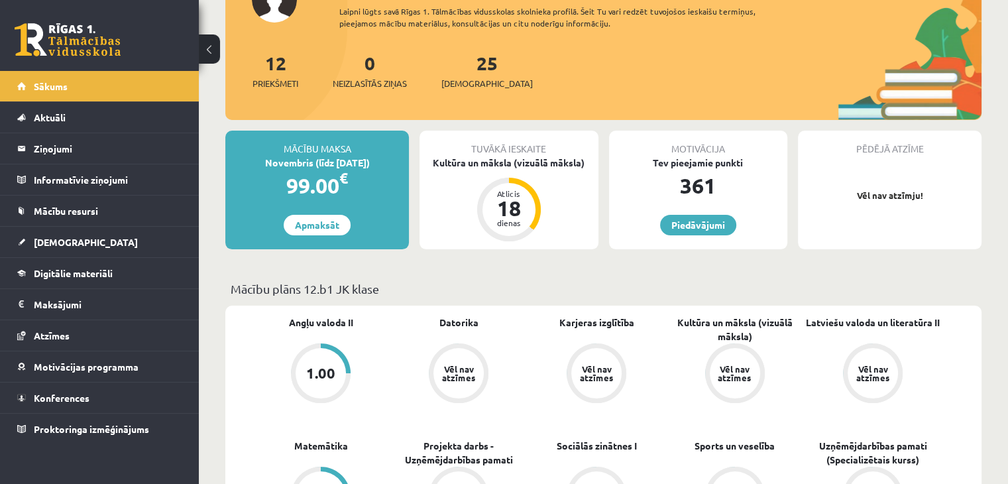
scroll to position [66, 0]
